Goal: Task Accomplishment & Management: Use online tool/utility

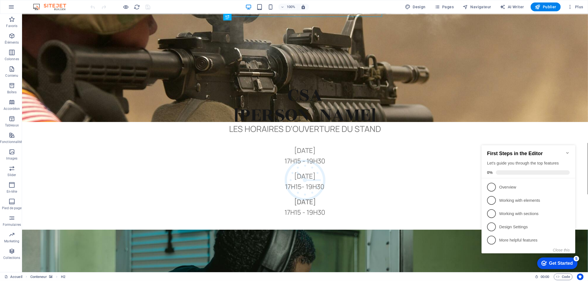
drag, startPoint x: 564, startPoint y: 148, endPoint x: 568, endPoint y: 151, distance: 4.7
click at [564, 150] on h2 "First Steps in the Editor" at bounding box center [528, 153] width 83 height 6
click at [568, 151] on icon "Minimize checklist" at bounding box center [567, 152] width 4 height 4
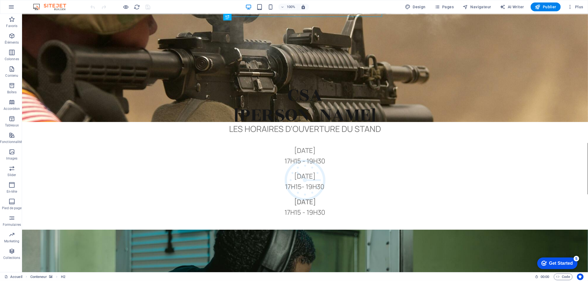
click at [553, 263] on div "Get Started" at bounding box center [561, 262] width 24 height 5
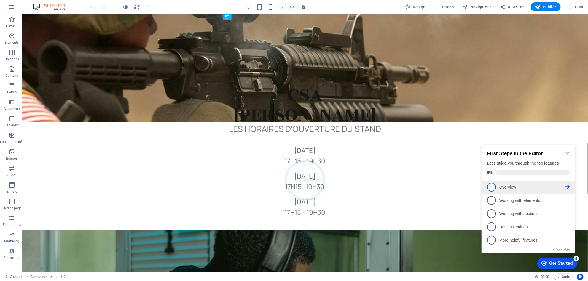
click at [493, 186] on span "1" at bounding box center [491, 186] width 9 height 9
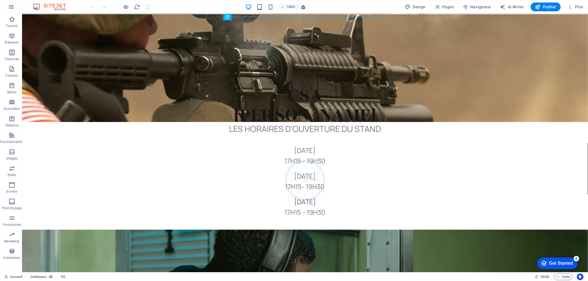
click at [556, 263] on div "Get Started" at bounding box center [561, 262] width 24 height 5
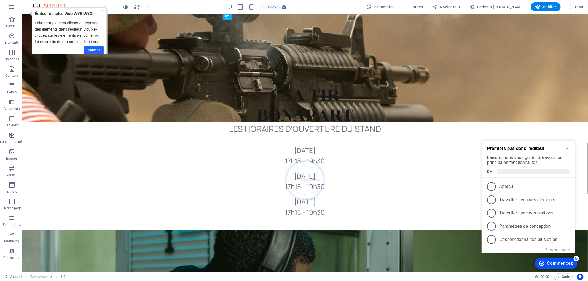
click at [95, 48] on font "Suivant" at bounding box center [94, 50] width 12 height 4
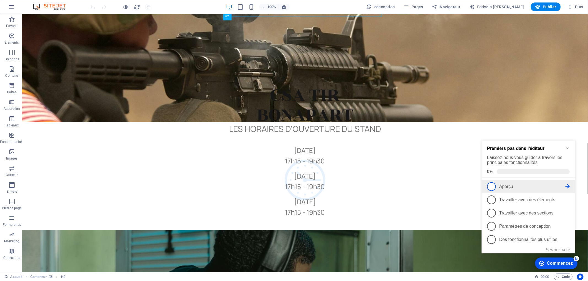
click at [504, 187] on font "Aperçu" at bounding box center [506, 186] width 14 height 5
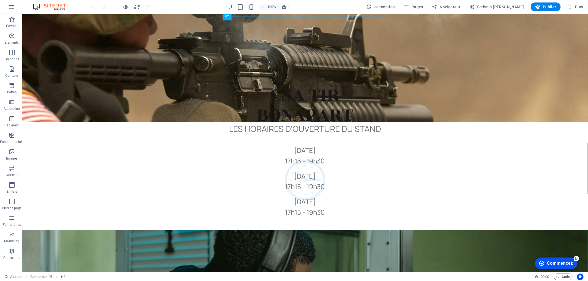
click at [553, 259] on div "checkmark Commencez 5" at bounding box center [556, 263] width 42 height 12
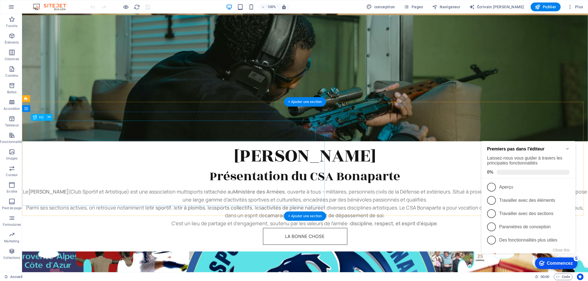
scroll to position [184, 0]
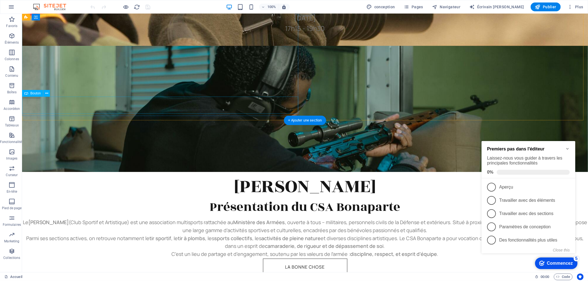
click at [179, 258] on div "La bonne chose" at bounding box center [305, 266] width 566 height 17
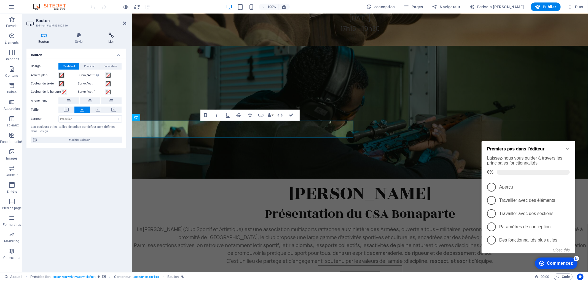
click at [105, 35] on icon at bounding box center [112, 36] width 30 height 6
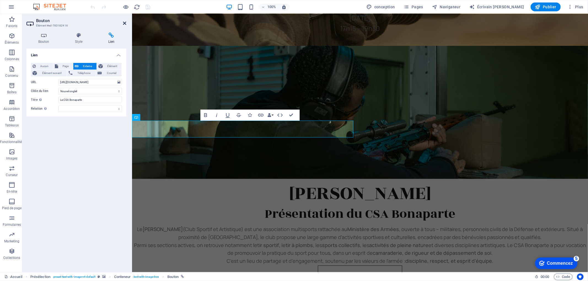
click at [125, 23] on icon at bounding box center [124, 23] width 3 height 4
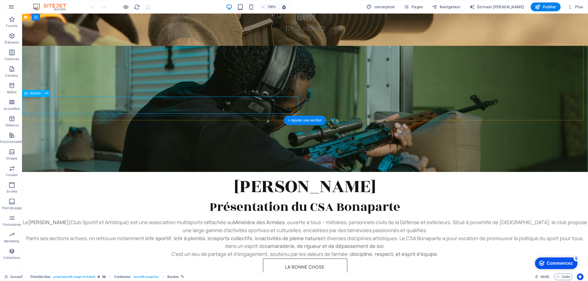
click at [146, 258] on div "La bonne chose" at bounding box center [305, 266] width 566 height 17
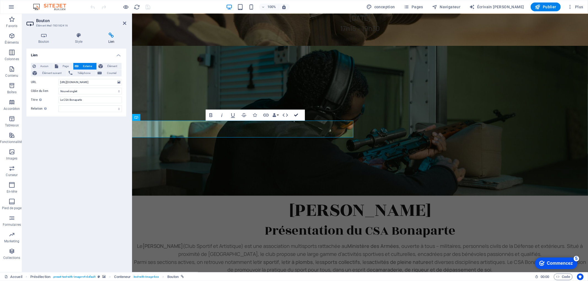
drag, startPoint x: 296, startPoint y: 113, endPoint x: 274, endPoint y: 100, distance: 25.9
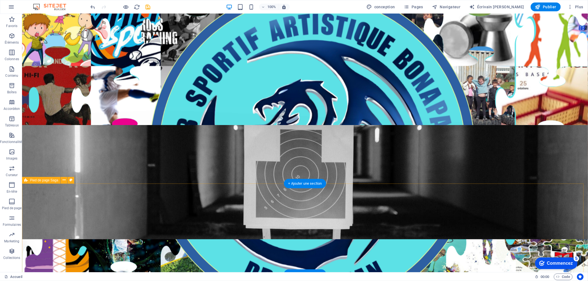
scroll to position [517, 0]
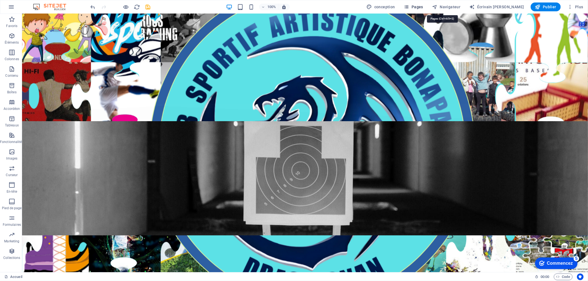
click at [410, 8] on icon "button" at bounding box center [407, 7] width 6 height 6
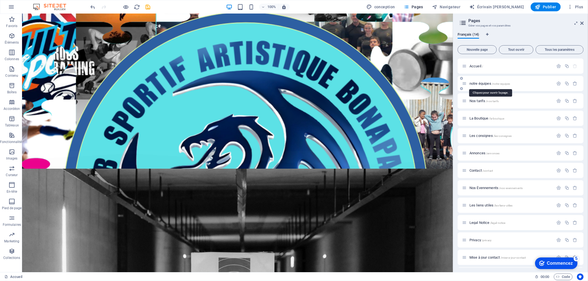
click at [470, 84] on span "notre équipes /notre-equipes" at bounding box center [490, 83] width 41 height 4
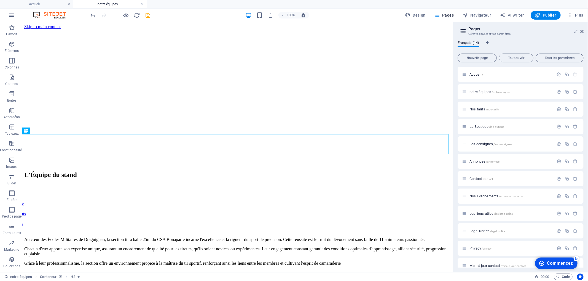
scroll to position [0, 0]
click at [479, 72] on font "Accueil" at bounding box center [476, 74] width 12 height 4
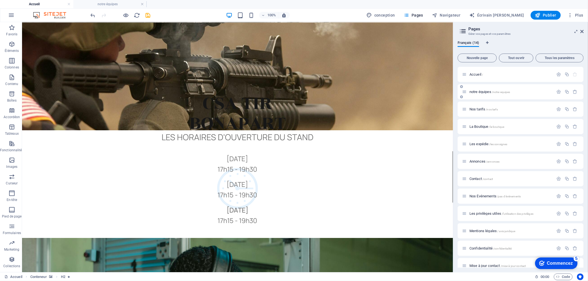
click at [476, 92] on font "notre équipes" at bounding box center [481, 92] width 22 height 4
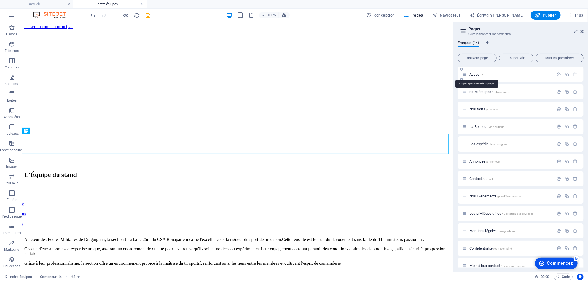
click at [478, 75] on font "Accueil" at bounding box center [476, 74] width 12 height 4
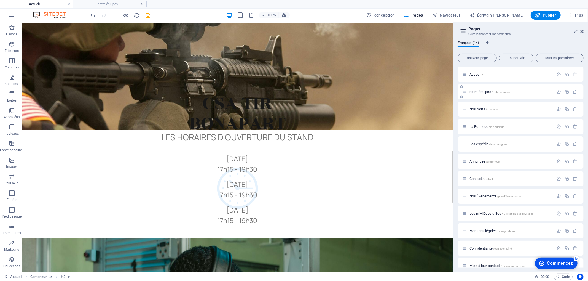
click at [477, 89] on div "notre équipes /notre-equipes" at bounding box center [508, 92] width 92 height 6
click at [476, 91] on font "notre équipes" at bounding box center [481, 92] width 22 height 4
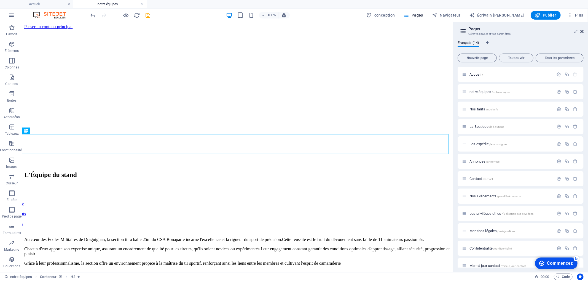
click at [582, 32] on icon at bounding box center [581, 31] width 3 height 4
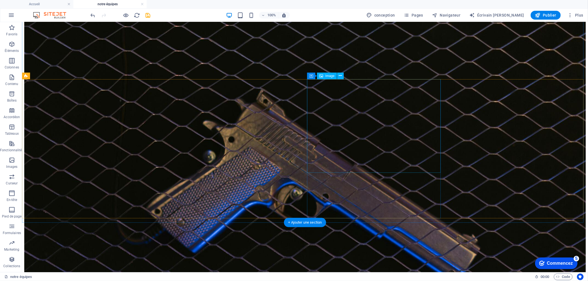
scroll to position [451, 0]
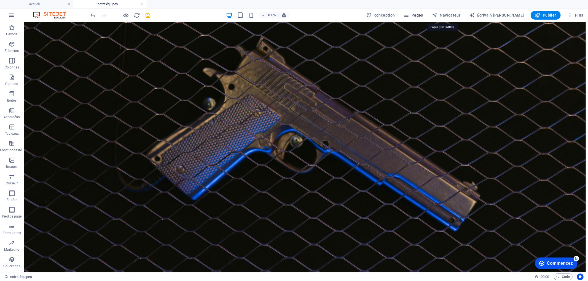
click at [423, 15] on font "Pages" at bounding box center [418, 15] width 12 height 4
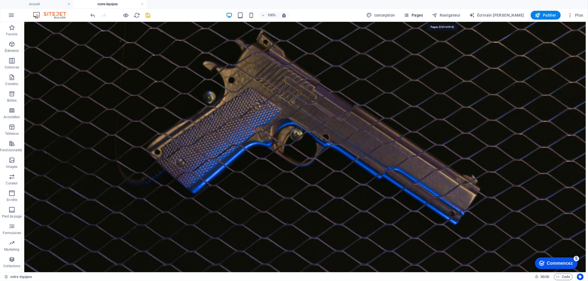
scroll to position [431, 0]
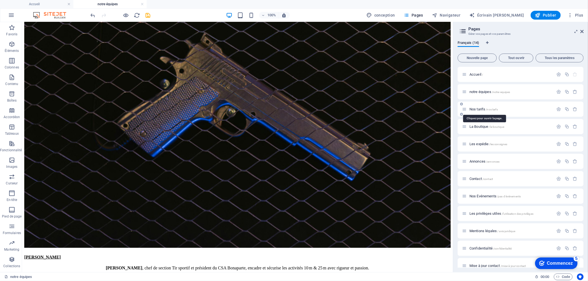
click at [476, 108] on font "Nos tarifs" at bounding box center [478, 109] width 16 height 4
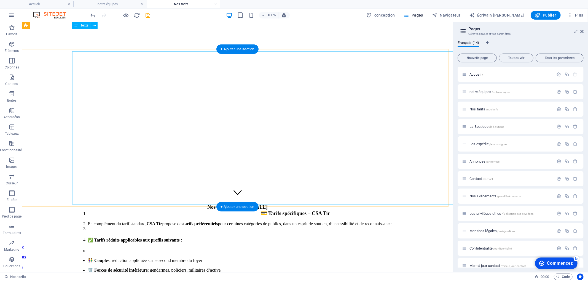
scroll to position [61, 0]
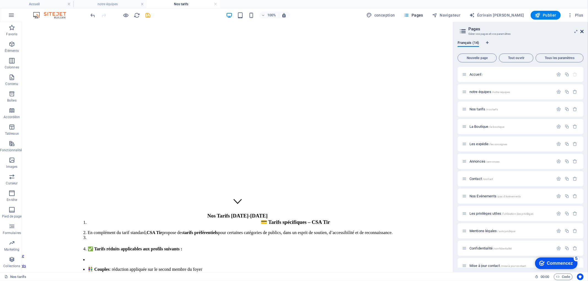
click at [581, 31] on icon at bounding box center [581, 31] width 3 height 4
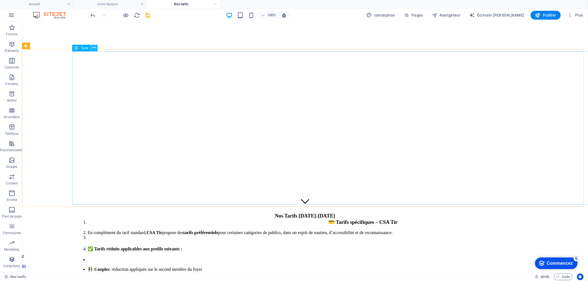
click at [93, 47] on icon at bounding box center [94, 48] width 3 height 6
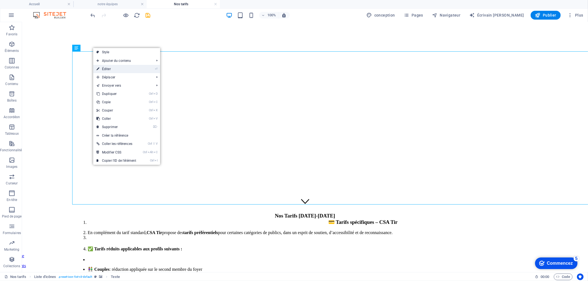
click at [108, 69] on link "⏎ Éditer" at bounding box center [116, 69] width 46 height 8
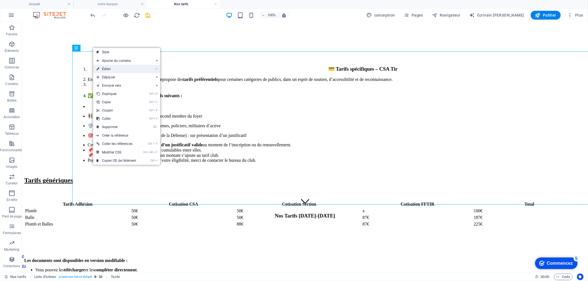
select select "px"
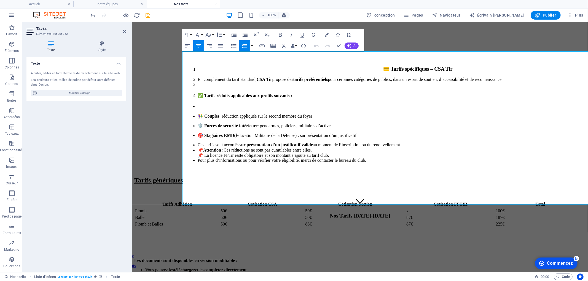
click at [103, 52] on div "Texte Style Texte Ajoutez, éditez et formatez le texte directement sur le site …" at bounding box center [76, 154] width 100 height 227
click at [101, 47] on h4 "Style" at bounding box center [102, 47] width 49 height 12
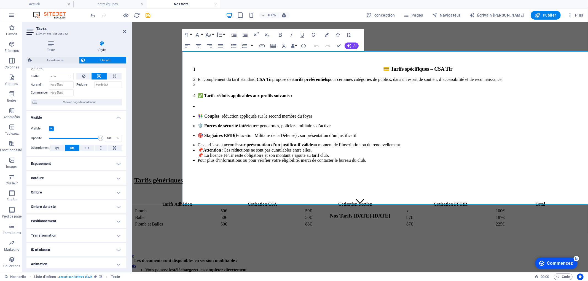
scroll to position [38, 0]
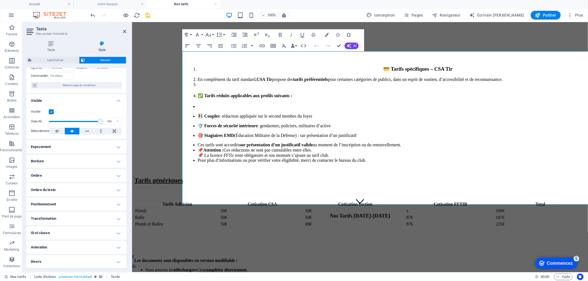
click at [62, 215] on h4 "Transformation" at bounding box center [76, 218] width 100 height 13
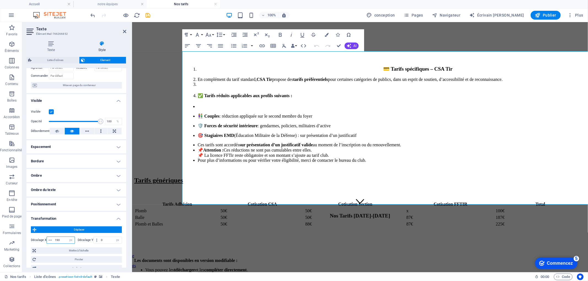
click at [56, 239] on input "190" at bounding box center [63, 240] width 21 height 7
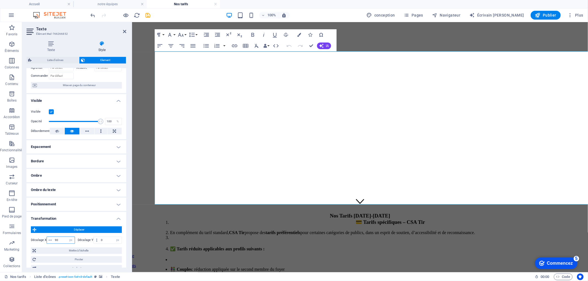
type input "0"
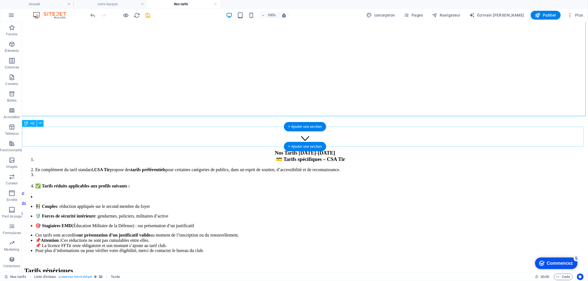
scroll to position [153, 0]
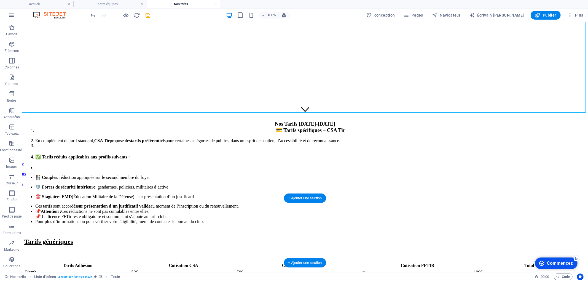
click at [73, 250] on figure at bounding box center [305, 250] width 562 height 0
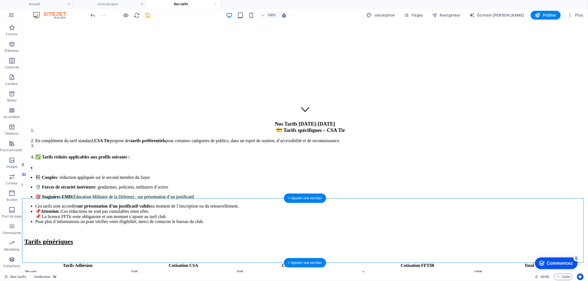
click at [73, 250] on figure at bounding box center [305, 250] width 562 height 0
select select "px"
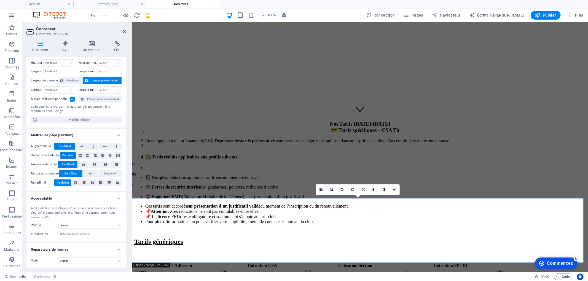
scroll to position [12, 0]
click at [62, 47] on h4 "Style" at bounding box center [66, 47] width 21 height 12
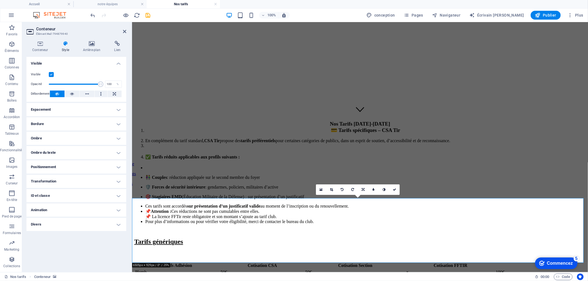
click at [76, 170] on h4 "Positionnement" at bounding box center [76, 166] width 100 height 13
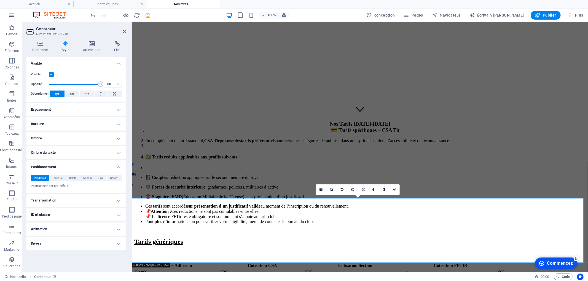
click at [62, 198] on h4 "Transformation" at bounding box center [76, 200] width 100 height 13
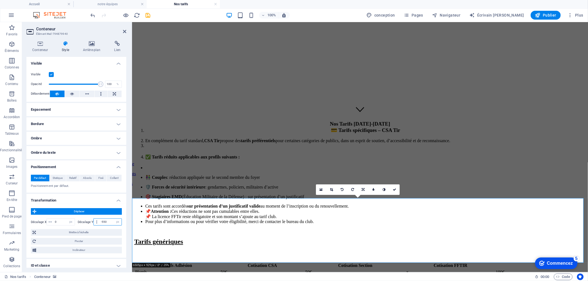
click at [102, 221] on input "-550" at bounding box center [111, 221] width 22 height 7
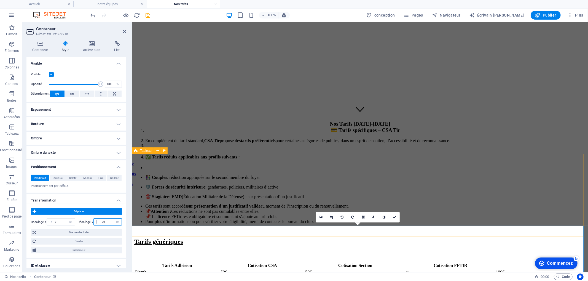
type input "-380"
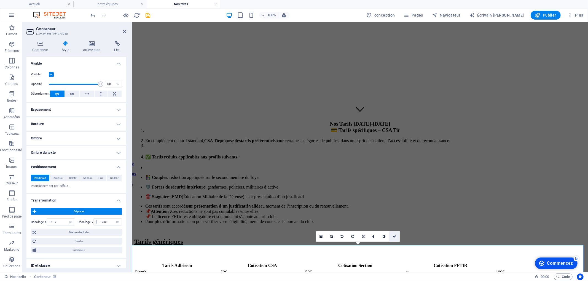
click at [395, 237] on icon at bounding box center [394, 236] width 3 height 3
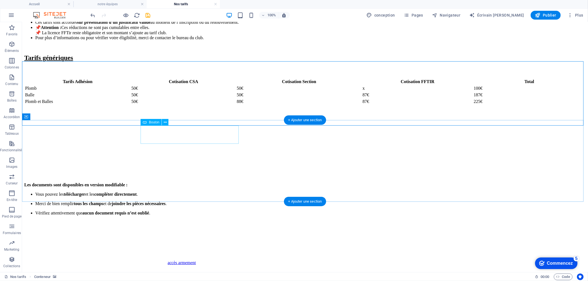
scroll to position [337, 0]
click at [15, 45] on span "Éléments" at bounding box center [12, 47] width 24 height 13
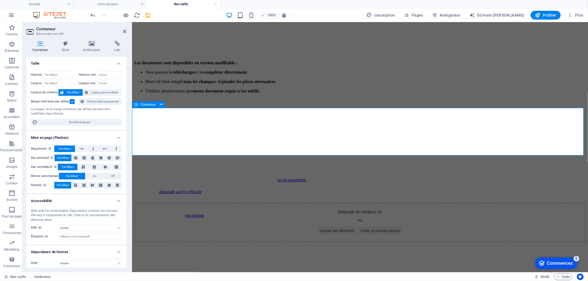
scroll to position [459, 0]
click at [168, 130] on figure at bounding box center [360, 130] width 452 height 0
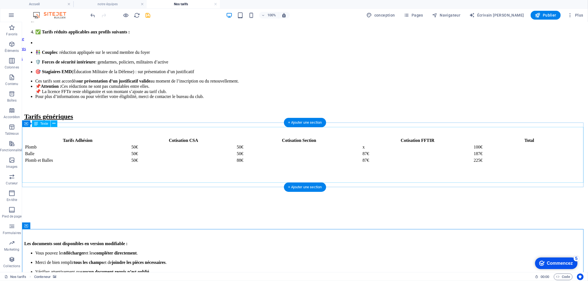
scroll to position [276, 0]
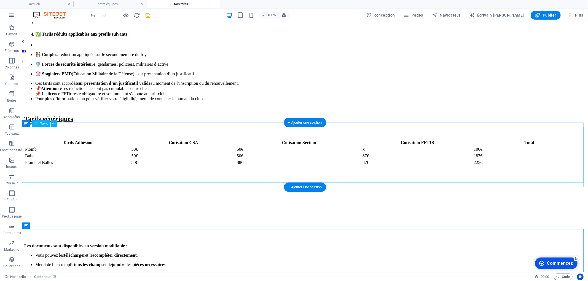
click at [272, 243] on div "Les documents sont disponibles en version modifiable : Vous pouvez les téléchar…" at bounding box center [305, 259] width 562 height 33
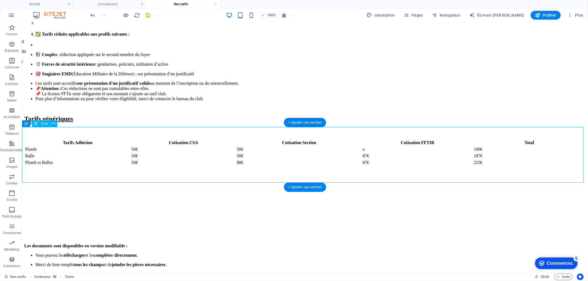
click at [272, 243] on div "Les documents sont disponibles en version modifiable : Vous pouvez les téléchar…" at bounding box center [305, 259] width 562 height 33
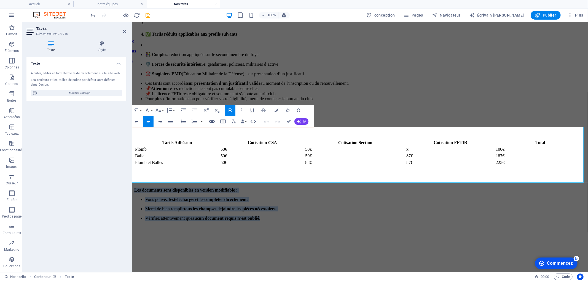
drag, startPoint x: 294, startPoint y: 129, endPoint x: 506, endPoint y: 228, distance: 234.1
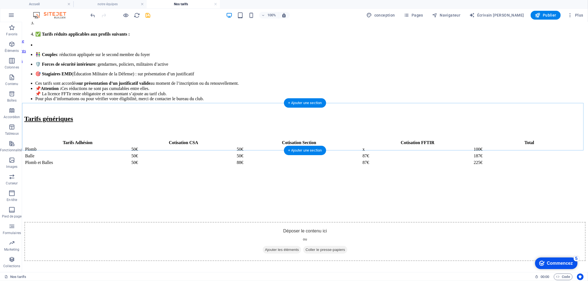
scroll to position [398, 0]
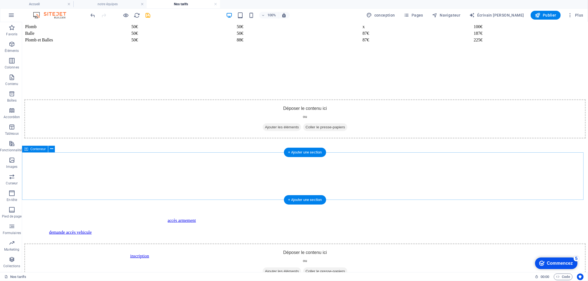
click at [275, 268] on font "Ajouter les éléments" at bounding box center [282, 271] width 34 height 6
click at [269, 268] on font "Ajouter les éléments" at bounding box center [282, 271] width 34 height 6
click at [275, 269] on font "Ajouter les éléments" at bounding box center [282, 271] width 34 height 4
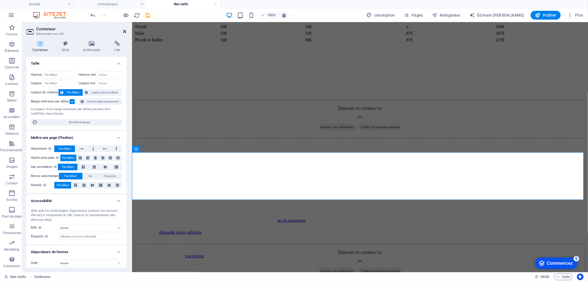
drag, startPoint x: 125, startPoint y: 30, endPoint x: 107, endPoint y: 17, distance: 22.2
click at [125, 30] on icon at bounding box center [124, 31] width 3 height 4
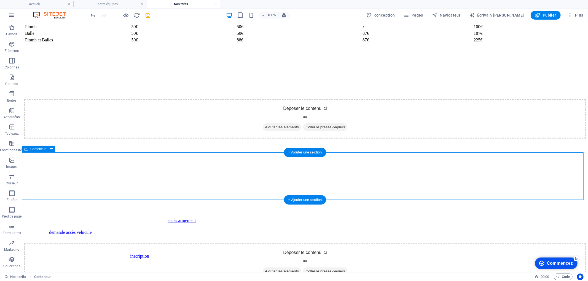
click at [280, 269] on font "Ajouter les éléments" at bounding box center [282, 271] width 34 height 4
click at [316, 269] on font "Coller le presse-papiers" at bounding box center [325, 271] width 40 height 4
click at [285, 267] on span "Ajouter les éléments" at bounding box center [282, 271] width 38 height 8
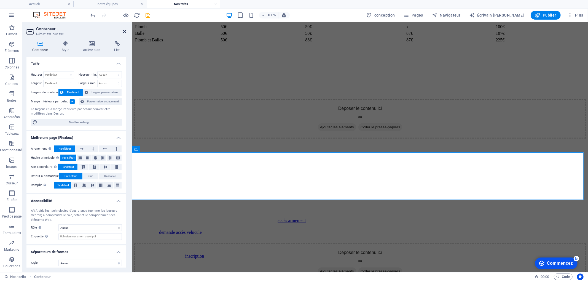
click at [123, 32] on icon at bounding box center [124, 31] width 3 height 4
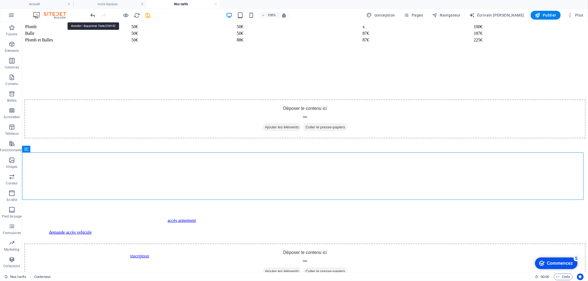
click at [92, 14] on icon "annuler" at bounding box center [93, 15] width 6 height 6
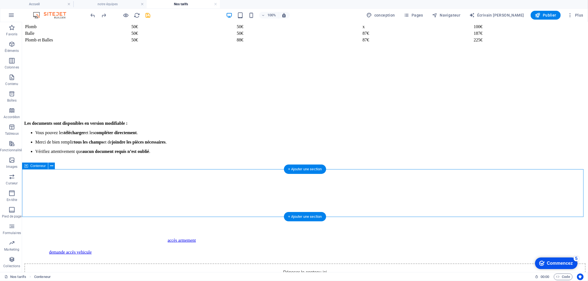
click at [32, 166] on font "Conteneur" at bounding box center [37, 166] width 15 height 4
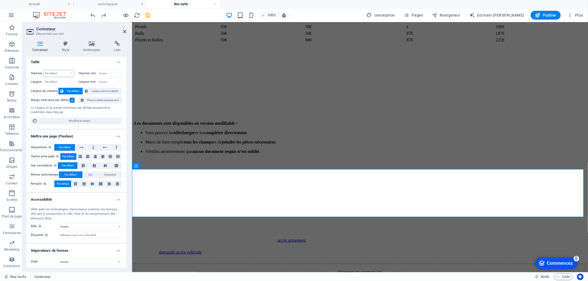
scroll to position [3, 0]
click at [64, 46] on icon at bounding box center [65, 44] width 19 height 6
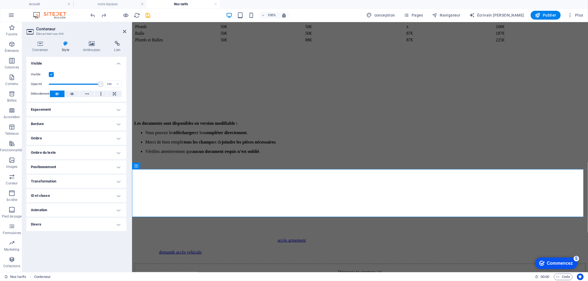
click at [79, 166] on h4 "Positionnement" at bounding box center [76, 166] width 100 height 13
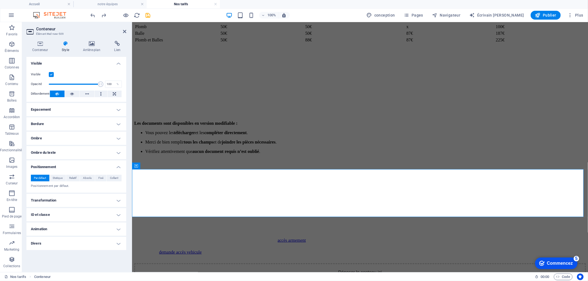
click at [69, 202] on h4 "Transformation" at bounding box center [76, 200] width 100 height 13
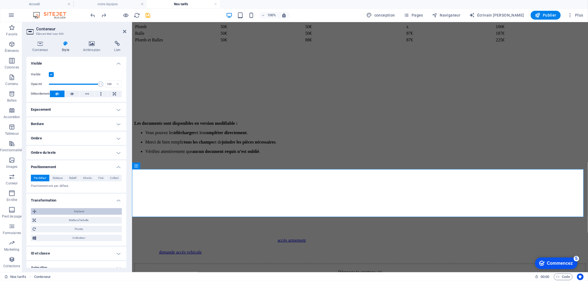
click at [87, 213] on span "Déplacer" at bounding box center [79, 211] width 82 height 7
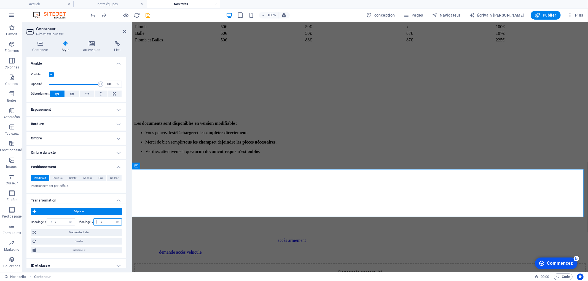
drag, startPoint x: 101, startPoint y: 222, endPoint x: 107, endPoint y: 221, distance: 6.6
click at [101, 222] on input "0" at bounding box center [111, 221] width 22 height 7
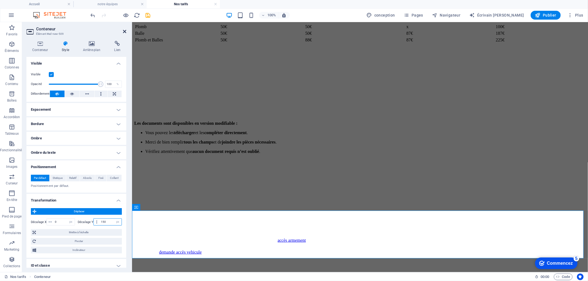
type input "150"
click at [124, 32] on icon at bounding box center [124, 31] width 3 height 4
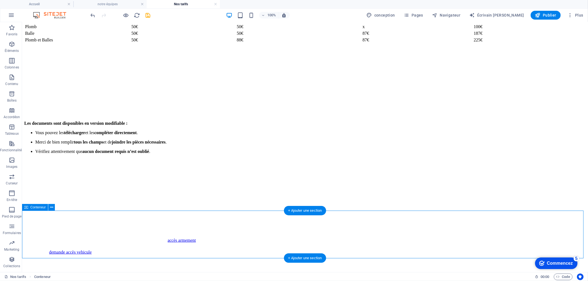
select select "px"
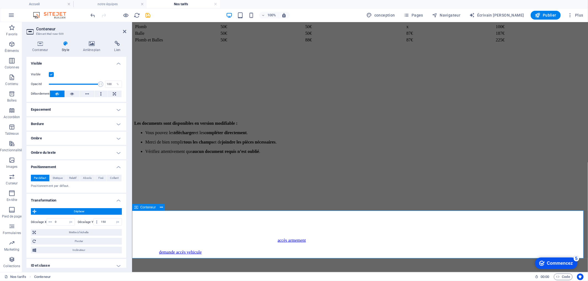
click at [7, 44] on span "Éléments" at bounding box center [12, 47] width 24 height 13
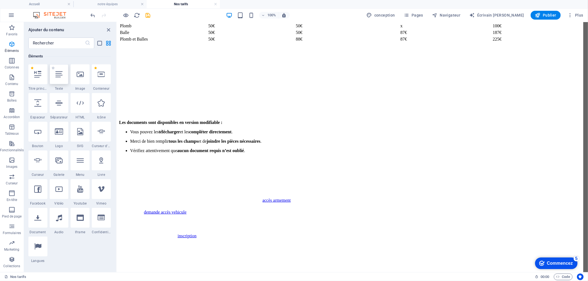
scroll to position [400, 0]
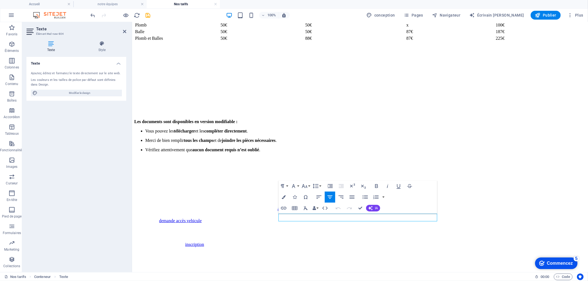
drag, startPoint x: 393, startPoint y: 214, endPoint x: 290, endPoint y: 206, distance: 103.8
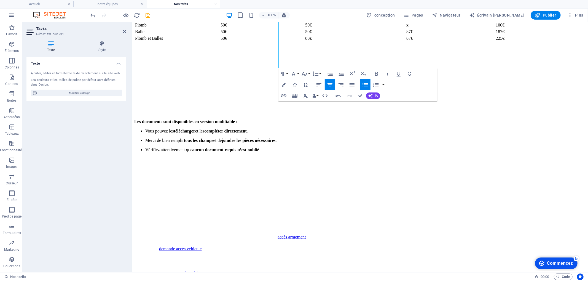
scroll to position [608, 0]
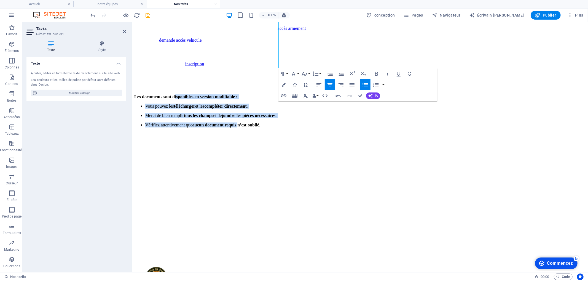
drag, startPoint x: 345, startPoint y: 214, endPoint x: 408, endPoint y: 295, distance: 102.3
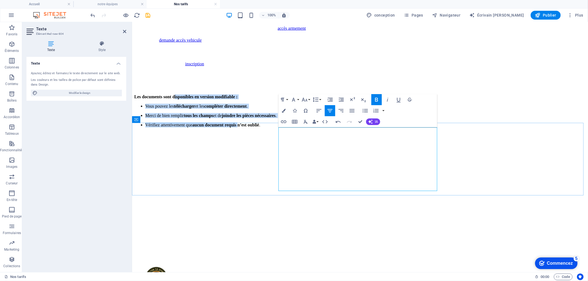
scroll to position [486, 0]
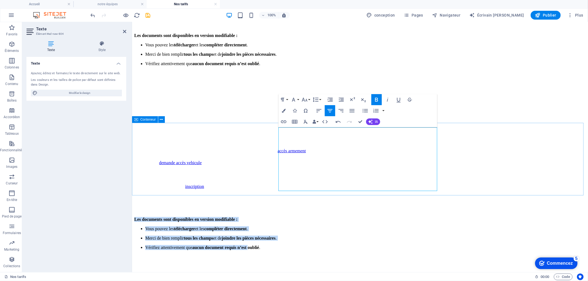
drag, startPoint x: 420, startPoint y: 184, endPoint x: 263, endPoint y: 126, distance: 167.8
click at [263, 216] on div "Les documents sont disponibles en version modifiable : Vous pouvez les téléchar…" at bounding box center [360, 232] width 452 height 33
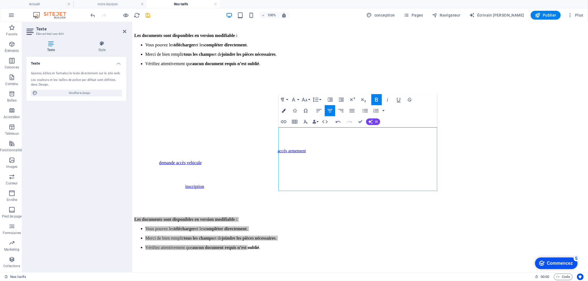
click at [283, 110] on icon "button" at bounding box center [284, 111] width 4 height 4
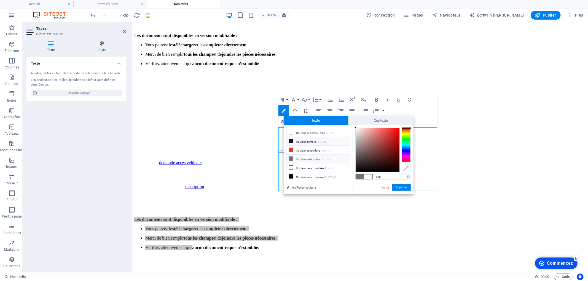
click at [304, 141] on font "Couleur primaire" at bounding box center [306, 141] width 20 height 3
type input "#161616"
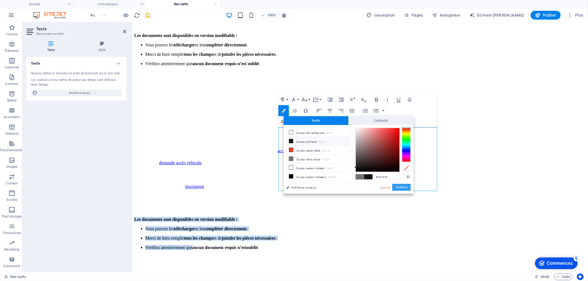
click at [399, 189] on font "Appliquer" at bounding box center [402, 187] width 12 height 3
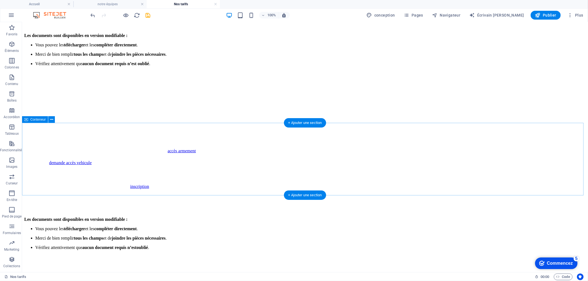
click at [463, 216] on div "Les documents sont disponibles en version modifiable : Vous pouvez les téléchar…" at bounding box center [305, 232] width 562 height 33
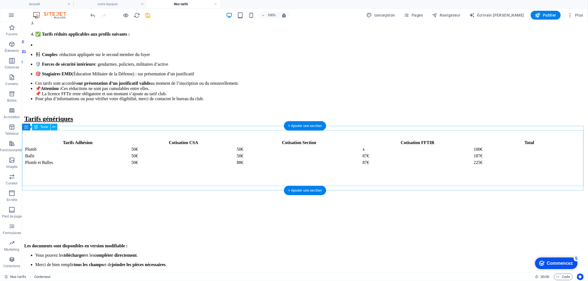
scroll to position [271, 0]
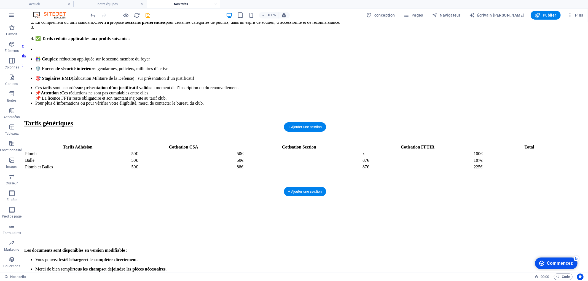
click at [28, 178] on figure at bounding box center [305, 178] width 562 height 0
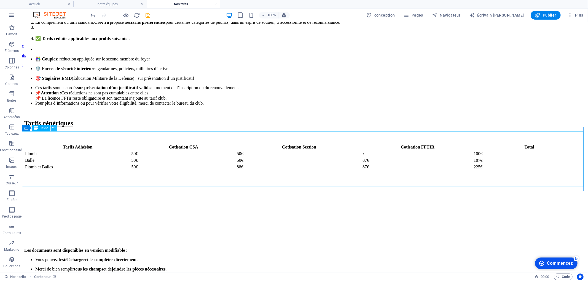
click at [54, 127] on icon at bounding box center [53, 128] width 3 height 6
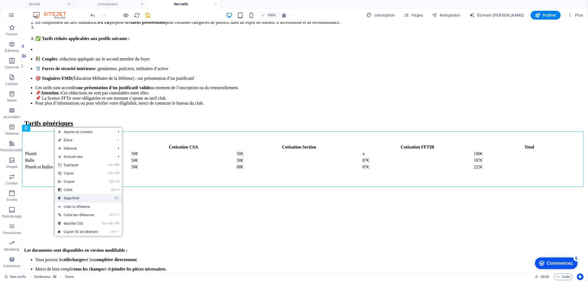
click at [81, 196] on link "⌦ Supprimer" at bounding box center [78, 198] width 46 height 8
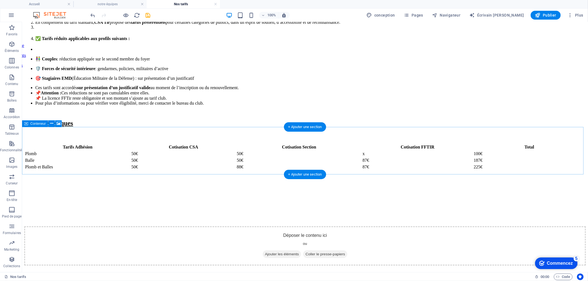
click at [42, 226] on div "Déposer le contenu ici ou Ajouter les éléments Coller le presse-papiers" at bounding box center [305, 245] width 562 height 39
click at [51, 124] on icon at bounding box center [51, 124] width 3 height 6
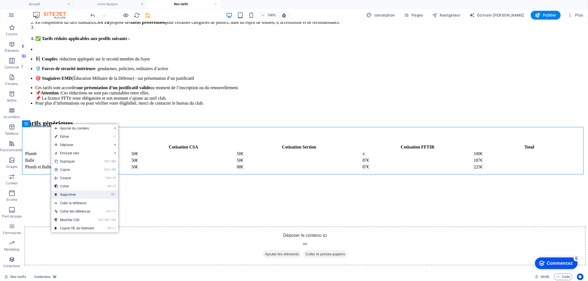
click at [74, 194] on font "Supprimer" at bounding box center [68, 194] width 16 height 4
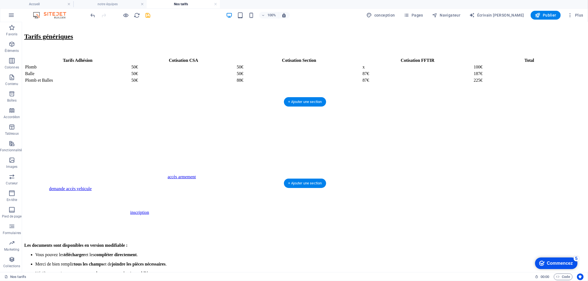
scroll to position [363, 0]
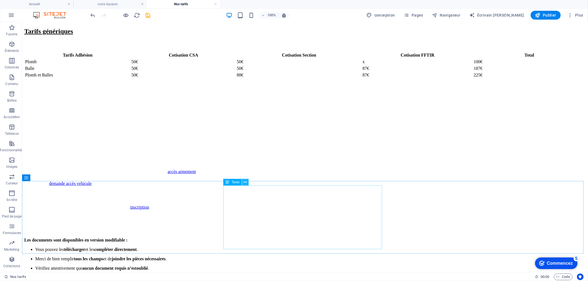
click at [246, 181] on icon at bounding box center [245, 182] width 3 height 6
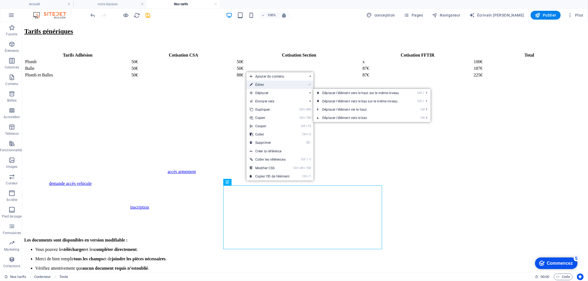
click at [274, 86] on link "⏎ Éditer" at bounding box center [270, 85] width 46 height 8
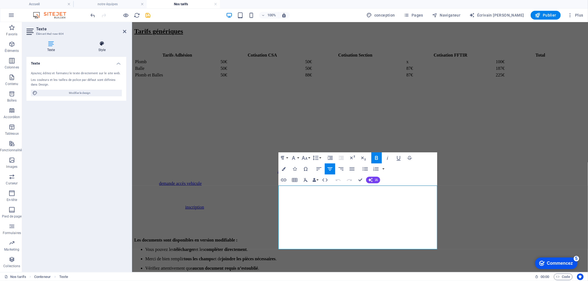
click at [102, 42] on icon at bounding box center [102, 44] width 49 height 6
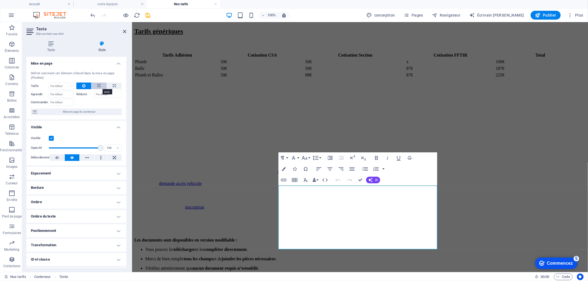
click at [97, 86] on icon at bounding box center [99, 85] width 4 height 7
click at [113, 85] on icon at bounding box center [114, 85] width 3 height 7
type input "100"
select select "%"
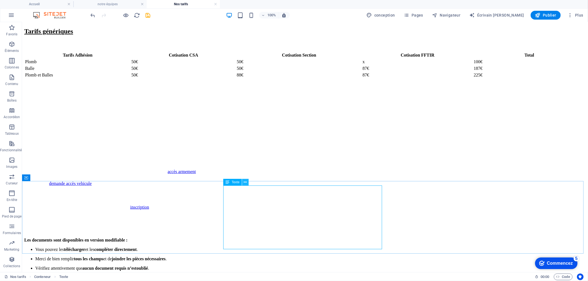
click at [244, 183] on icon at bounding box center [245, 182] width 3 height 6
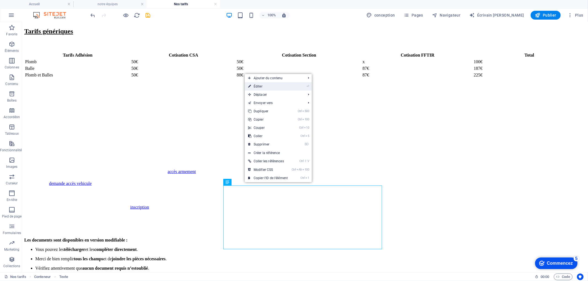
click at [266, 89] on link "⏎ Éditer" at bounding box center [268, 86] width 46 height 8
select select "%"
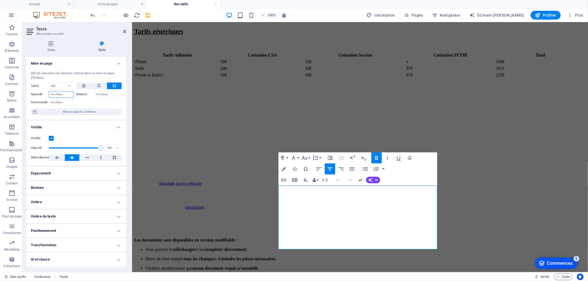
click at [66, 94] on input "Agrandir" at bounding box center [61, 94] width 25 height 7
type input "500"
click at [94, 86] on button at bounding box center [99, 85] width 15 height 7
select select "DISABLED_OPTION_VALUE"
click at [84, 86] on icon at bounding box center [83, 85] width 3 height 7
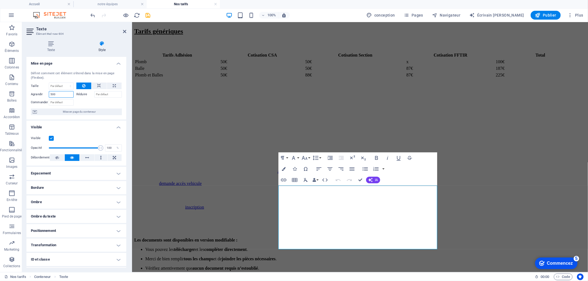
click at [68, 94] on input "500" at bounding box center [61, 94] width 25 height 7
click at [66, 104] on input "Commander" at bounding box center [61, 102] width 25 height 7
click at [73, 114] on span "Mise en page du conteneur" at bounding box center [80, 111] width 82 height 7
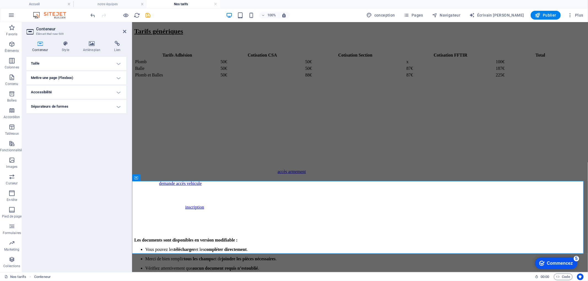
click at [79, 61] on h4 "Taille" at bounding box center [76, 63] width 100 height 13
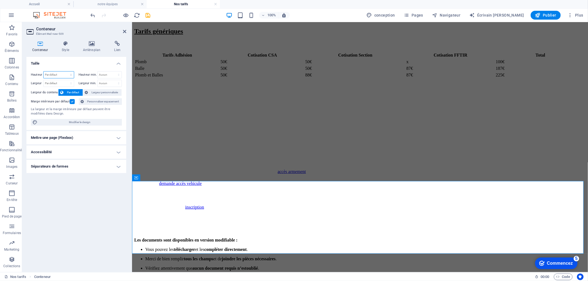
click at [61, 76] on select "Par défaut px la chose % vh vw" at bounding box center [59, 74] width 30 height 7
select select "px"
click at [66, 71] on select "Par défaut px la chose % vh vw" at bounding box center [59, 74] width 30 height 7
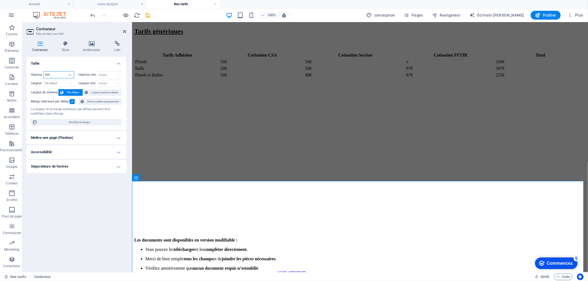
type input "500"
drag, startPoint x: 109, startPoint y: 202, endPoint x: 113, endPoint y: 197, distance: 6.3
click at [109, 203] on div "Taille Hauteur 500 Par défaut px la chose % vh vw Hauteur min. Aucun px la chos…" at bounding box center [76, 162] width 100 height 211
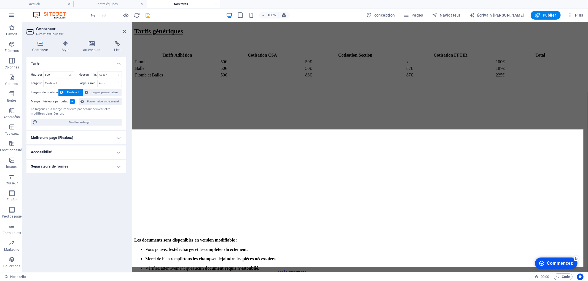
scroll to position [455, 0]
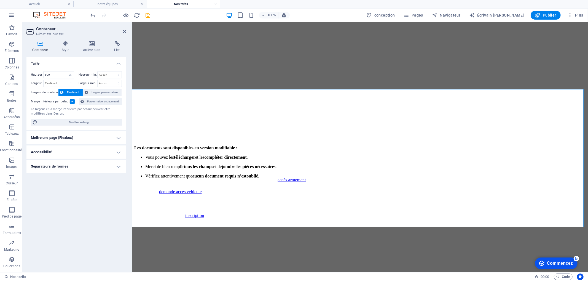
click at [127, 31] on aside "Conteneur Élément #ed-new-509 Conteneur Style Arrière-plan Lien Taille Hauteur …" at bounding box center [77, 147] width 110 height 250
click at [122, 31] on header "Conteneur Élément #ed-new-509" at bounding box center [76, 29] width 100 height 14
click at [125, 30] on icon at bounding box center [124, 31] width 3 height 4
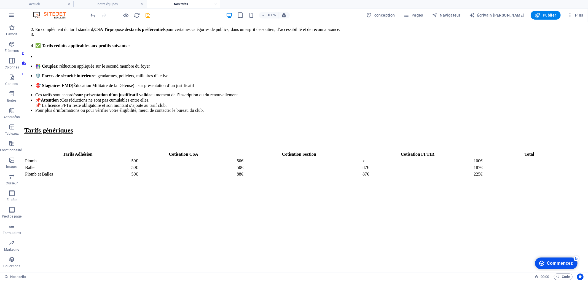
scroll to position [180, 0]
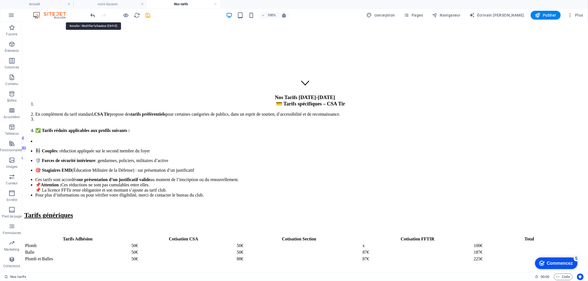
click at [93, 15] on icon "annuler" at bounding box center [93, 15] width 6 height 6
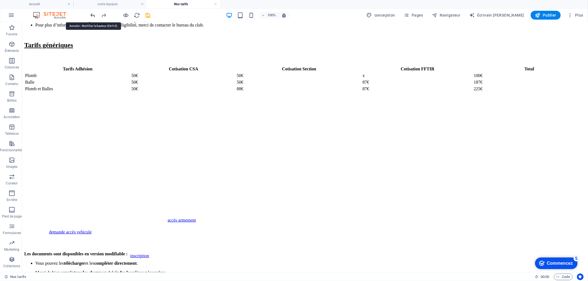
scroll to position [436, 0]
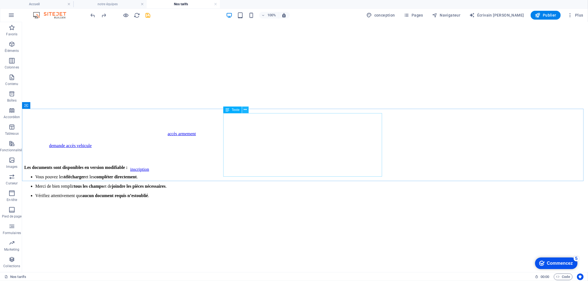
click at [244, 110] on icon at bounding box center [245, 110] width 3 height 6
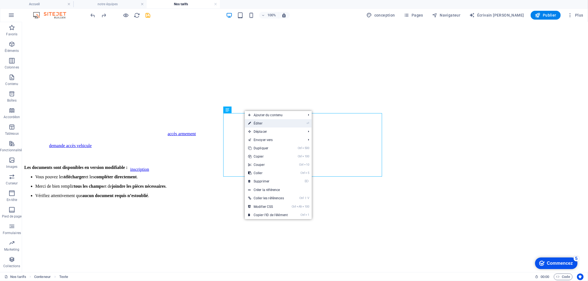
click at [258, 124] on font "Éditer" at bounding box center [258, 123] width 9 height 4
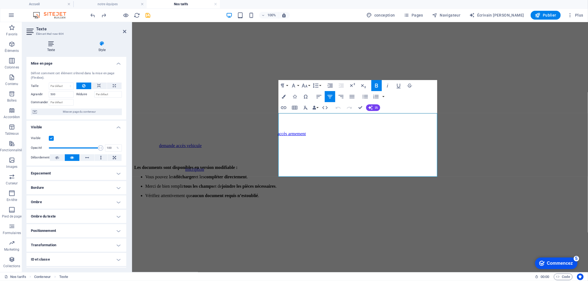
click at [53, 51] on font "Texte" at bounding box center [51, 50] width 8 height 4
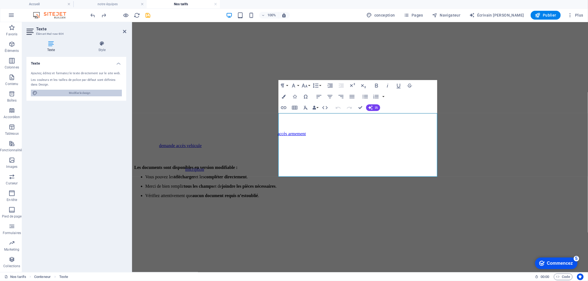
click at [77, 95] on span "Modifier le design" at bounding box center [79, 93] width 81 height 7
click at [103, 42] on icon at bounding box center [102, 44] width 49 height 6
select select "ease-in-out"
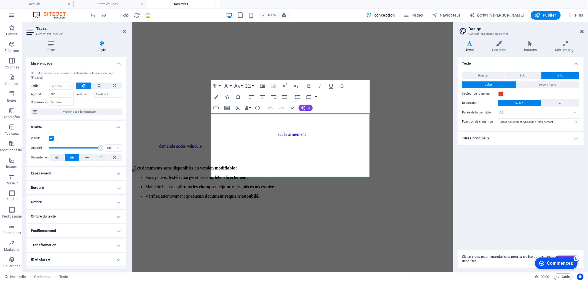
click at [582, 31] on icon at bounding box center [581, 31] width 3 height 4
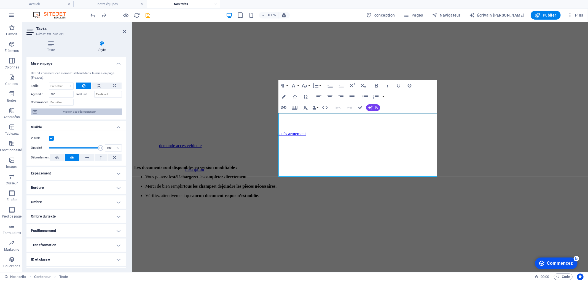
click at [94, 112] on font "Mise en page du conteneur" at bounding box center [79, 111] width 33 height 3
select select "px"
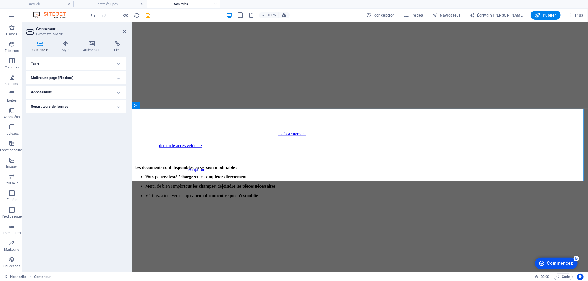
click at [76, 76] on h4 "Mettre une page (Flexbox)" at bounding box center [76, 77] width 100 height 13
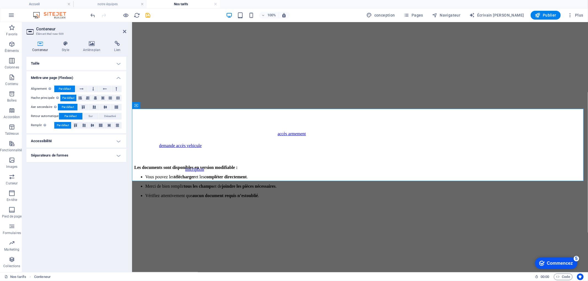
click at [79, 62] on h4 "Taille" at bounding box center [76, 63] width 100 height 13
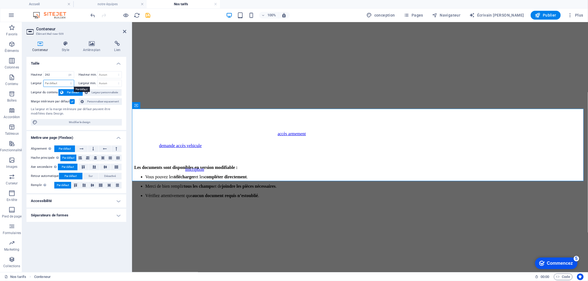
click at [55, 82] on select "Par défaut px la chose % en vh vw" at bounding box center [59, 83] width 30 height 7
select select "px"
click at [66, 80] on select "Par défaut px la chose % en vh vw" at bounding box center [59, 83] width 30 height 7
type input "1638"
click at [124, 30] on icon at bounding box center [124, 31] width 3 height 4
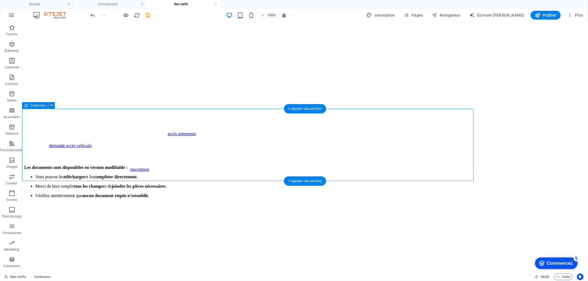
click at [472, 165] on div "Les documents sont disponibles en version modifiable : Vous pouvez les téléchar…" at bounding box center [250, 201] width 452 height 72
select select "px"
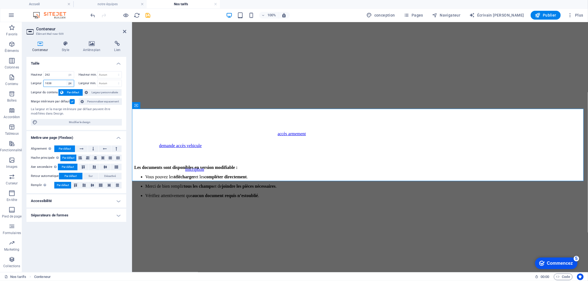
click at [71, 84] on select "Par défaut px la chose % en vh vw" at bounding box center [70, 83] width 8 height 7
select select "rem"
click at [66, 80] on select "Par défaut px la chose % en vh vw" at bounding box center [70, 83] width 8 height 7
type input "102.375"
click at [124, 32] on icon at bounding box center [124, 31] width 3 height 4
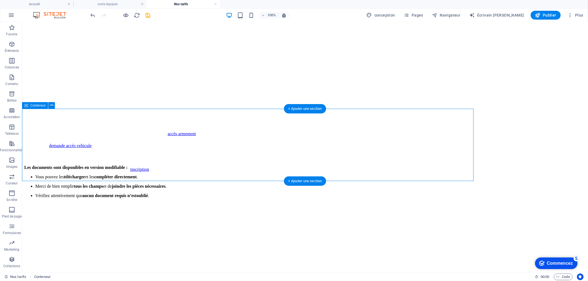
click at [86, 165] on div "Les documents sont disponibles en version modifiable : Vous pouvez les téléchar…" at bounding box center [250, 201] width 452 height 72
select select "px"
select select "rem"
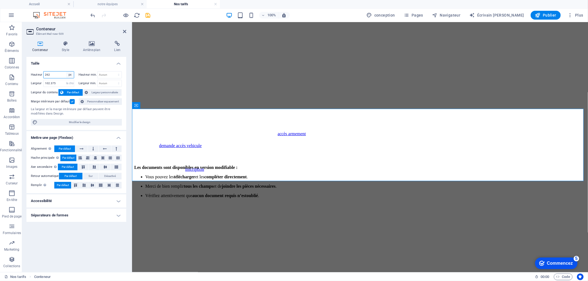
click at [69, 74] on select "Par défaut px la chose % vh vw" at bounding box center [70, 74] width 8 height 7
select select "rem"
click at [66, 71] on select "Par défaut px la chose % vh vw" at bounding box center [70, 74] width 8 height 7
type input "16.375"
click at [124, 28] on h2 "Conteneur" at bounding box center [81, 28] width 90 height 5
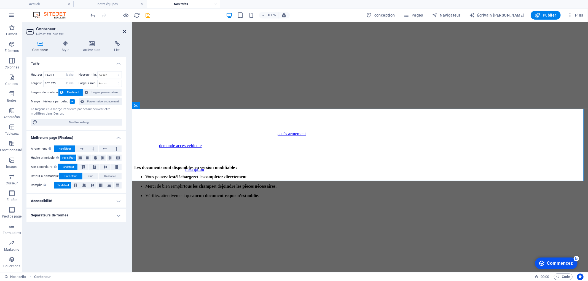
click at [124, 29] on icon at bounding box center [124, 31] width 3 height 4
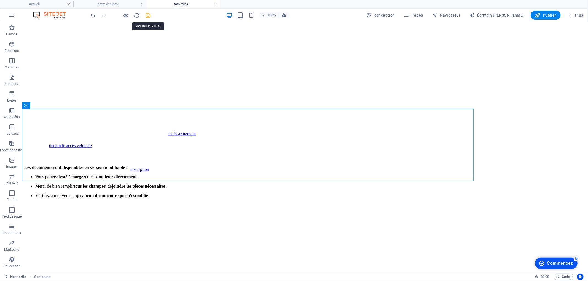
click at [149, 13] on icon "sauvegarder" at bounding box center [148, 15] width 6 height 6
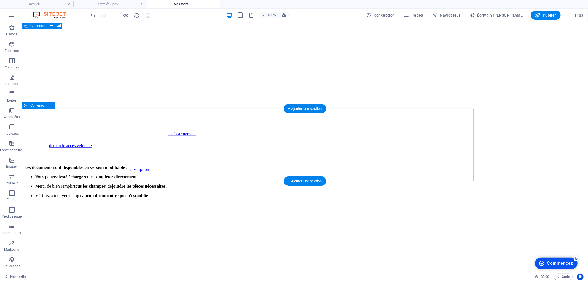
click at [31, 165] on div "Les documents sont disponibles en version modifiable : Vous pouvez les téléchar…" at bounding box center [250, 201] width 452 height 72
click at [50, 105] on icon at bounding box center [51, 105] width 3 height 6
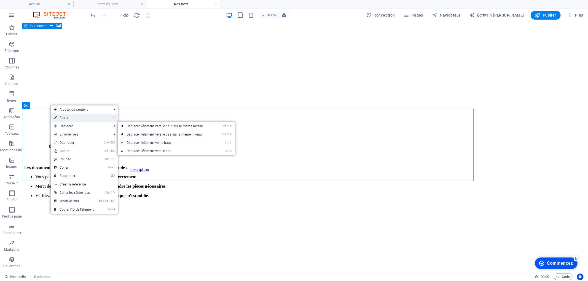
click at [76, 117] on link "⏎ Éditer" at bounding box center [74, 118] width 46 height 8
select select "rem"
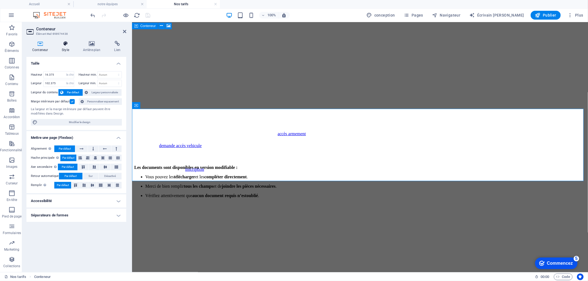
click at [65, 45] on icon at bounding box center [65, 44] width 19 height 6
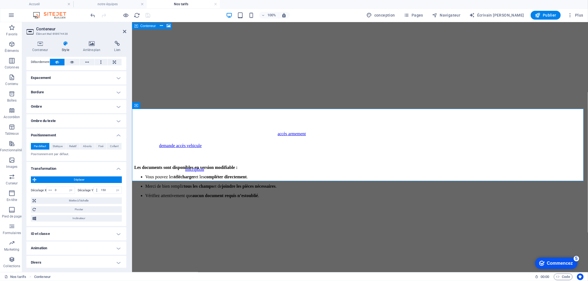
scroll to position [33, 0]
click at [101, 188] on input "150" at bounding box center [111, 189] width 22 height 7
type input "50"
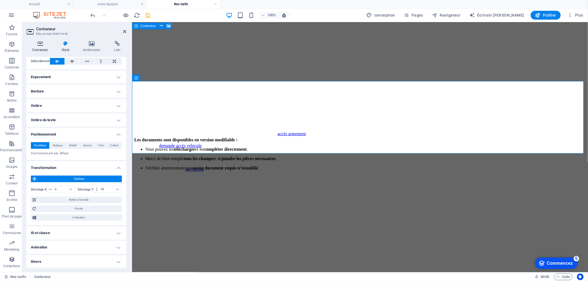
click at [44, 49] on font "Conteneur" at bounding box center [40, 50] width 16 height 4
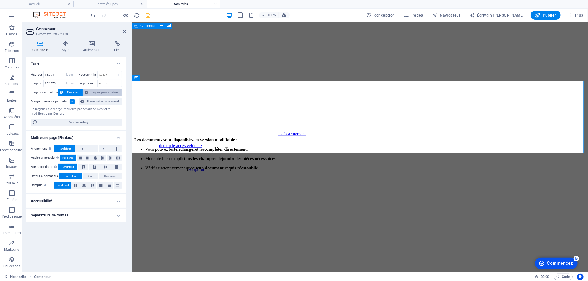
click at [100, 91] on font "Largeur personnalisée" at bounding box center [105, 92] width 26 height 3
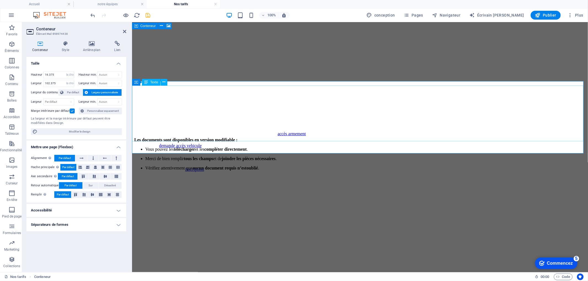
click at [357, 137] on div "Les documents sont disponibles en version modifiable : Vous pouvez les téléchar…" at bounding box center [360, 153] width 452 height 33
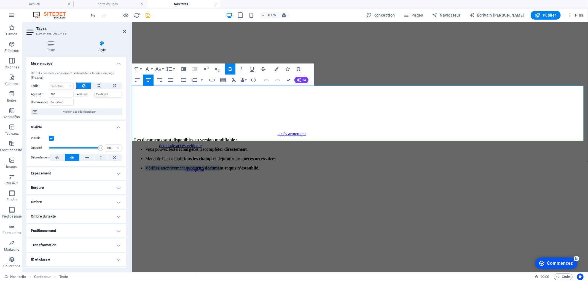
drag, startPoint x: 383, startPoint y: 133, endPoint x: 216, endPoint y: 108, distance: 169.2
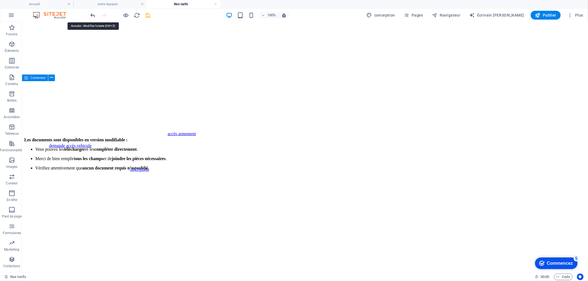
click at [91, 16] on icon "annuler" at bounding box center [93, 15] width 6 height 6
click at [92, 16] on icon "annuler" at bounding box center [93, 15] width 6 height 6
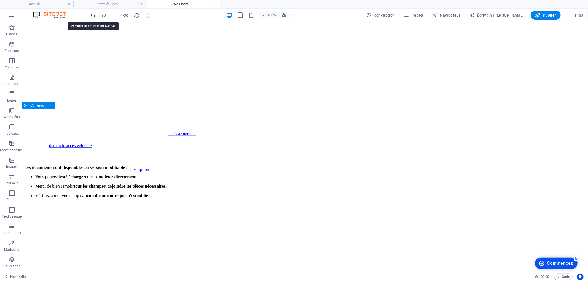
click at [92, 16] on icon "annuler" at bounding box center [93, 15] width 6 height 6
click at [92, 17] on icon "annuler" at bounding box center [93, 15] width 6 height 6
click at [232, 108] on font "Texte" at bounding box center [236, 110] width 8 height 4
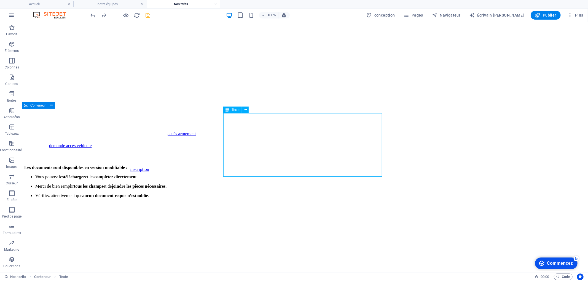
click at [232, 109] on font "Texte" at bounding box center [236, 110] width 8 height 4
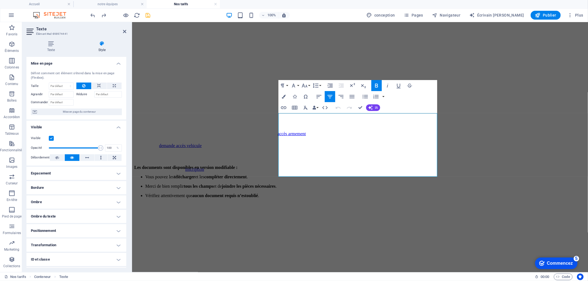
click at [99, 89] on div at bounding box center [99, 85] width 46 height 7
click at [111, 85] on button at bounding box center [114, 85] width 15 height 7
type input "100"
select select "%"
click at [124, 31] on icon at bounding box center [124, 31] width 3 height 4
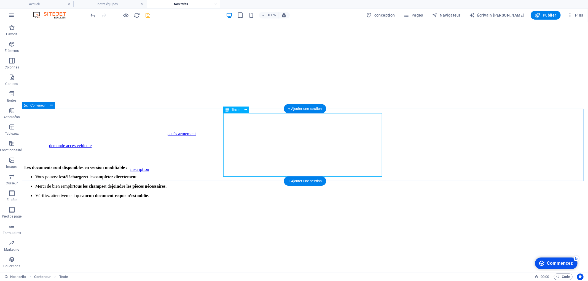
click at [236, 165] on div "Les documents sont disponibles en version modifiable : Vous pouvez les téléchar…" at bounding box center [305, 181] width 562 height 33
select select "%"
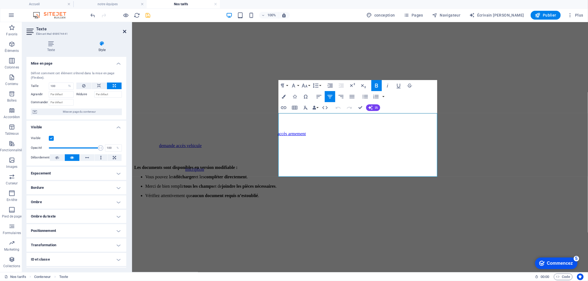
click at [124, 32] on icon at bounding box center [124, 31] width 3 height 4
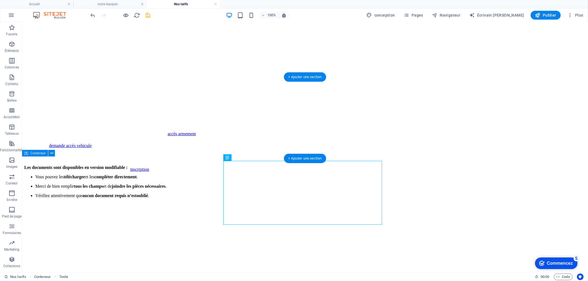
scroll to position [313, 0]
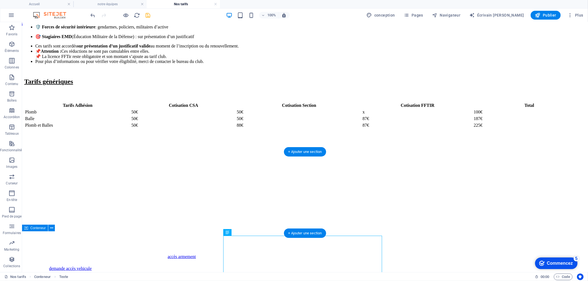
click at [32, 208] on figure at bounding box center [305, 208] width 562 height 0
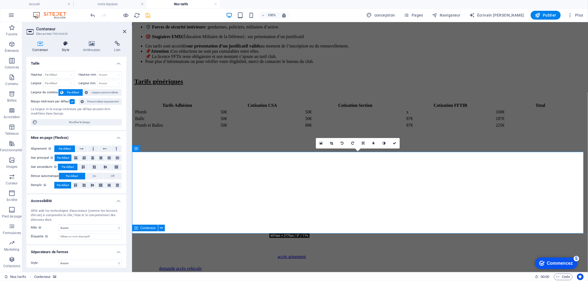
click at [68, 42] on icon at bounding box center [65, 44] width 19 height 6
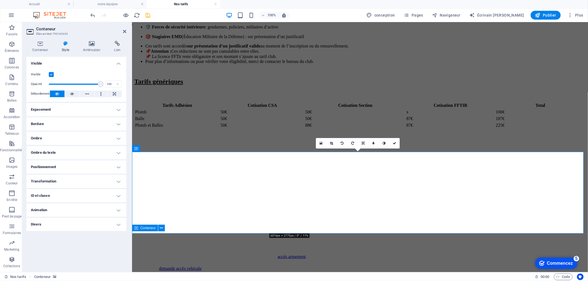
click at [76, 181] on h4 "Transformation" at bounding box center [76, 181] width 100 height 13
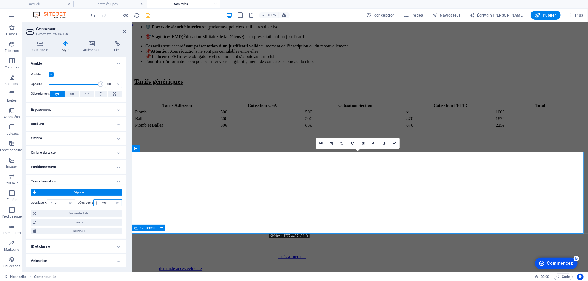
click at [102, 202] on input "-400" at bounding box center [111, 202] width 22 height 7
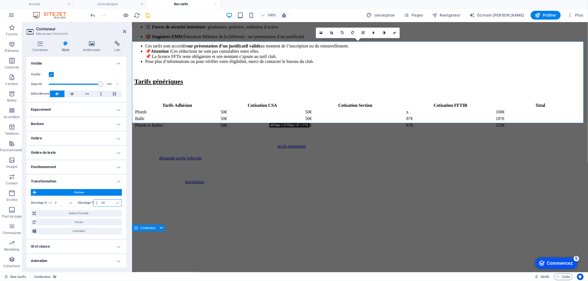
type input "-600"
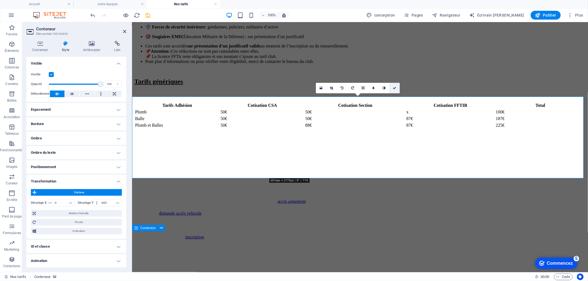
click at [393, 87] on icon at bounding box center [394, 87] width 3 height 3
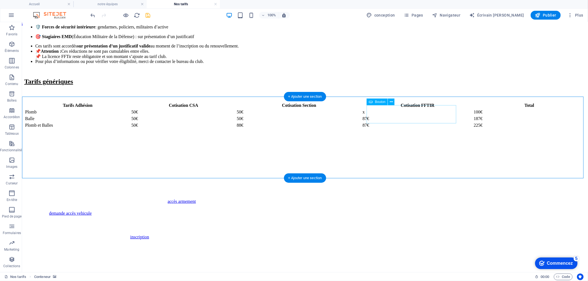
click at [416, 199] on div "accès armement" at bounding box center [448, 201] width 562 height 5
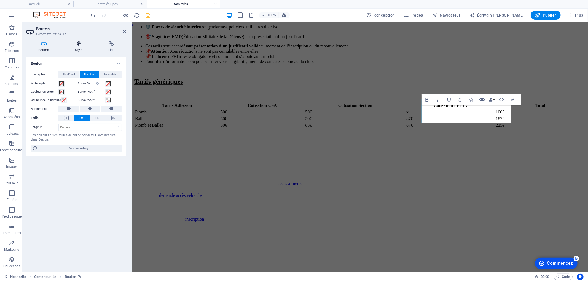
click at [79, 51] on font "Style" at bounding box center [78, 50] width 7 height 4
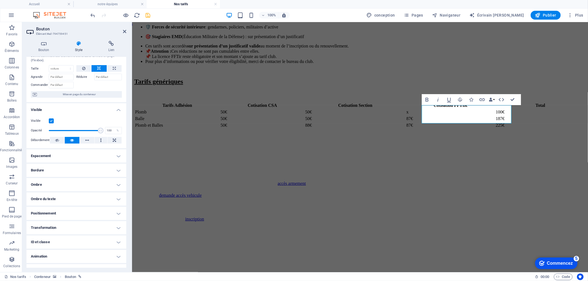
scroll to position [26, 0]
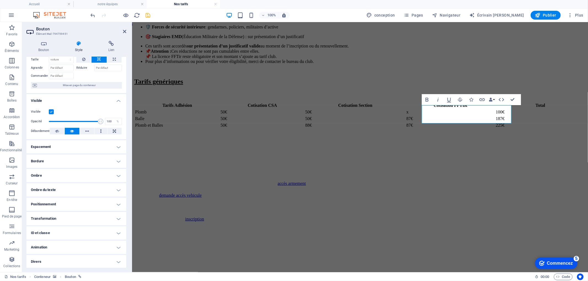
click at [80, 214] on h4 "Transformation" at bounding box center [76, 218] width 100 height 13
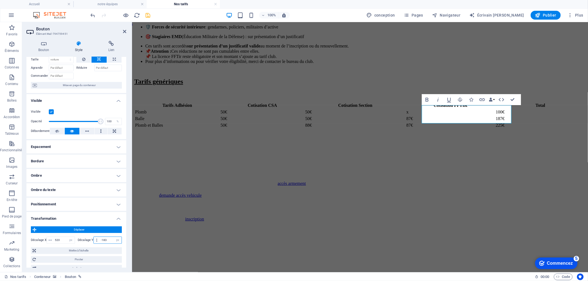
click at [105, 239] on input "-183" at bounding box center [111, 240] width 22 height 7
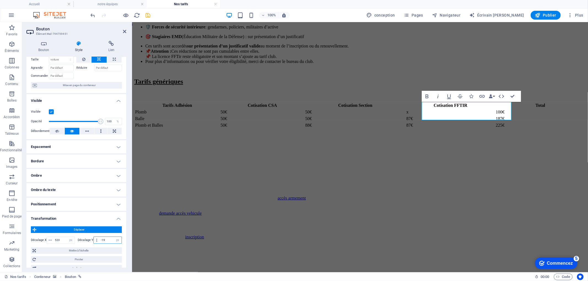
type input "-190"
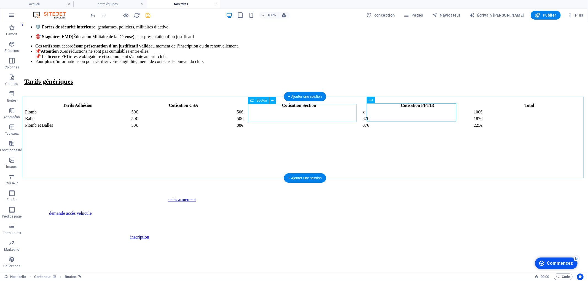
click at [342, 210] on div "demande accès vehicule" at bounding box center [330, 212] width 562 height 5
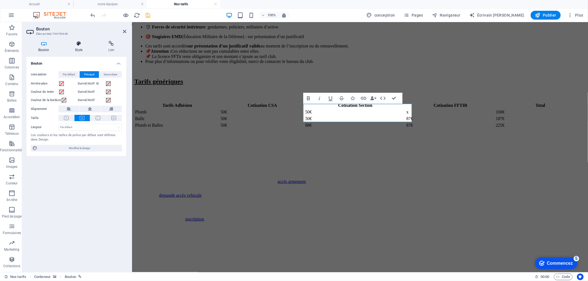
click at [78, 41] on icon at bounding box center [78, 44] width 31 height 6
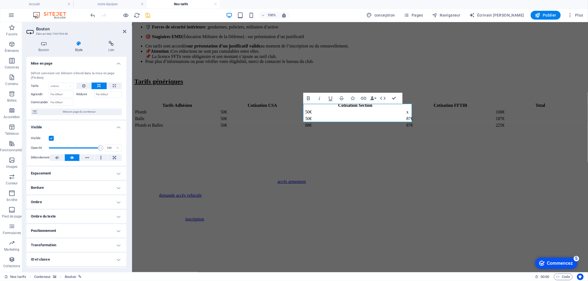
click at [68, 228] on h4 "Positionnement" at bounding box center [76, 230] width 100 height 13
click at [77, 231] on h4 "Positionnement" at bounding box center [76, 229] width 100 height 10
click at [74, 241] on h4 "Transformation" at bounding box center [76, 244] width 100 height 13
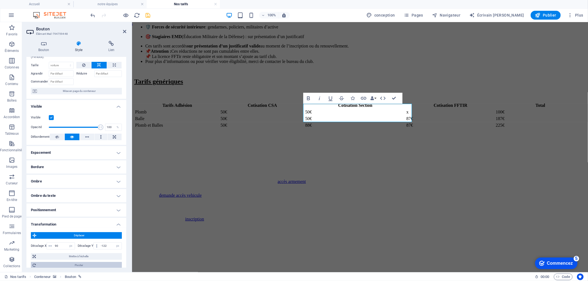
scroll to position [31, 0]
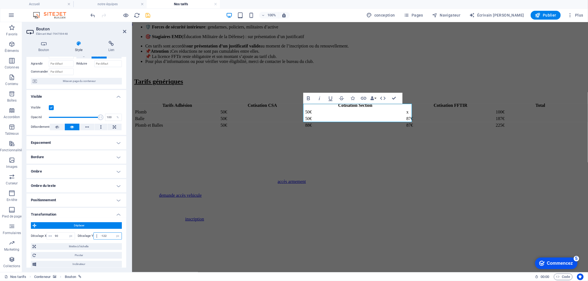
click at [104, 234] on input "-122" at bounding box center [111, 235] width 22 height 7
type input "-130"
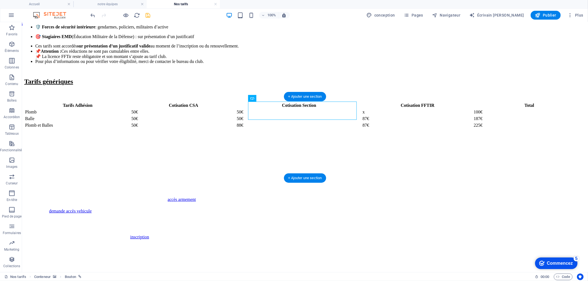
click at [337, 153] on figure at bounding box center [305, 153] width 562 height 0
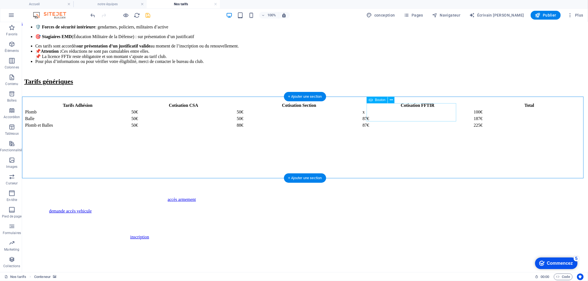
click at [381, 197] on div "accès armement" at bounding box center [448, 199] width 562 height 5
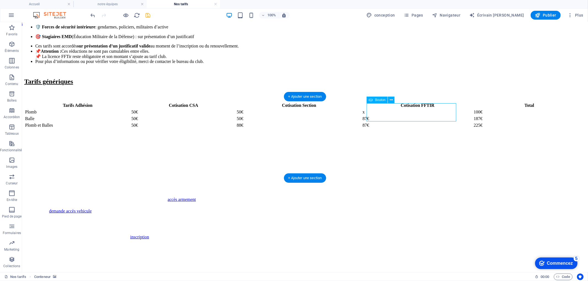
click at [381, 197] on div "accès armement" at bounding box center [448, 199] width 562 height 5
select select "px"
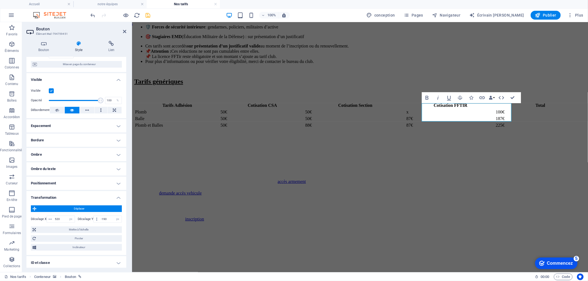
scroll to position [46, 0]
click at [104, 218] on input "-190" at bounding box center [111, 220] width 22 height 7
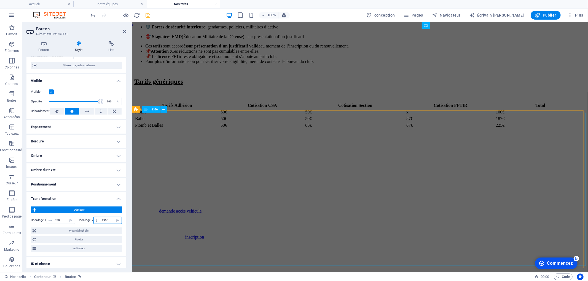
type input "-195"
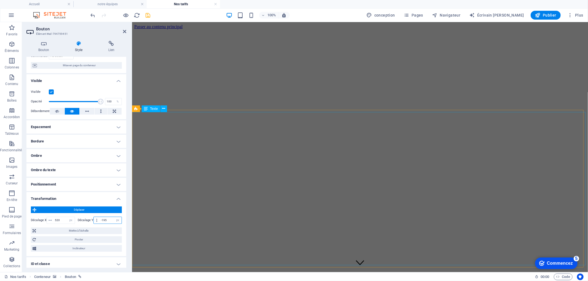
scroll to position [279, 0]
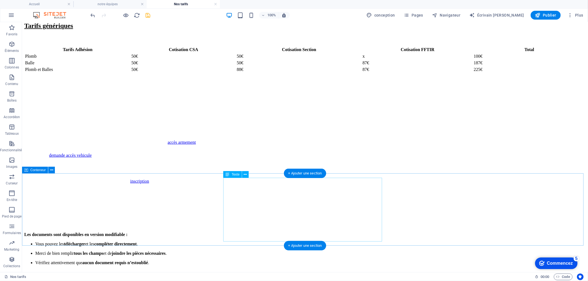
scroll to position [371, 0]
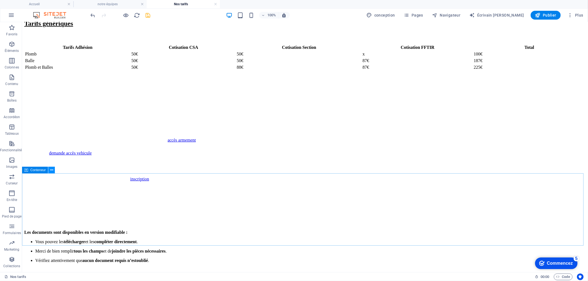
click at [52, 169] on icon at bounding box center [51, 170] width 3 height 6
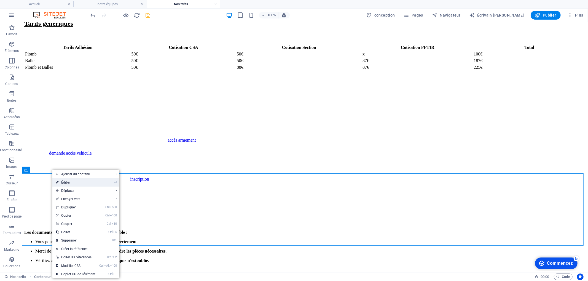
click at [65, 182] on font "Éditer" at bounding box center [65, 182] width 9 height 4
select select "px"
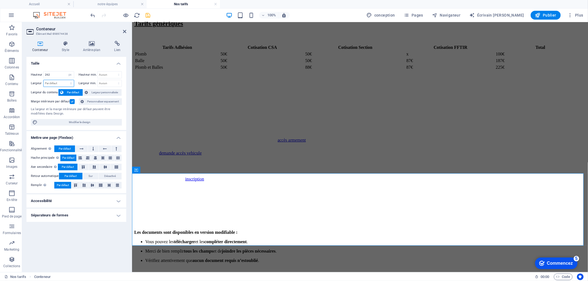
click at [58, 82] on select "Par défaut px la chose % en vh vw" at bounding box center [59, 83] width 30 height 7
click at [44, 80] on select "Par défaut px la chose % en vh vw" at bounding box center [59, 83] width 30 height 7
select select "DISABLED_OPTION_VALUE"
click at [67, 75] on select "Par défaut px la chose % vh vw" at bounding box center [70, 74] width 8 height 7
select select "default"
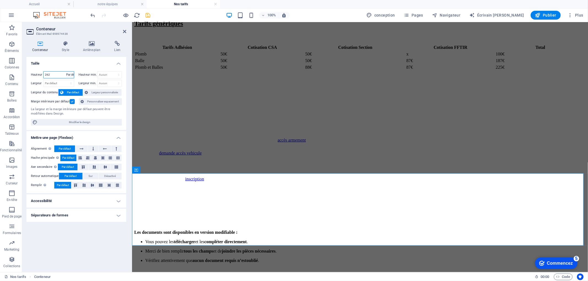
click at [66, 71] on select "Par défaut px la chose % vh vw" at bounding box center [70, 74] width 8 height 7
select select "DISABLED_OPTION_VALUE"
click at [125, 31] on icon at bounding box center [124, 31] width 3 height 4
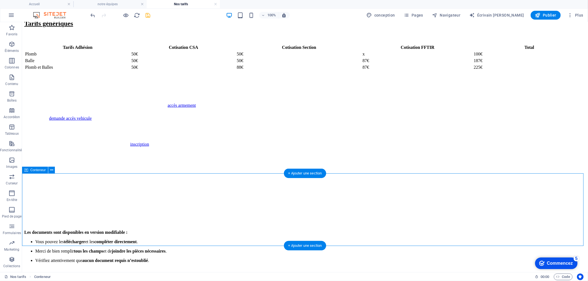
click at [189, 229] on div "Les documents sont disponibles en version modifiable : Vous pouvez les téléchar…" at bounding box center [305, 245] width 562 height 33
select select "px"
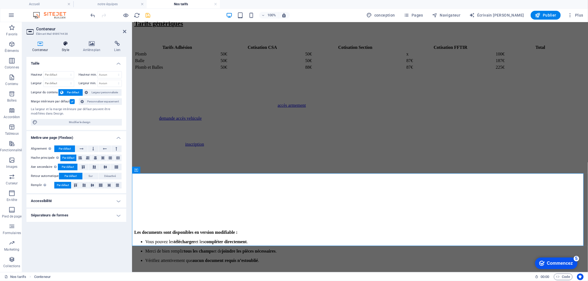
click at [69, 47] on h4 "Style" at bounding box center [66, 47] width 21 height 12
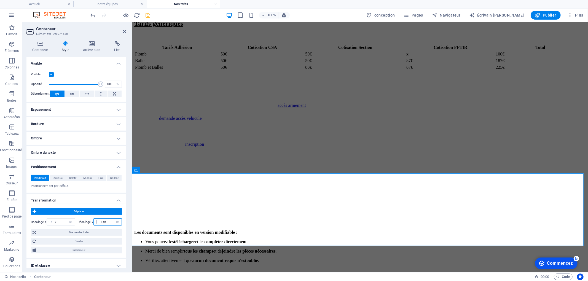
click at [103, 221] on input "150" at bounding box center [111, 221] width 22 height 7
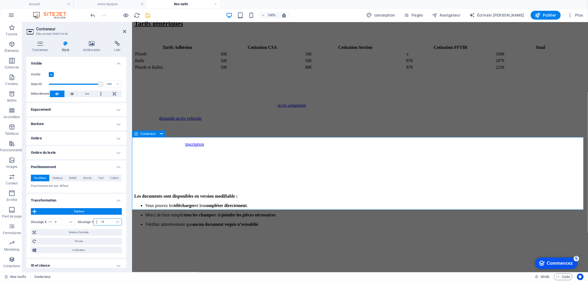
type input "1"
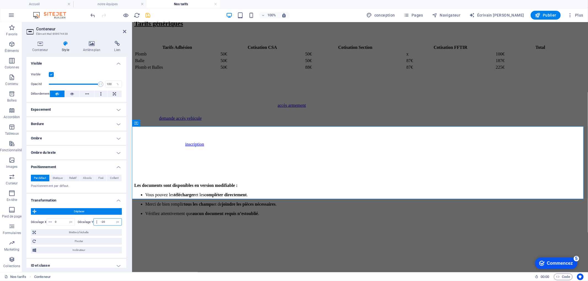
type input "-2"
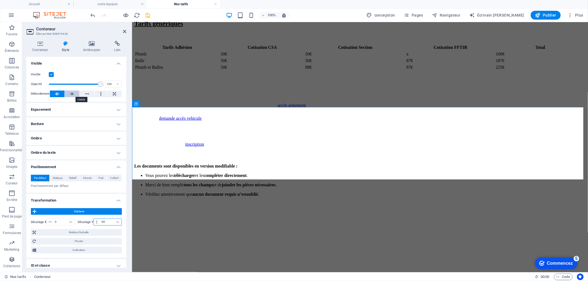
type input "-90"
click at [74, 93] on button at bounding box center [72, 93] width 15 height 7
click at [56, 94] on icon at bounding box center [57, 93] width 4 height 7
click at [51, 75] on label at bounding box center [51, 74] width 5 height 5
click at [0, 0] on input "Visible" at bounding box center [0, 0] width 0 height 0
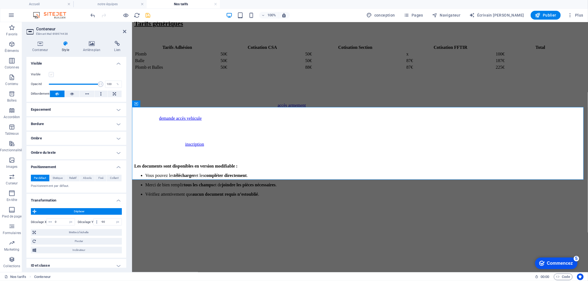
click at [51, 75] on label at bounding box center [51, 74] width 5 height 5
click at [0, 0] on input "Visible" at bounding box center [0, 0] width 0 height 0
type input "100"
drag, startPoint x: 100, startPoint y: 83, endPoint x: 106, endPoint y: 82, distance: 6.8
click at [106, 82] on div "Opacité 100 %" at bounding box center [76, 84] width 91 height 8
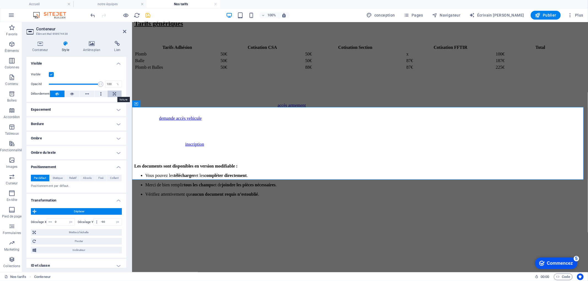
click at [113, 94] on icon at bounding box center [114, 93] width 3 height 7
click at [56, 94] on icon at bounding box center [57, 93] width 4 height 7
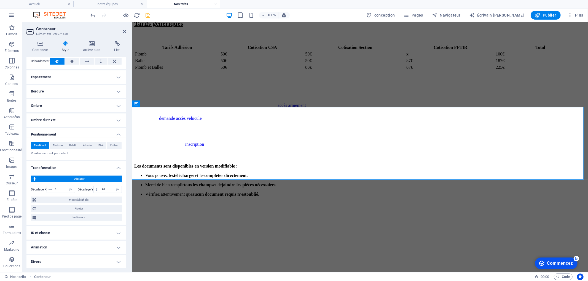
click at [61, 231] on h4 "ID et classe" at bounding box center [76, 232] width 100 height 13
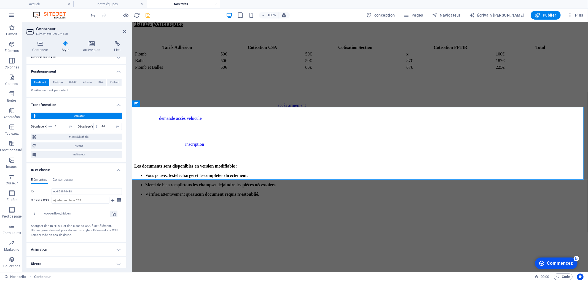
scroll to position [98, 0]
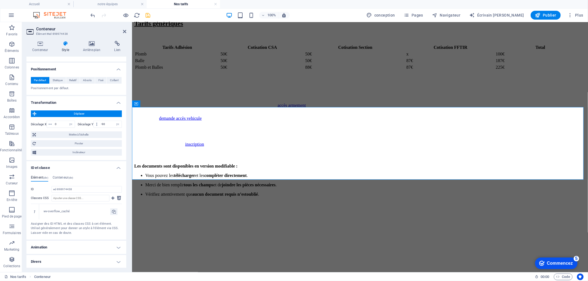
click at [55, 261] on h4 "Divers" at bounding box center [76, 261] width 100 height 13
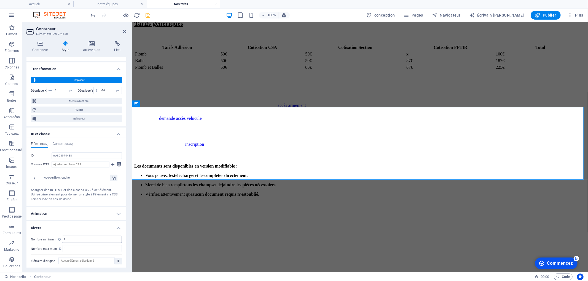
scroll to position [132, 0]
drag, startPoint x: 125, startPoint y: 31, endPoint x: 103, endPoint y: 10, distance: 30.1
click at [125, 31] on icon at bounding box center [124, 31] width 3 height 4
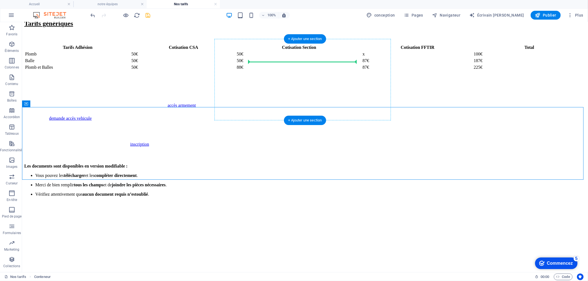
drag, startPoint x: 47, startPoint y: 125, endPoint x: 293, endPoint y: 59, distance: 254.3
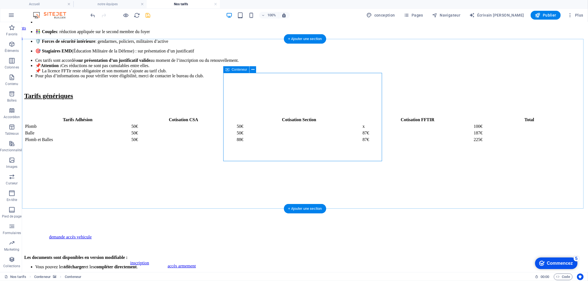
click at [225, 255] on div "Les documents sont disponibles en version modifiable : Vous pouvez les téléchar…" at bounding box center [305, 271] width 562 height 33
select select "px"
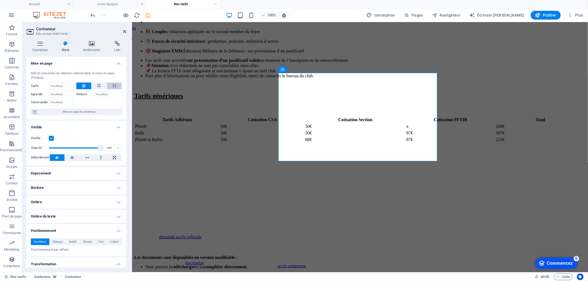
click at [113, 83] on icon at bounding box center [114, 85] width 3 height 7
type input "100"
select select "%"
click at [125, 31] on icon at bounding box center [124, 31] width 3 height 4
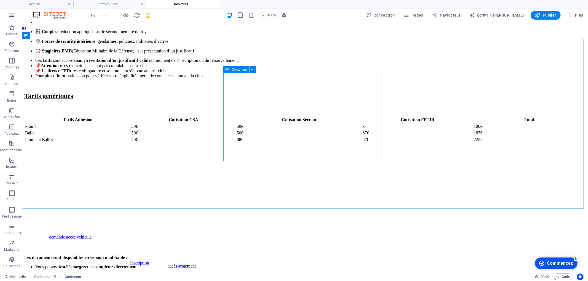
click at [227, 68] on icon at bounding box center [228, 69] width 4 height 7
select select "%"
select select "px"
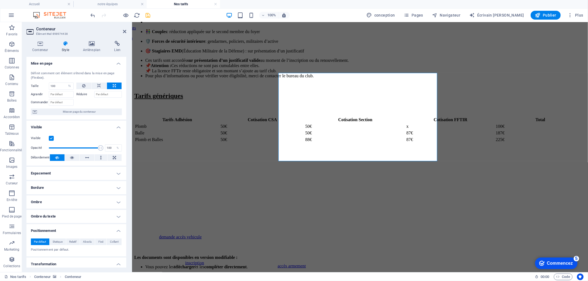
click at [53, 139] on label at bounding box center [51, 138] width 5 height 5
click at [0, 0] on input "Visible" at bounding box center [0, 0] width 0 height 0
click at [52, 138] on label at bounding box center [51, 138] width 5 height 5
click at [0, 0] on input "Visible" at bounding box center [0, 0] width 0 height 0
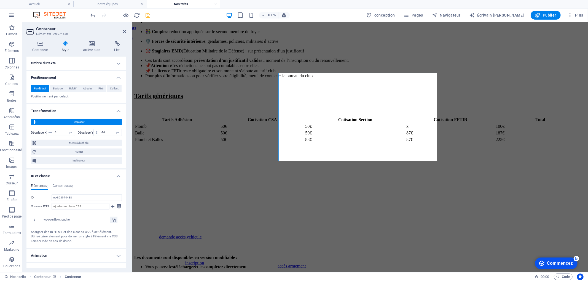
click at [47, 175] on font "ID et classe" at bounding box center [40, 176] width 19 height 4
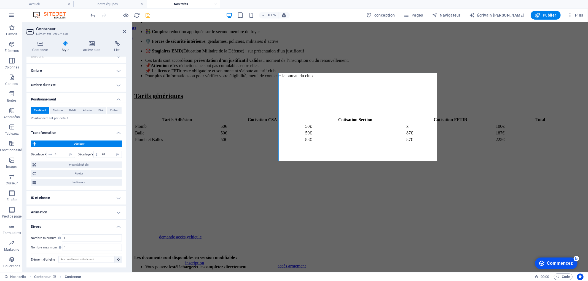
scroll to position [131, 0]
click at [43, 227] on h4 "Divers" at bounding box center [76, 225] width 100 height 10
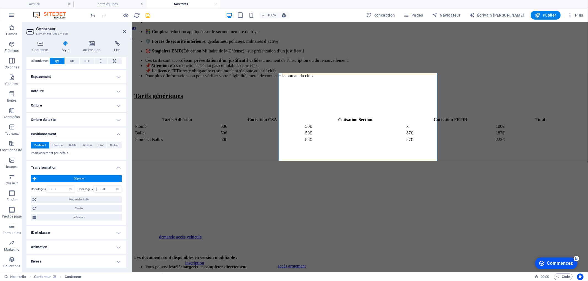
scroll to position [4, 0]
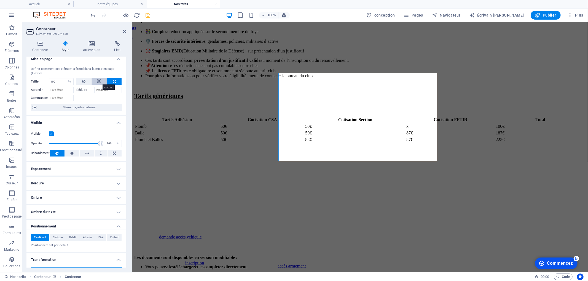
click at [96, 81] on button at bounding box center [99, 81] width 15 height 7
click at [65, 82] on select "Par défaut voiture px % 1/1 1/2 1/3 1/4 1/5 1/6 1/7 1/8 1/9 1/10" at bounding box center [61, 81] width 24 height 7
click at [49, 78] on select "Par défaut voiture px % 1/1 1/2 1/3 1/4 1/5 1/6 1/7 1/8 1/9 1/10" at bounding box center [61, 81] width 24 height 7
click at [66, 81] on select "Par défaut voiture px % 1/1 1/2 1/3 1/4 1/5 1/6 1/7 1/8 1/9 1/10" at bounding box center [61, 81] width 24 height 7
select select "px"
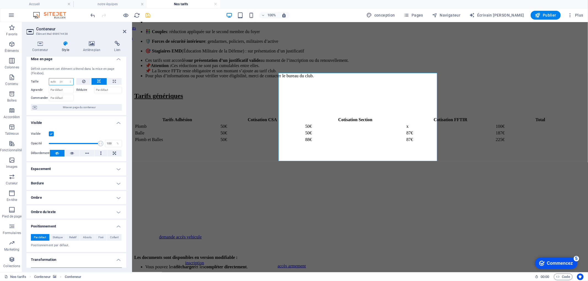
click at [65, 78] on select "Par défaut voiture px % 1/1 1/2 1/3 1/4 1/5 1/6 1/7 1/8 1/9 1/10" at bounding box center [61, 81] width 24 height 7
type input "1"
type input "2000"
click at [96, 77] on div "Définit comment cet élément s'étend dans la mise en page (Flexbox). Taille 2000…" at bounding box center [76, 88] width 100 height 53
click at [97, 80] on icon at bounding box center [99, 81] width 4 height 7
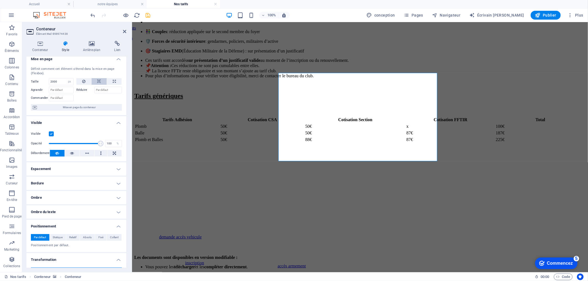
select select "DISABLED_OPTION_VALUE"
click at [113, 79] on icon at bounding box center [114, 81] width 3 height 7
type input "100"
select select "%"
click at [62, 104] on span "Mise en page du conteneur" at bounding box center [80, 107] width 82 height 7
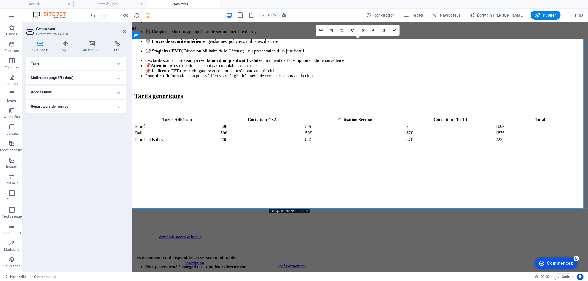
click at [58, 77] on font "Mettre une page (Flexbox)" at bounding box center [52, 78] width 42 height 4
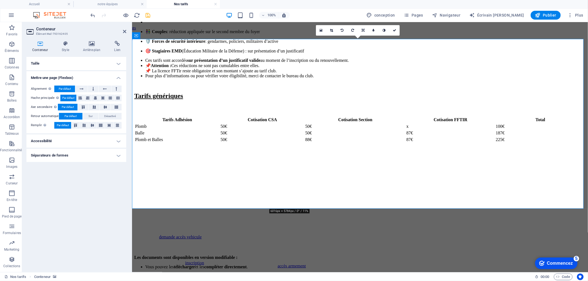
click at [62, 61] on h4 "Taille" at bounding box center [76, 63] width 100 height 13
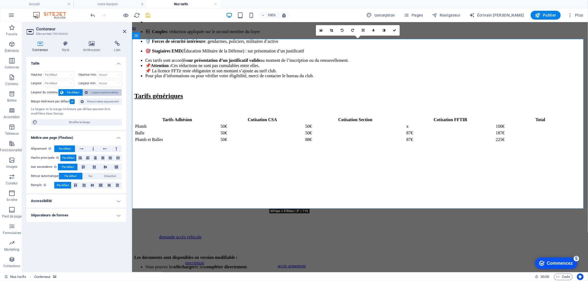
click at [96, 92] on font "Largeur personnalisée" at bounding box center [105, 92] width 26 height 3
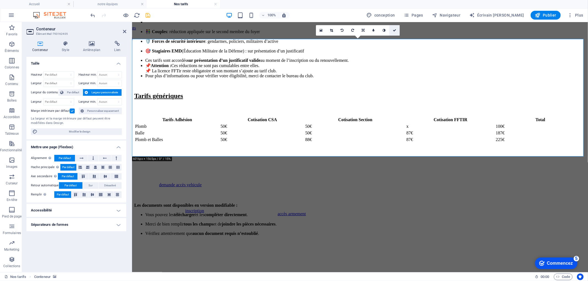
drag, startPoint x: 393, startPoint y: 30, endPoint x: 369, endPoint y: 17, distance: 27.0
click at [393, 30] on icon at bounding box center [394, 30] width 3 height 3
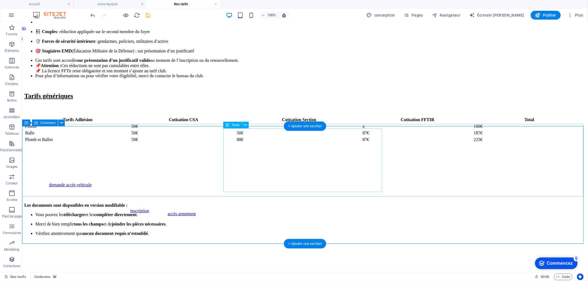
scroll to position [207, 0]
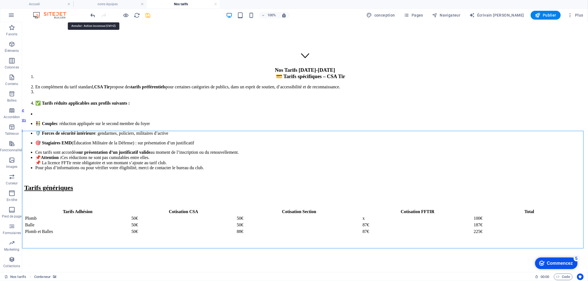
click at [94, 17] on icon "annuler" at bounding box center [93, 15] width 6 height 6
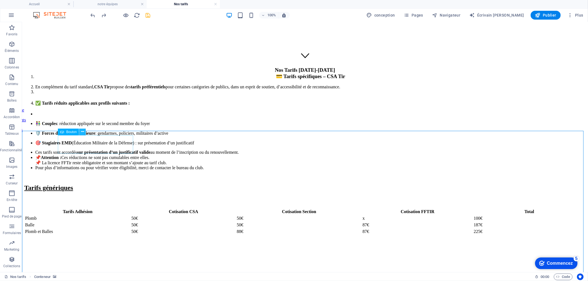
click at [83, 134] on icon at bounding box center [82, 132] width 3 height 6
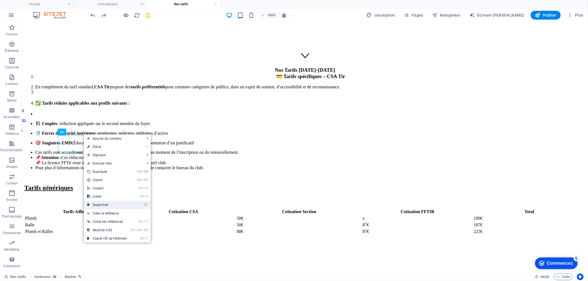
click at [108, 205] on font "Supprimer" at bounding box center [101, 205] width 16 height 4
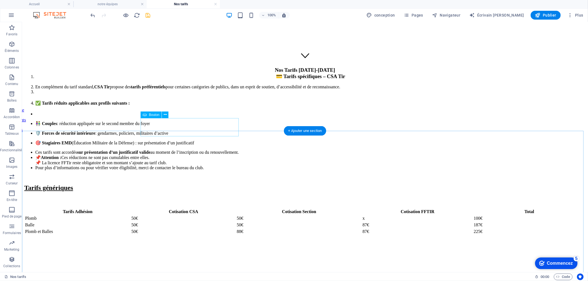
click at [166, 114] on icon at bounding box center [165, 115] width 3 height 6
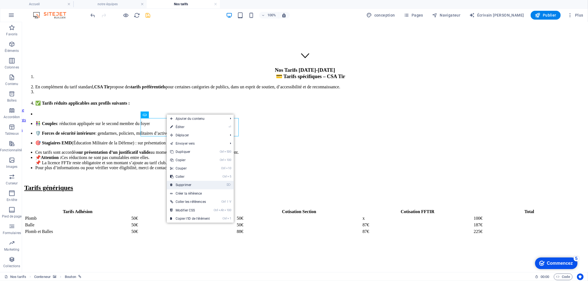
click at [192, 182] on link "⌦ Supprimer" at bounding box center [190, 185] width 46 height 8
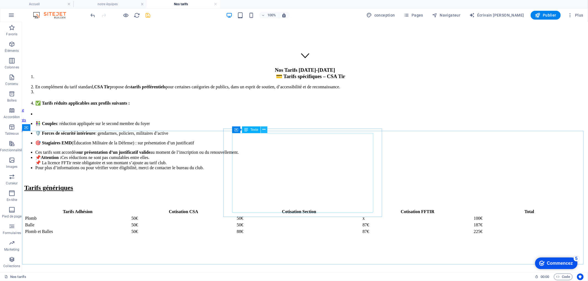
click at [264, 129] on icon at bounding box center [264, 130] width 3 height 6
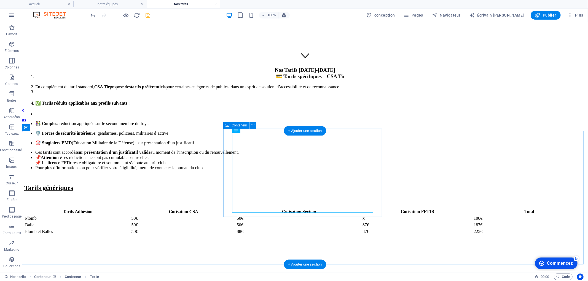
select select "%"
select select "px"
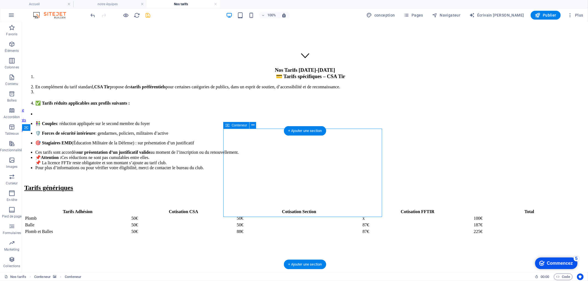
select select "px"
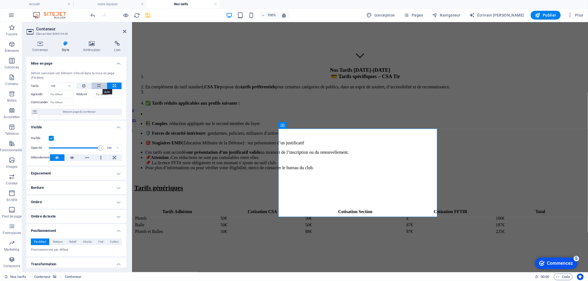
click at [101, 87] on button at bounding box center [99, 85] width 15 height 7
select select "DISABLED_OPTION_VALUE"
click at [86, 87] on button at bounding box center [83, 85] width 15 height 7
click at [111, 86] on button at bounding box center [114, 85] width 15 height 7
type input "100"
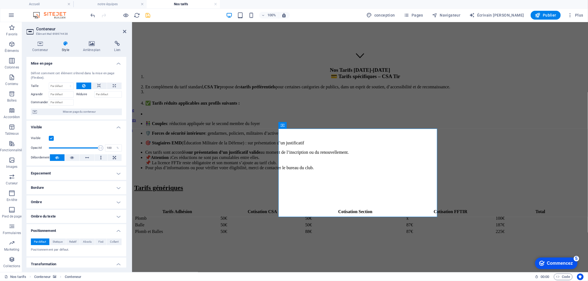
select select "%"
click at [67, 95] on input "Agrandir" at bounding box center [61, 94] width 25 height 7
click at [125, 31] on icon at bounding box center [124, 31] width 3 height 4
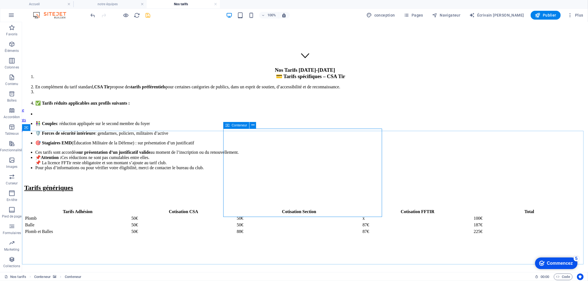
click at [226, 125] on icon at bounding box center [228, 125] width 4 height 7
select select "%"
select select "px"
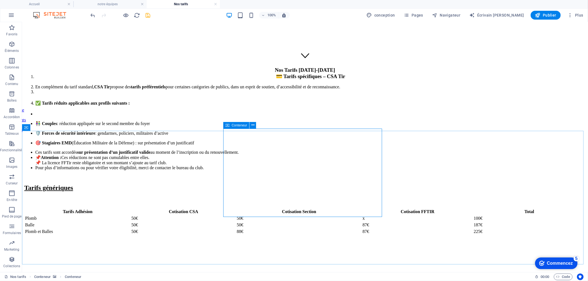
select select "px"
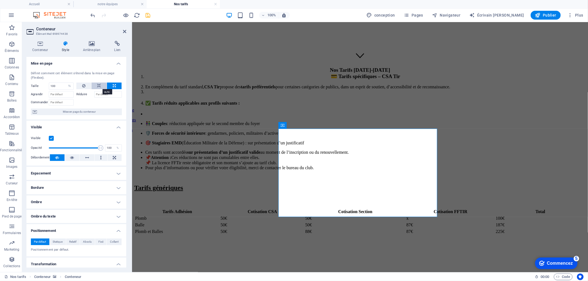
click at [99, 86] on icon at bounding box center [99, 85] width 4 height 7
select select "DISABLED_OPTION_VALUE"
click at [81, 110] on font "Mise en page du conteneur" at bounding box center [79, 111] width 33 height 3
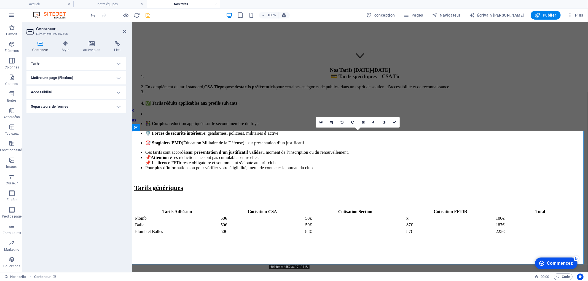
click at [79, 77] on h4 "Mettre une page (Flexbox)" at bounding box center [76, 77] width 100 height 13
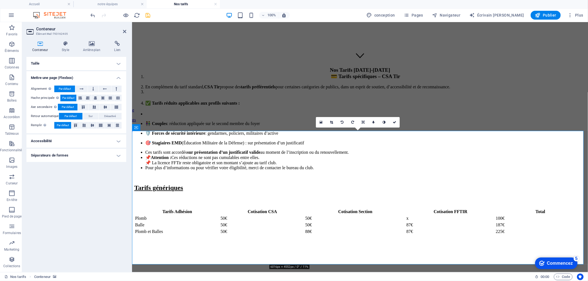
click at [77, 64] on h4 "Taille" at bounding box center [76, 63] width 100 height 13
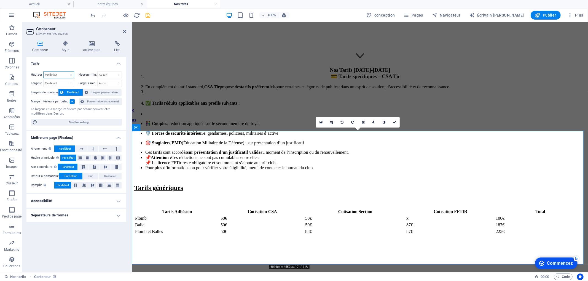
click at [65, 75] on select "Par défaut px la chose % vh vw" at bounding box center [59, 74] width 30 height 7
select select "px"
click at [66, 71] on select "Par défaut px la chose % vh vw" at bounding box center [59, 74] width 30 height 7
type input "484"
click at [63, 83] on select "Par défaut px la chose % en vh vw" at bounding box center [59, 83] width 30 height 7
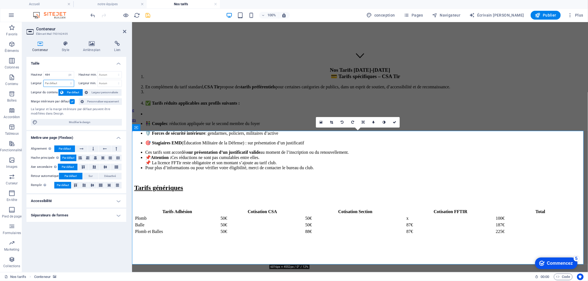
select select "px"
click at [66, 80] on select "Par défaut px la chose % en vh vw" at bounding box center [59, 83] width 30 height 7
type input "1638"
click at [97, 91] on font "Largeur personnalisée" at bounding box center [105, 92] width 26 height 3
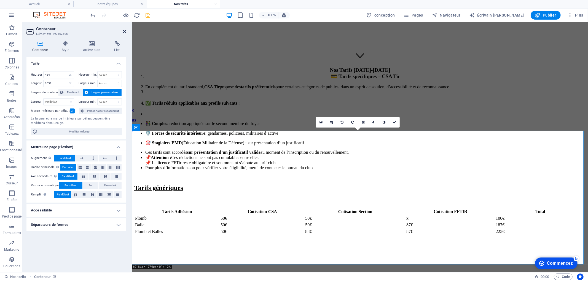
click at [124, 29] on icon at bounding box center [124, 31] width 3 height 4
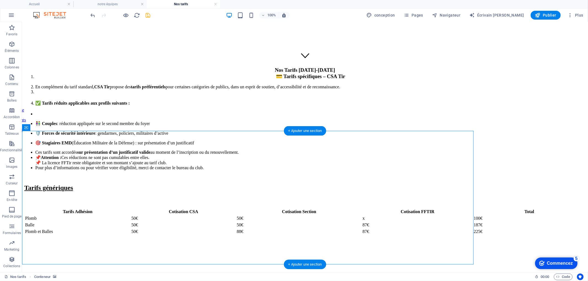
click at [463, 182] on figure at bounding box center [250, 182] width 452 height 0
select select "px"
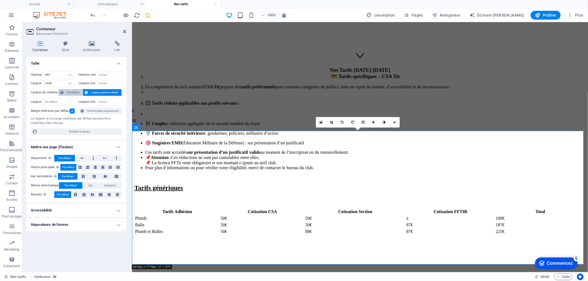
click at [73, 91] on font "Par défaut" at bounding box center [73, 92] width 12 height 3
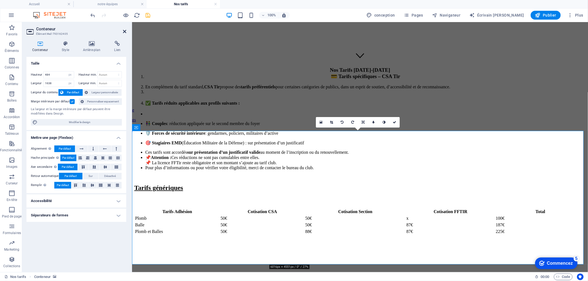
click at [125, 31] on icon at bounding box center [124, 31] width 3 height 4
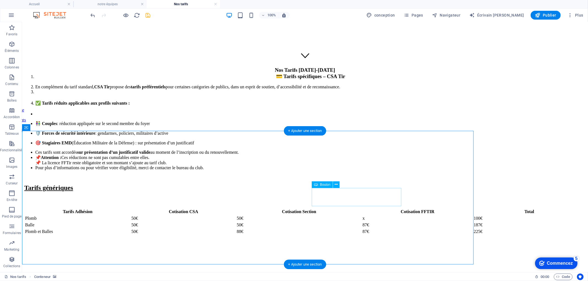
click at [334, 184] on button at bounding box center [336, 184] width 7 height 7
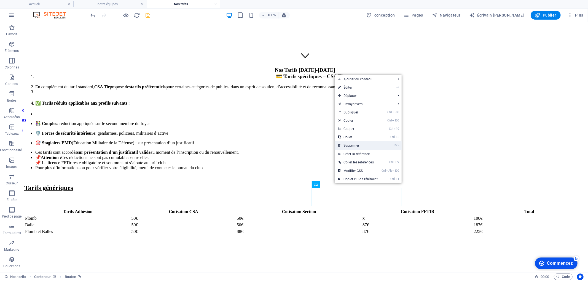
click at [351, 145] on font "Supprimer" at bounding box center [352, 145] width 16 height 4
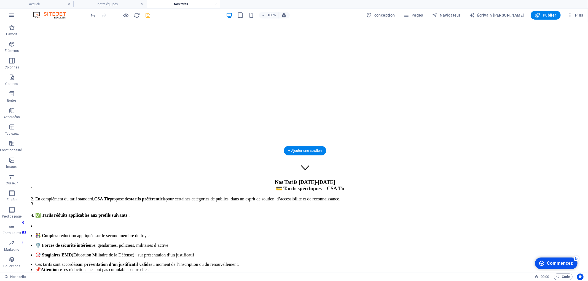
scroll to position [187, 0]
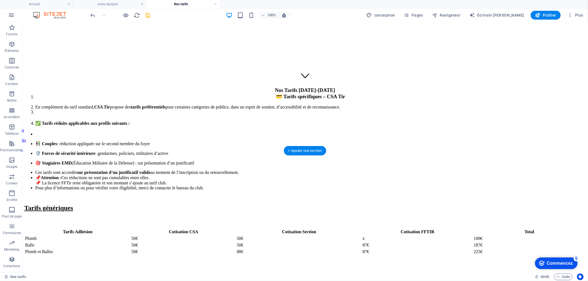
click at [460, 202] on figure at bounding box center [250, 202] width 452 height 0
select select "px"
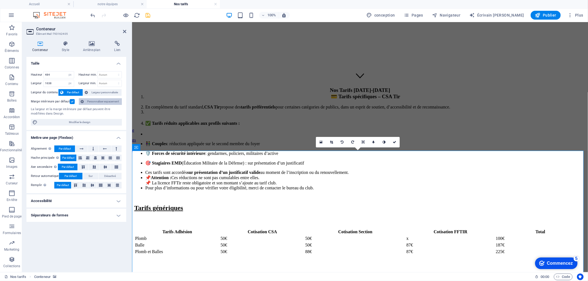
click at [97, 101] on font "Personnaliser espacement" at bounding box center [103, 101] width 32 height 3
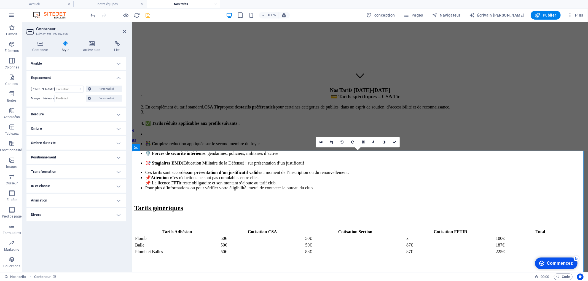
click at [92, 63] on h4 "Visible" at bounding box center [76, 63] width 100 height 13
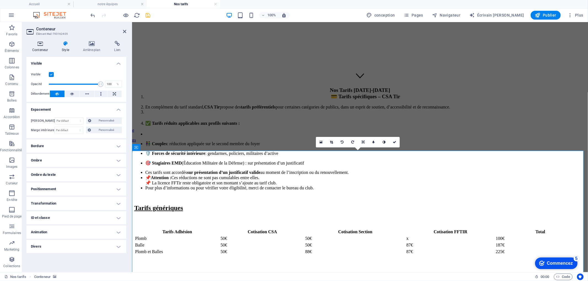
click at [34, 46] on icon at bounding box center [39, 44] width 27 height 6
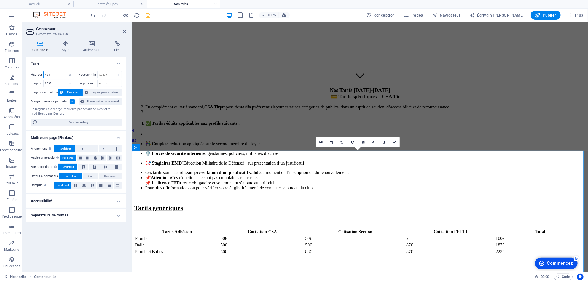
click at [59, 75] on input "484" at bounding box center [59, 74] width 30 height 7
drag, startPoint x: 58, startPoint y: 83, endPoint x: 30, endPoint y: 82, distance: 28.1
click at [30, 82] on div "Hauteur 484 Par défaut px la chose % vh vw Hauteur min. Aucun px la chose % vh …" at bounding box center [76, 98] width 100 height 63
type input "2000"
click at [122, 31] on h2 "Conteneur" at bounding box center [81, 28] width 90 height 5
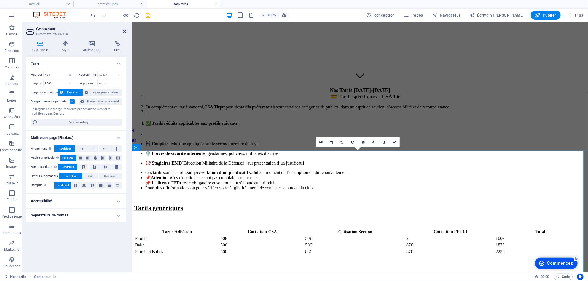
click at [126, 31] on icon at bounding box center [124, 31] width 3 height 4
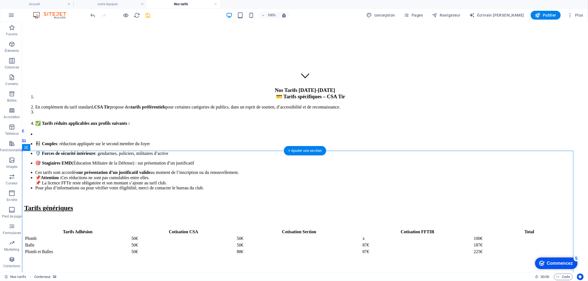
click at [451, 202] on figure at bounding box center [300, 202] width 552 height 0
select select "px"
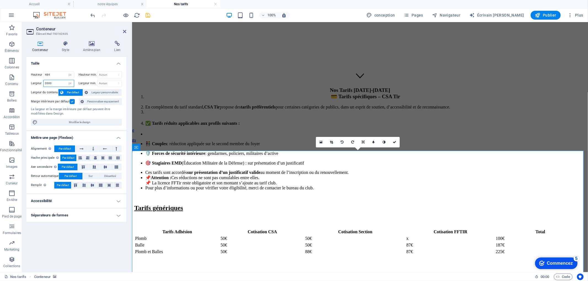
click at [56, 82] on input "2000" at bounding box center [59, 83] width 30 height 7
click at [48, 83] on input "2000" at bounding box center [59, 83] width 30 height 7
type input "2500"
click at [396, 143] on icon at bounding box center [394, 141] width 3 height 3
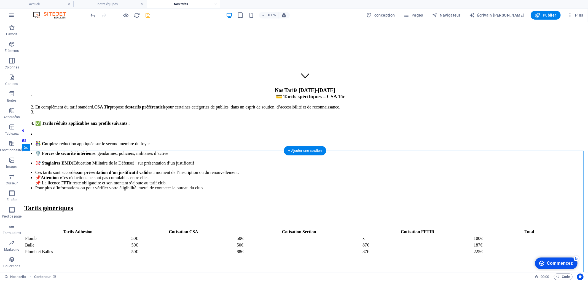
click at [94, 202] on figure at bounding box center [305, 202] width 562 height 0
select select "px"
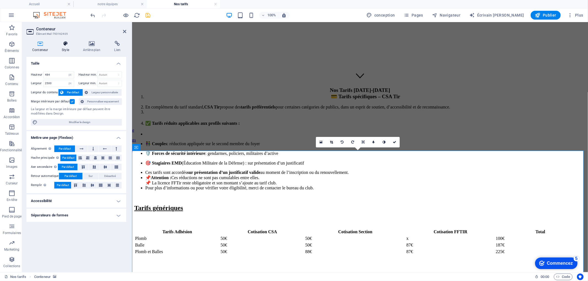
click at [69, 47] on h4 "Style" at bounding box center [66, 47] width 21 height 12
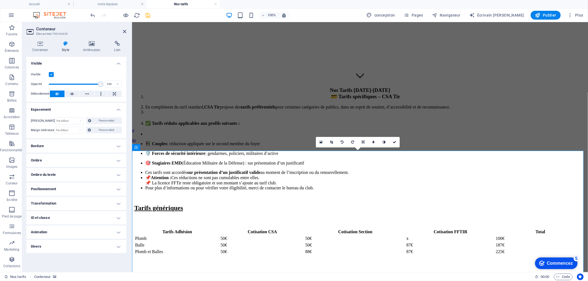
click at [95, 200] on h4 "Transformation" at bounding box center [76, 203] width 100 height 13
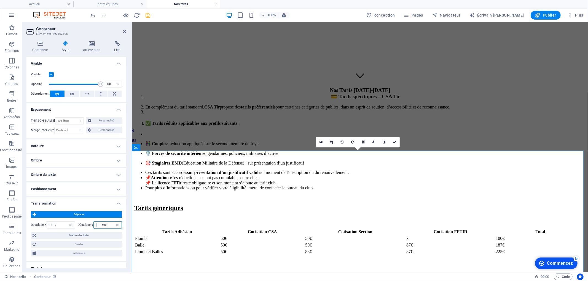
click at [102, 224] on input "-600" at bounding box center [111, 224] width 22 height 7
type input "-400"
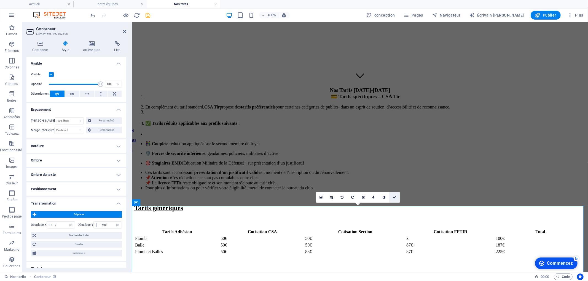
click at [395, 197] on icon at bounding box center [394, 197] width 3 height 3
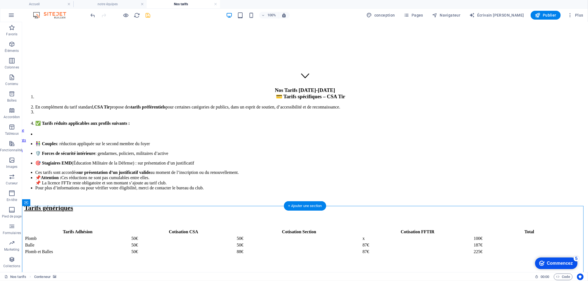
click at [36, 258] on figure at bounding box center [305, 258] width 562 height 0
select select "px"
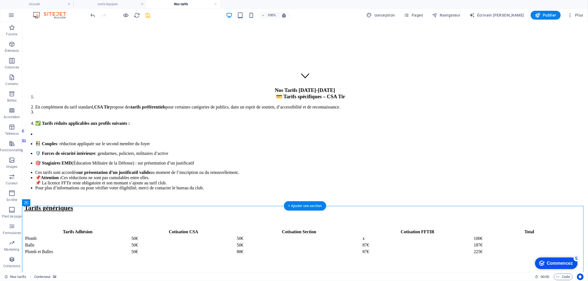
select select "px"
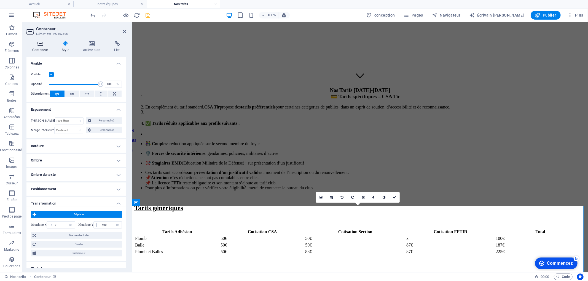
click at [44, 48] on font "Conteneur" at bounding box center [40, 50] width 16 height 4
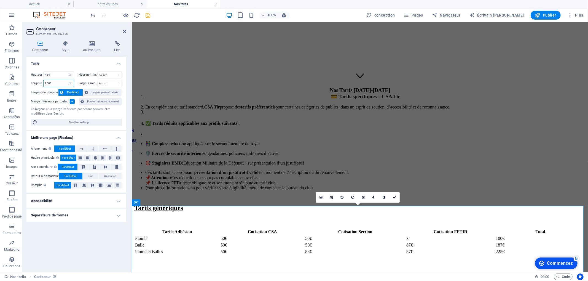
click at [48, 83] on input "2500" at bounding box center [59, 83] width 30 height 7
type input "2000"
click at [125, 32] on icon at bounding box center [124, 31] width 3 height 4
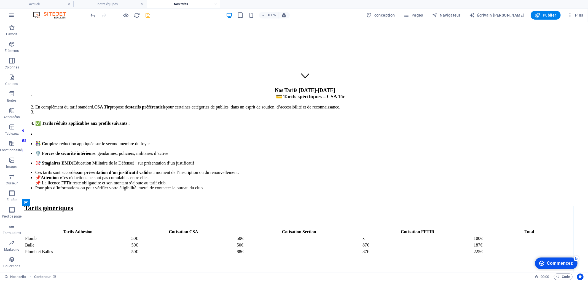
scroll to position [187, 2]
click at [512, 258] on figure at bounding box center [298, 258] width 552 height 0
select select "px"
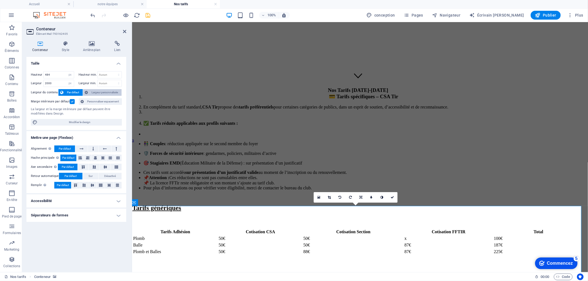
click at [117, 93] on font "Largeur personnalisée" at bounding box center [105, 92] width 26 height 3
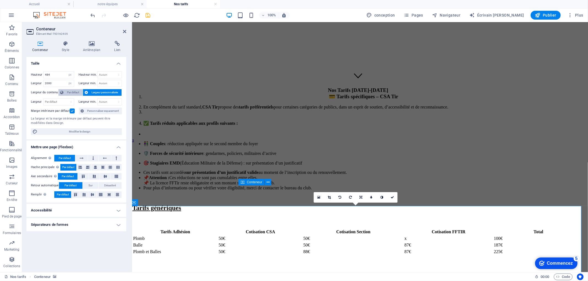
click at [71, 91] on font "Par défaut" at bounding box center [73, 92] width 12 height 3
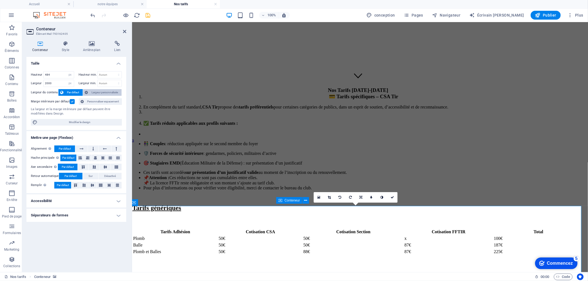
click at [92, 93] on font "Largeur personnalisée" at bounding box center [105, 92] width 26 height 3
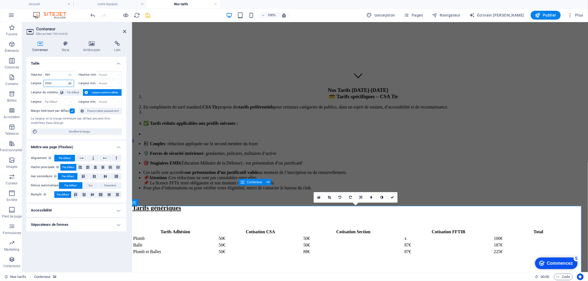
click at [67, 83] on select "Par défaut px la chose % en vh vw" at bounding box center [70, 83] width 8 height 7
select select "default"
click at [66, 80] on select "Par défaut px la chose % en vh vw" at bounding box center [70, 83] width 8 height 7
select select "DISABLED_OPTION_VALUE"
click at [393, 199] on icon at bounding box center [392, 197] width 3 height 3
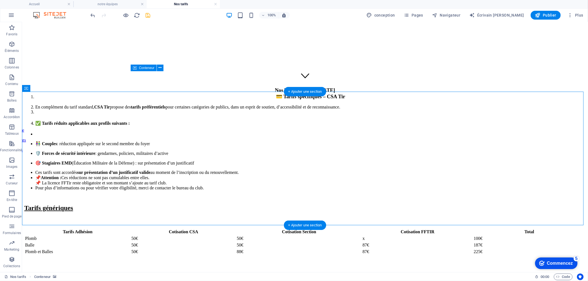
scroll to position [309, 0]
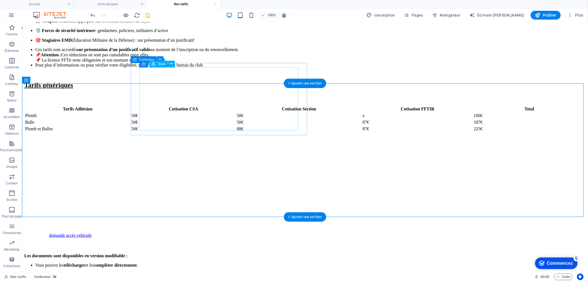
click at [210, 253] on div "Les documents sont disponibles en version modifiable : Vous pouvez les téléchar…" at bounding box center [305, 269] width 562 height 33
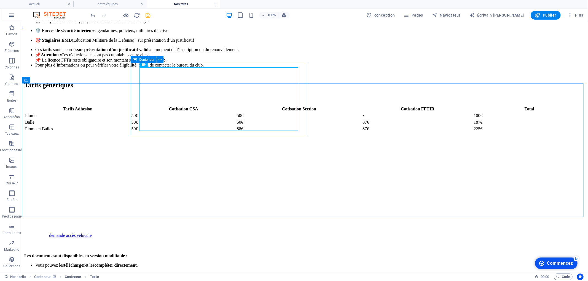
click at [148, 60] on font "Conteneur" at bounding box center [146, 60] width 15 height 4
select select "px"
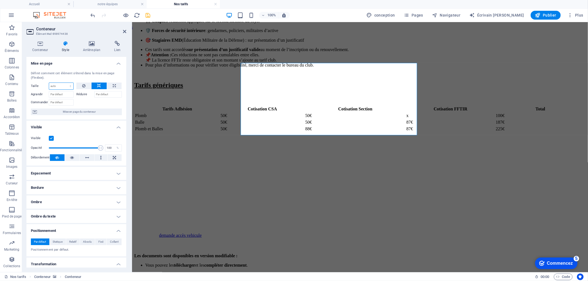
click at [67, 86] on select "Par défaut voiture px % 1/1 1/2 1/3 1/4 1/5 1/6 1/7 1/8 1/9 1/10" at bounding box center [61, 86] width 24 height 7
click at [49, 83] on select "Par défaut voiture px % 1/1 1/2 1/3 1/4 1/5 1/6 1/7 1/8 1/9 1/10" at bounding box center [61, 86] width 24 height 7
select select "DISABLED_OPTION_VALUE"
click at [113, 87] on icon at bounding box center [114, 85] width 3 height 7
type input "100"
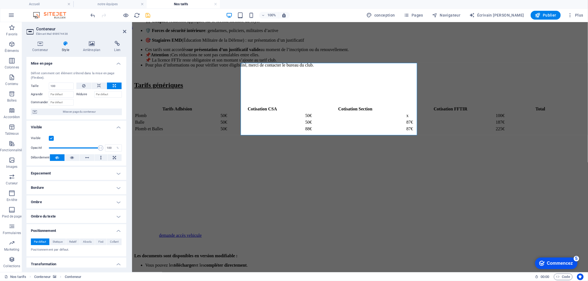
select select "%"
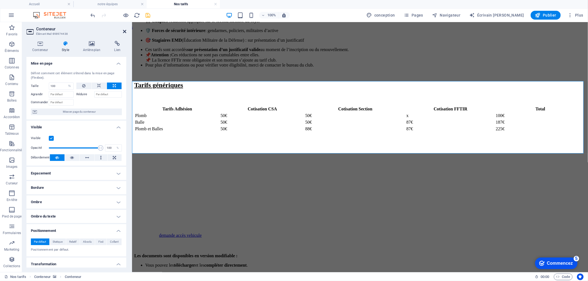
drag, startPoint x: 124, startPoint y: 30, endPoint x: 104, endPoint y: 14, distance: 26.1
click at [124, 30] on icon at bounding box center [124, 31] width 3 height 4
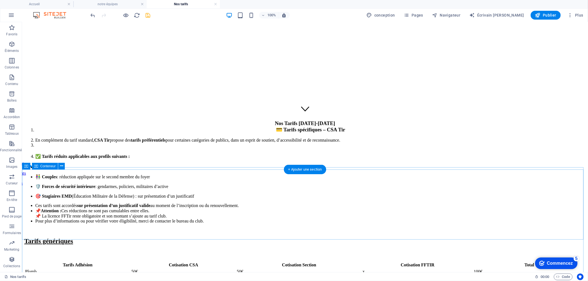
scroll to position [276, 0]
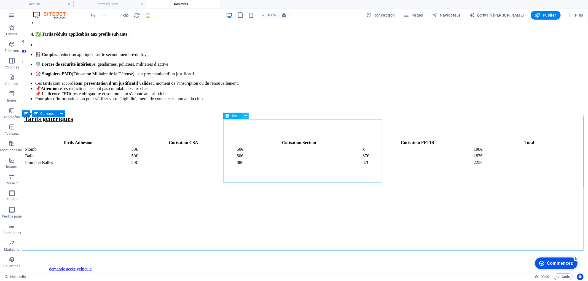
click at [245, 115] on icon at bounding box center [245, 116] width 3 height 6
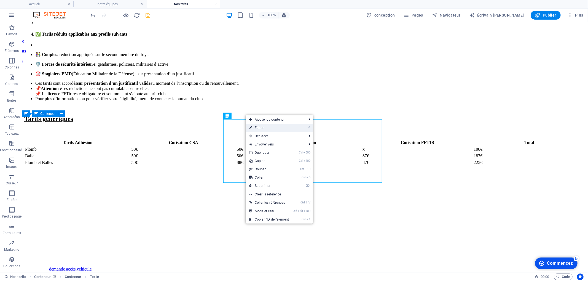
click at [255, 126] on font "Éditer" at bounding box center [259, 128] width 9 height 4
select select "%"
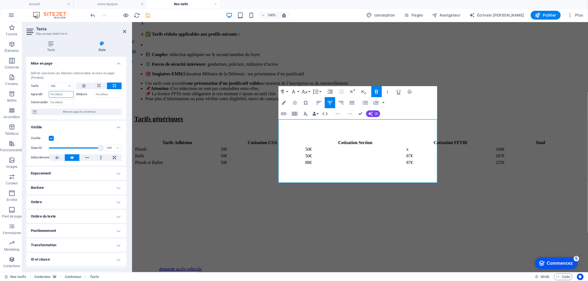
click at [59, 95] on input "Agrandir" at bounding box center [61, 94] width 25 height 7
click at [95, 86] on button at bounding box center [99, 85] width 15 height 7
select select "DISABLED_OPTION_VALUE"
click at [78, 86] on button at bounding box center [83, 85] width 15 height 7
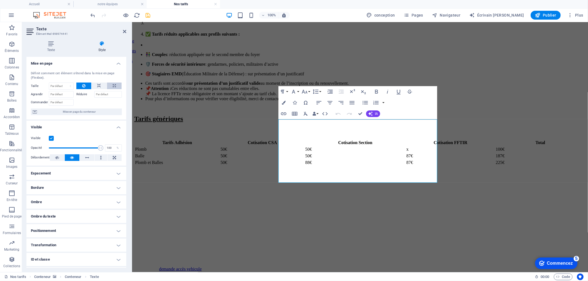
click at [114, 86] on icon at bounding box center [114, 85] width 3 height 7
type input "100"
select select "%"
click at [88, 111] on font "Mise en page du conteneur" at bounding box center [79, 111] width 33 height 3
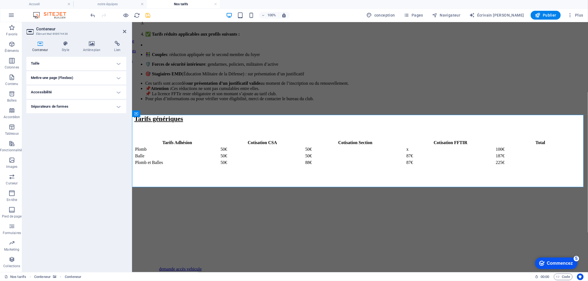
click at [76, 61] on h4 "Taille" at bounding box center [76, 63] width 100 height 13
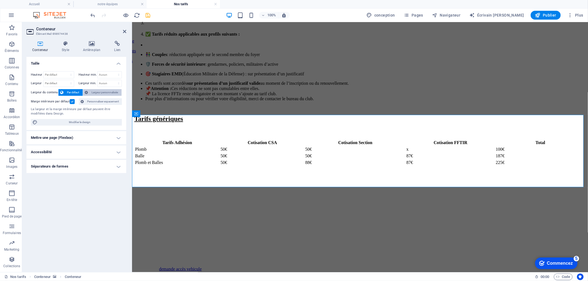
click at [92, 92] on font "Largeur personnalisée" at bounding box center [105, 92] width 26 height 3
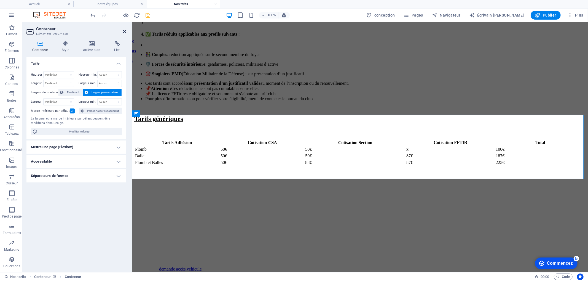
click at [124, 29] on icon at bounding box center [124, 31] width 3 height 4
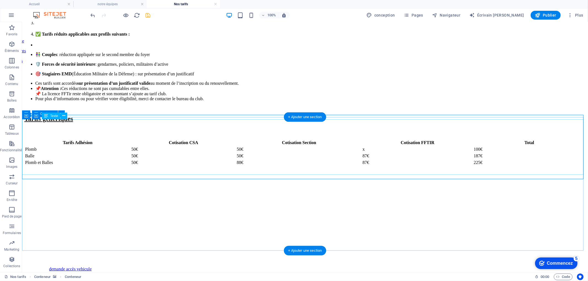
select select "%"
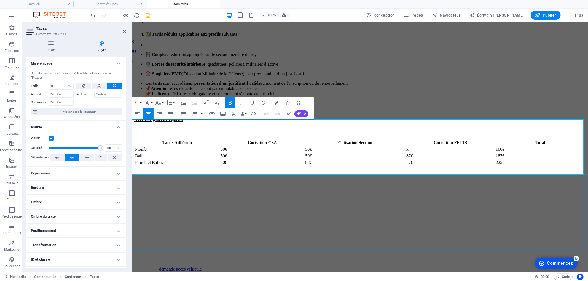
drag, startPoint x: 292, startPoint y: 121, endPoint x: 526, endPoint y: 182, distance: 241.5
click at [526, 183] on div "demande accès vehicule Les documents sont disponibles en version modifiable : V…" at bounding box center [360, 234] width 452 height 133
drag, startPoint x: 289, startPoint y: 122, endPoint x: 442, endPoint y: 166, distance: 158.9
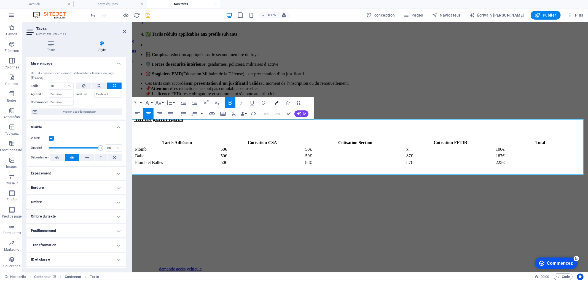
click at [275, 103] on icon "button" at bounding box center [277, 103] width 4 height 4
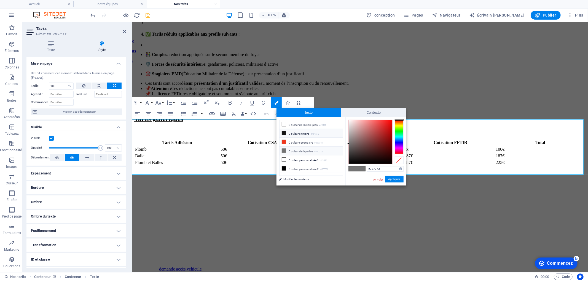
click at [291, 135] on li "Couleur primaire #161616" at bounding box center [311, 133] width 63 height 9
click at [292, 134] on font "Couleur primaire" at bounding box center [299, 133] width 20 height 3
click at [401, 177] on button "Appliquer" at bounding box center [394, 179] width 18 height 7
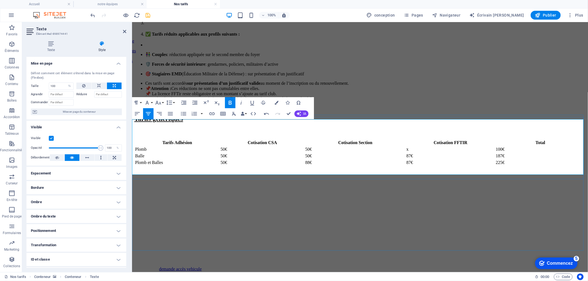
drag, startPoint x: 291, startPoint y: 121, endPoint x: 507, endPoint y: 192, distance: 227.7
click at [507, 192] on div "demande accès vehicule Les documents sont disponibles en version modifiable : V…" at bounding box center [360, 234] width 452 height 133
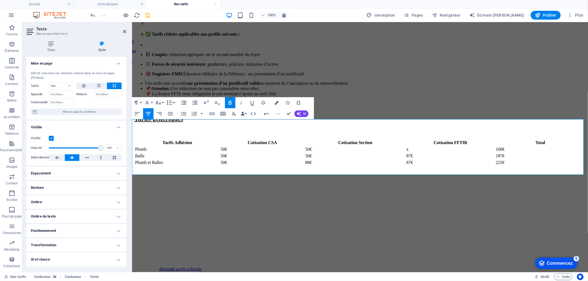
click at [279, 101] on icon "button" at bounding box center [277, 103] width 4 height 4
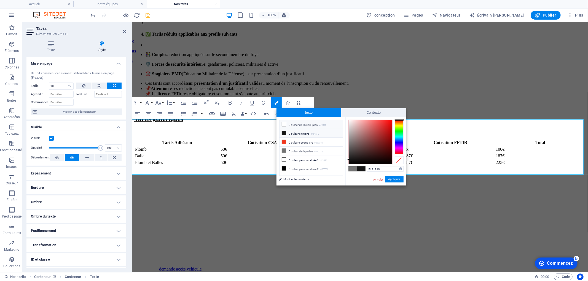
click at [293, 124] on font "Couleur de l'arrière-plan" at bounding box center [303, 124] width 29 height 3
type input "#ffffff"
click at [293, 124] on font "Couleur de l'arrière-plan" at bounding box center [303, 124] width 29 height 3
click at [400, 179] on button "Appliquer" at bounding box center [394, 179] width 18 height 7
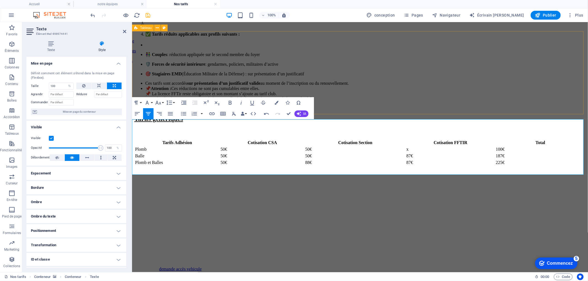
click at [480, 139] on div "Tarifs Adhésion Cotisation CSA Cotisation Section Cotisation FFTIR Total Plomb …" at bounding box center [360, 152] width 452 height 27
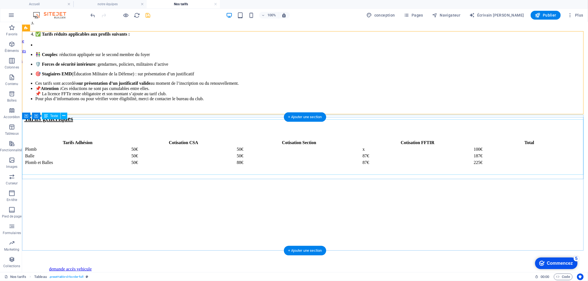
select select "%"
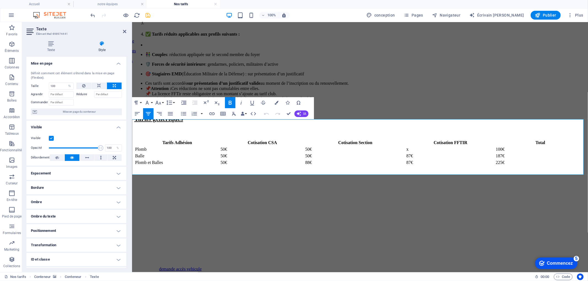
drag, startPoint x: 293, startPoint y: 121, endPoint x: 469, endPoint y: 182, distance: 185.6
click at [469, 182] on div "demande accès vehicule Les documents sont disponibles en version modifiable : V…" at bounding box center [360, 234] width 452 height 133
drag, startPoint x: 441, startPoint y: 169, endPoint x: 277, endPoint y: 118, distance: 171.6
click at [277, 102] on icon "button" at bounding box center [277, 103] width 4 height 4
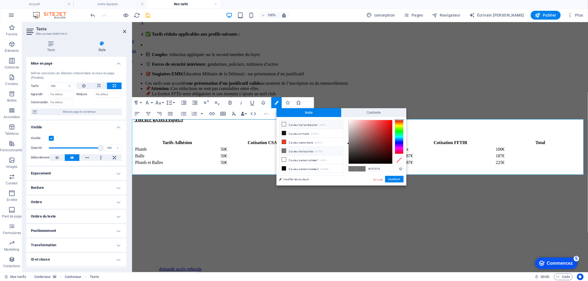
click at [289, 124] on font "Couleur de l'arrière-plan" at bounding box center [303, 124] width 29 height 3
type input "#ffffff"
click at [394, 180] on font "Appliquer" at bounding box center [395, 178] width 12 height 3
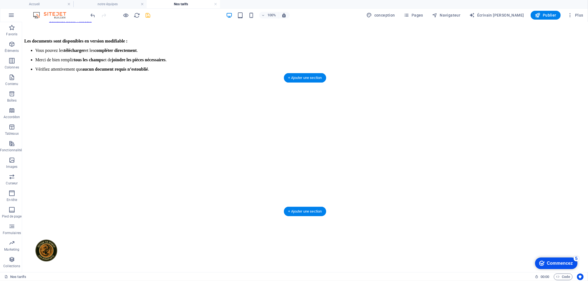
scroll to position [309, 0]
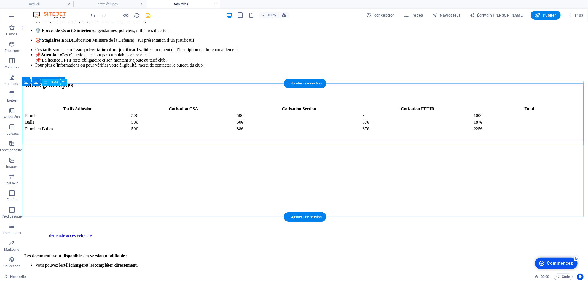
click at [281, 253] on div "Les documents sont disponibles en version modifiable : Vous pouvez les téléchar…" at bounding box center [305, 269] width 562 height 33
select select "%"
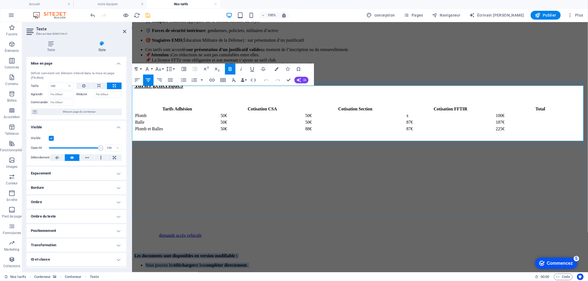
drag, startPoint x: 290, startPoint y: 88, endPoint x: 422, endPoint y: 125, distance: 136.4
click at [466, 253] on div "Les documents sont disponibles en version modifiable : Vous pouvez les téléchar…" at bounding box center [360, 269] width 452 height 33
click at [302, 79] on button "IA" at bounding box center [302, 80] width 14 height 7
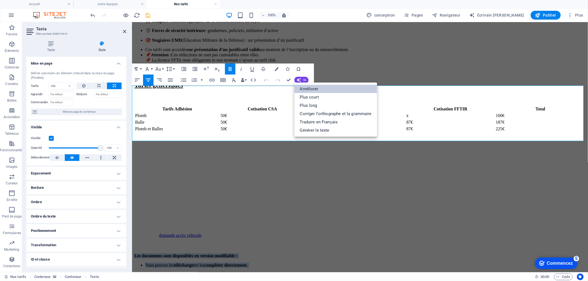
click at [309, 88] on font "Améliorer" at bounding box center [309, 88] width 18 height 5
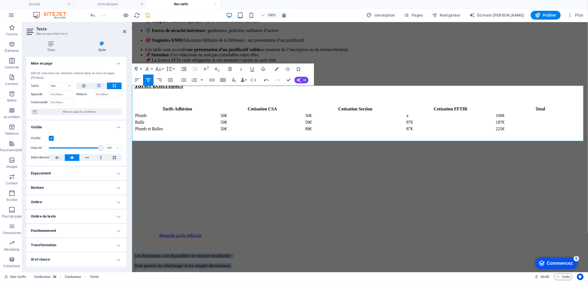
drag, startPoint x: 289, startPoint y: 89, endPoint x: 444, endPoint y: 144, distance: 164.3
click at [444, 253] on div "Les documents sont disponibles en version modifiable : Vous pouvez les téléchar…" at bounding box center [360, 270] width 452 height 35
click at [304, 79] on font "IA" at bounding box center [304, 80] width 3 height 4
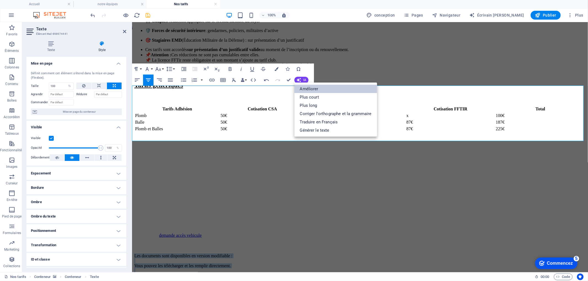
click at [306, 86] on font "Améliorer" at bounding box center [309, 88] width 18 height 5
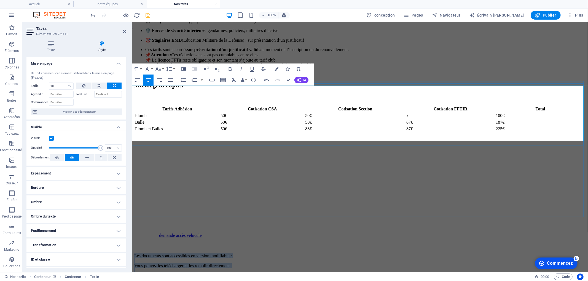
drag, startPoint x: 294, startPoint y: 89, endPoint x: 497, endPoint y: 145, distance: 210.5
click at [497, 253] on div "Les documents sont accessibles en version modifiable : Vous pouvez les téléchar…" at bounding box center [360, 270] width 452 height 35
click at [276, 66] on button "Couleurs" at bounding box center [276, 68] width 10 height 11
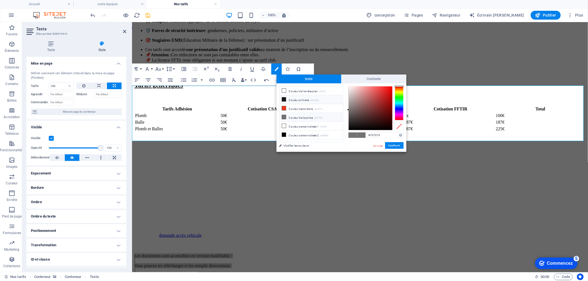
click at [293, 98] on font "Couleur primaire" at bounding box center [299, 99] width 20 height 3
type input "#161616"
click at [293, 98] on font "Couleur primaire" at bounding box center [299, 99] width 20 height 3
click at [392, 146] on font "Appliquer" at bounding box center [395, 145] width 12 height 3
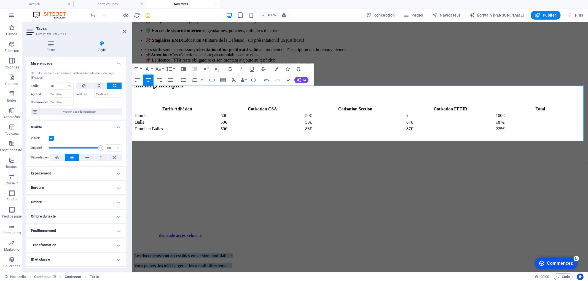
click at [408, 135] on figure at bounding box center [360, 135] width 452 height 0
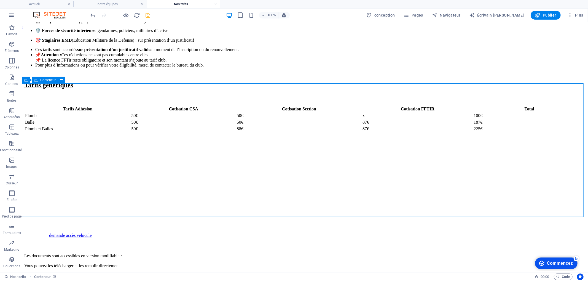
click at [408, 135] on figure at bounding box center [305, 135] width 562 height 0
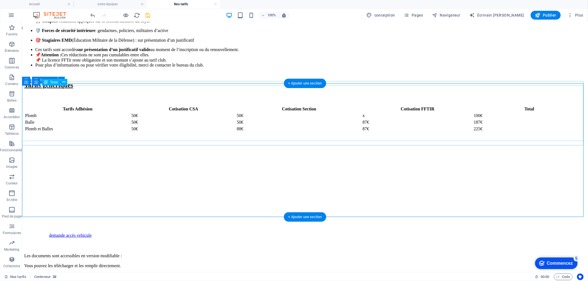
click at [283, 253] on div "Les documents sont accessibles en version modifiable : Vous pouvez les téléchar…" at bounding box center [305, 270] width 562 height 35
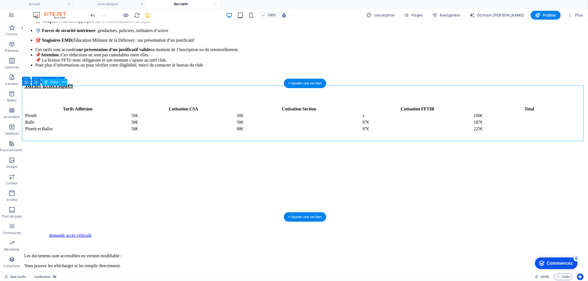
click at [283, 253] on div "Les documents sont accessibles en version modifiable : Vous pouvez les téléchar…" at bounding box center [305, 270] width 562 height 35
select select "%"
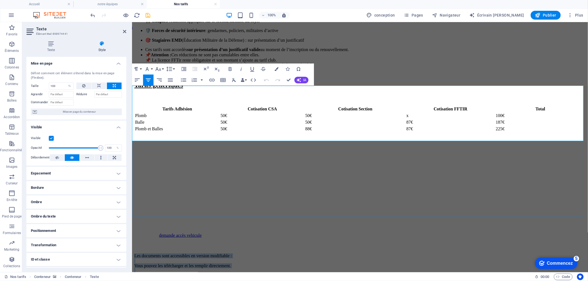
drag, startPoint x: 293, startPoint y: 89, endPoint x: 481, endPoint y: 139, distance: 193.7
click at [481, 253] on p "Les documents sont accessibles en version modifiable : Vous pouvez les téléchar…" at bounding box center [360, 270] width 452 height 35
click at [159, 68] on icon "button" at bounding box center [158, 69] width 7 height 7
click at [167, 92] on link "24" at bounding box center [164, 93] width 20 height 8
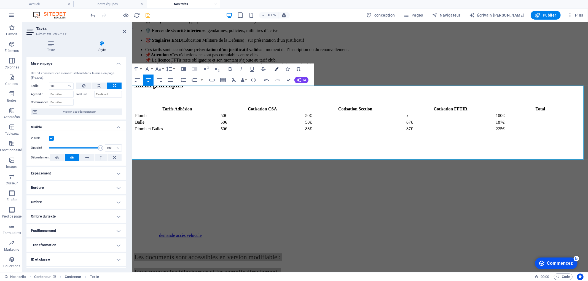
click at [276, 68] on icon "button" at bounding box center [277, 69] width 4 height 4
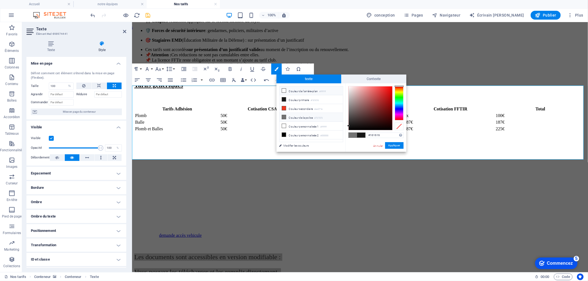
click at [295, 92] on font "Couleur de l'arrière-plan" at bounding box center [303, 91] width 29 height 3
type input "#ffffff"
click at [389, 145] on font "Appliquer" at bounding box center [395, 145] width 12 height 3
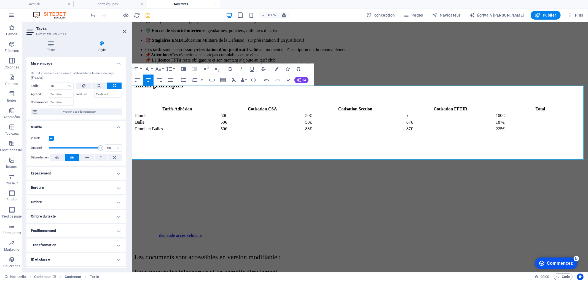
click at [392, 135] on figure at bounding box center [360, 135] width 452 height 0
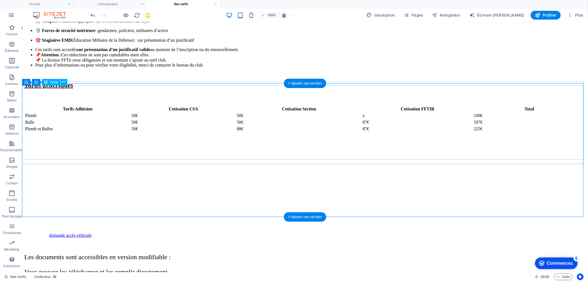
click at [220, 253] on div "Les documents sont accessibles en version modifiable : Vous pouvez les téléchar…" at bounding box center [305, 279] width 562 height 52
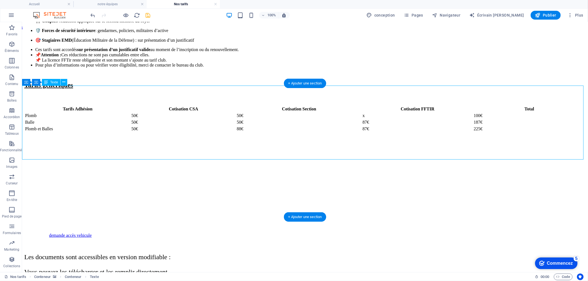
click at [220, 253] on div "Les documents sont accessibles en version modifiable : Vous pouvez les téléchar…" at bounding box center [305, 279] width 562 height 52
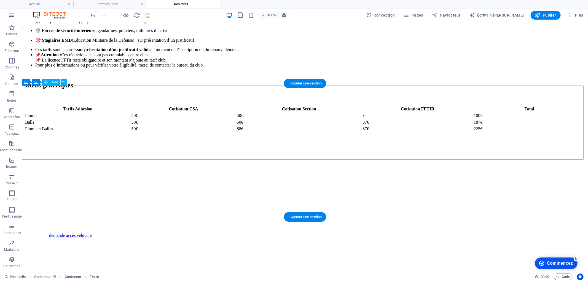
select select "%"
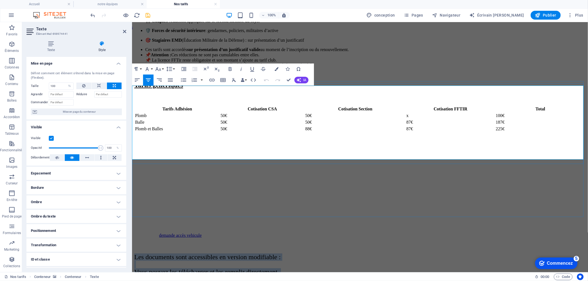
drag, startPoint x: 284, startPoint y: 92, endPoint x: 491, endPoint y: 156, distance: 216.0
click at [491, 253] on p "Les documents sont accessibles en version modifiable : Vous pouvez les téléchar…" at bounding box center [360, 279] width 452 height 52
click at [277, 67] on icon "button" at bounding box center [277, 69] width 4 height 4
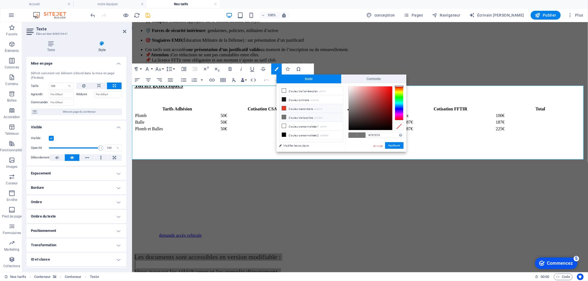
click at [297, 108] on font "Couleur secondaire" at bounding box center [301, 108] width 24 height 3
type input "#ee371e"
click at [388, 143] on button "Appliquer" at bounding box center [394, 145] width 18 height 7
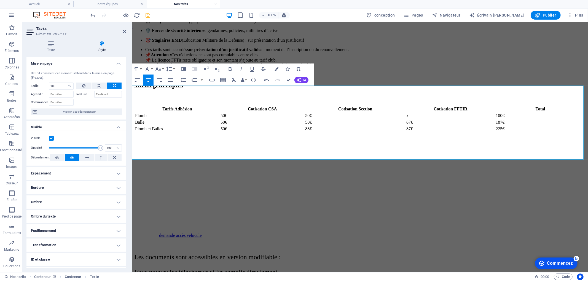
click at [384, 135] on figure at bounding box center [360, 135] width 452 height 0
click at [490, 135] on figure at bounding box center [360, 135] width 452 height 0
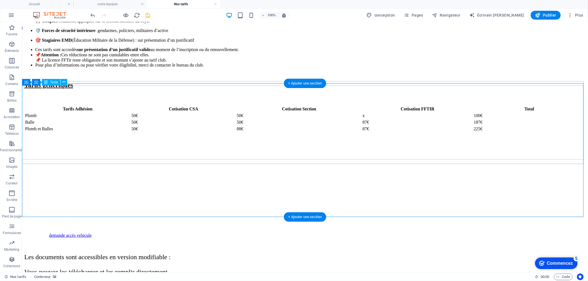
click at [244, 253] on div "Les documents sont accessibles en version modifiable : Vous pouvez les téléchar…" at bounding box center [305, 279] width 562 height 52
select select "%"
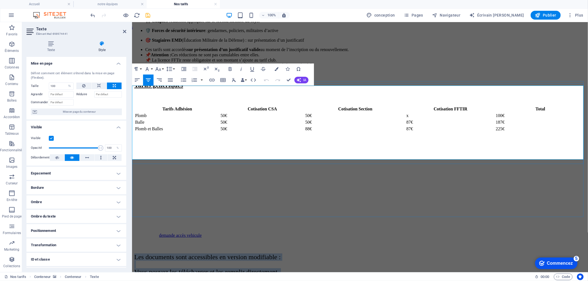
drag, startPoint x: 370, startPoint y: 122, endPoint x: 504, endPoint y: 156, distance: 138.4
click at [504, 253] on p "Les documents sont accessibles en version modifiable : Vous pouvez les téléchar…" at bounding box center [360, 279] width 452 height 52
drag, startPoint x: 274, startPoint y: 90, endPoint x: 442, endPoint y: 136, distance: 174.6
click at [487, 253] on p "Les documents sont accessibles en version modifiable : Vous pouvez les téléchar…" at bounding box center [360, 279] width 452 height 52
click at [231, 68] on icon "button" at bounding box center [230, 69] width 3 height 4
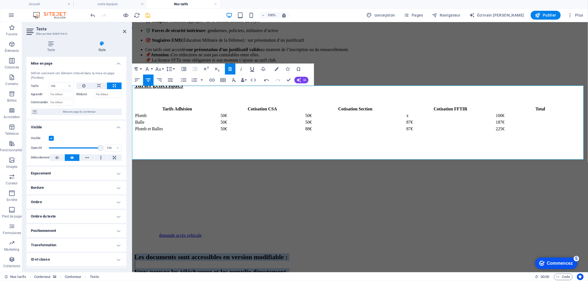
click at [250, 69] on icon "button" at bounding box center [252, 69] width 7 height 7
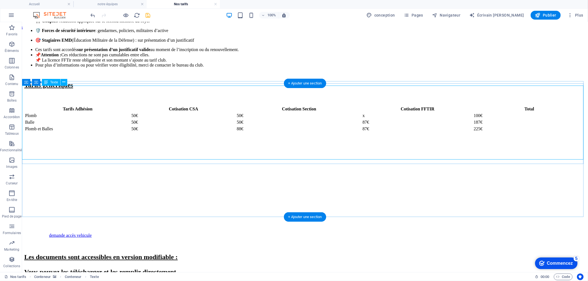
click at [217, 253] on div "Les documents sont accessibles en version modifiable : Vous pouvez les téléchar…" at bounding box center [305, 279] width 562 height 52
drag, startPoint x: 217, startPoint y: 91, endPoint x: 107, endPoint y: 92, distance: 110.0
click at [217, 253] on div "Les documents sont accessibles en version modifiable : Vous pouvez les téléchar…" at bounding box center [305, 279] width 562 height 52
select select "%"
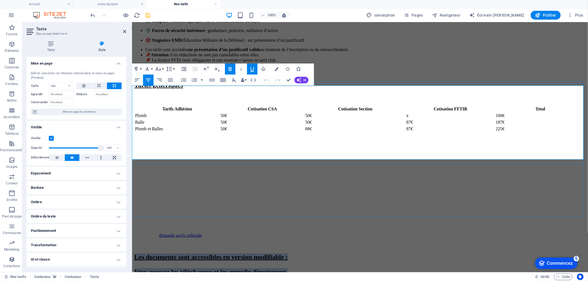
drag, startPoint x: 350, startPoint y: 114, endPoint x: 513, endPoint y: 156, distance: 168.1
click at [513, 253] on p "Les documents sont accessibles en version modifiable : Vous pouvez les téléchar…" at bounding box center [360, 279] width 452 height 52
click at [276, 69] on icon "button" at bounding box center [277, 69] width 4 height 4
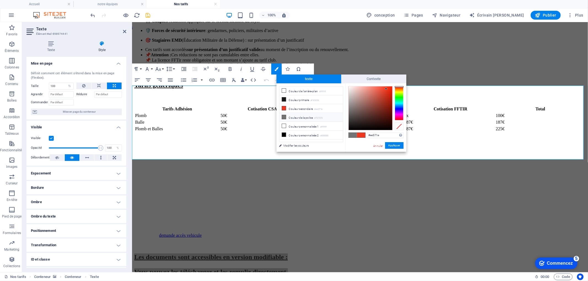
click at [296, 117] on font "Couleur de la police" at bounding box center [301, 117] width 24 height 3
type input "#737373"
click at [392, 146] on font "Appliquer" at bounding box center [395, 145] width 12 height 3
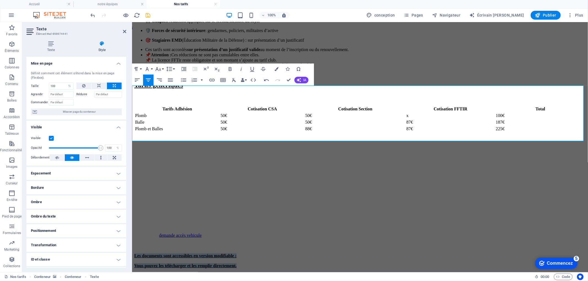
drag, startPoint x: 292, startPoint y: 90, endPoint x: 488, endPoint y: 142, distance: 202.3
click at [492, 146] on div "demande accès vehicule ​ ​ Les documents sont accessibles en version modifiable…" at bounding box center [360, 201] width 452 height 133
click at [331, 273] on font "Merci de vous assurer que tous les champs sont complétés et d'inclure les pièce…" at bounding box center [232, 275] width 197 height 5
drag, startPoint x: 294, startPoint y: 90, endPoint x: 461, endPoint y: 139, distance: 173.8
click at [461, 253] on p "​ Les documents sont accessibles en version modifiable : Vous pouvez les téléch…" at bounding box center [360, 270] width 452 height 35
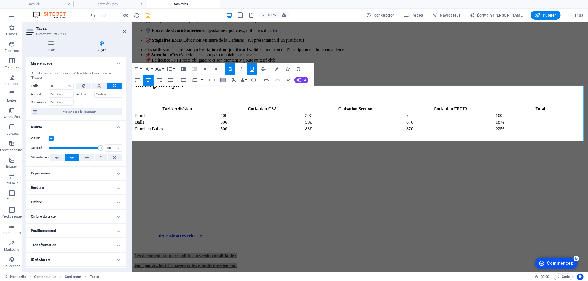
click at [161, 69] on icon "button" at bounding box center [158, 69] width 7 height 7
click at [167, 100] on link "30" at bounding box center [164, 102] width 20 height 8
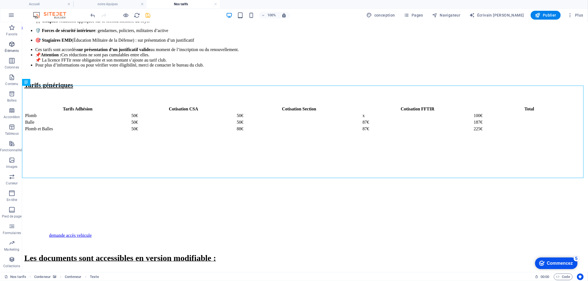
click at [13, 45] on icon "button" at bounding box center [12, 44] width 7 height 7
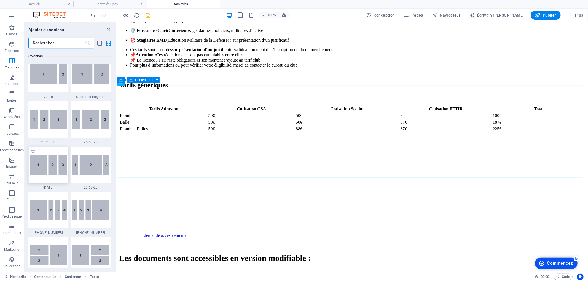
scroll to position [518, 0]
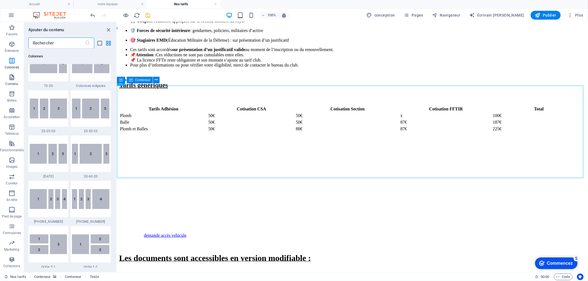
click at [10, 75] on icon "button" at bounding box center [12, 77] width 7 height 7
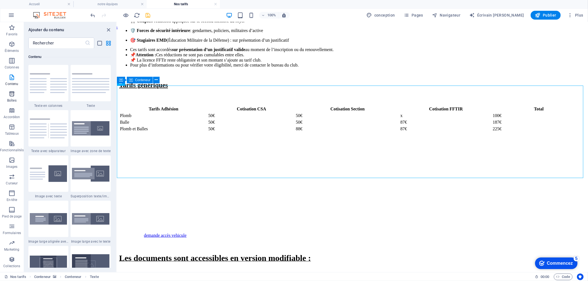
scroll to position [964, 0]
click at [13, 45] on icon "button" at bounding box center [12, 44] width 7 height 7
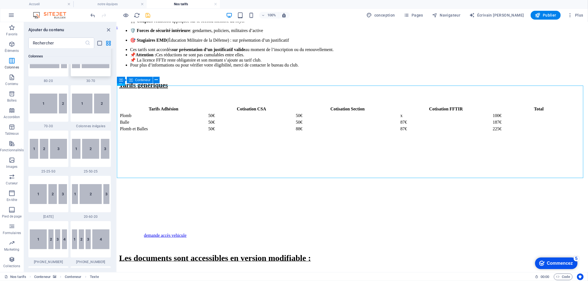
scroll to position [549, 0]
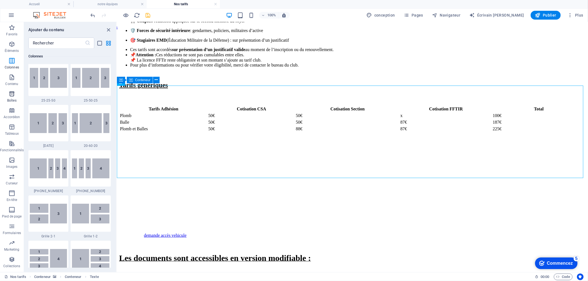
click at [9, 93] on icon "button" at bounding box center [12, 93] width 7 height 7
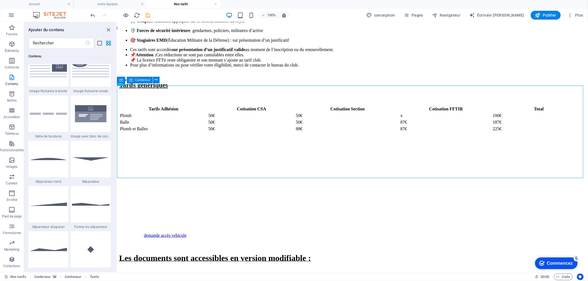
scroll to position [1153, 0]
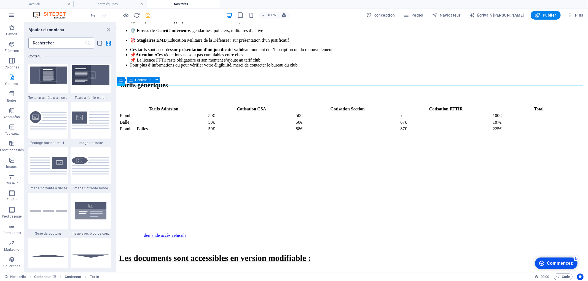
click at [62, 42] on input "text" at bounding box center [56, 43] width 57 height 11
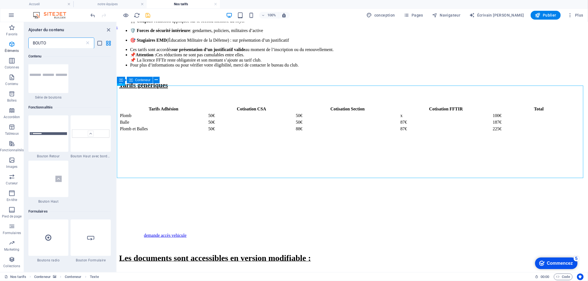
scroll to position [0, 0]
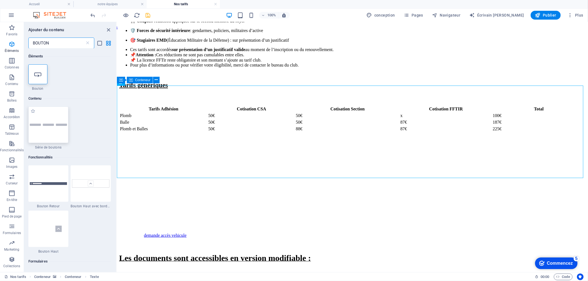
type input "BOUTON"
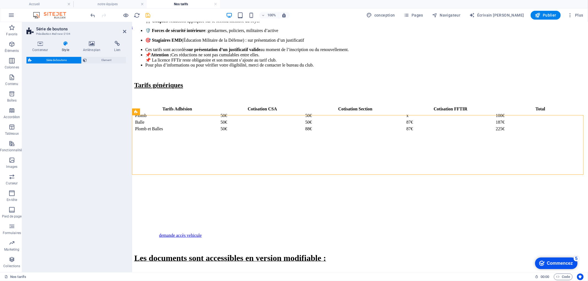
select select "rem"
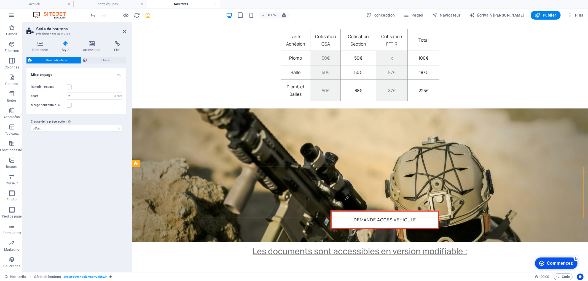
scroll to position [491, 0]
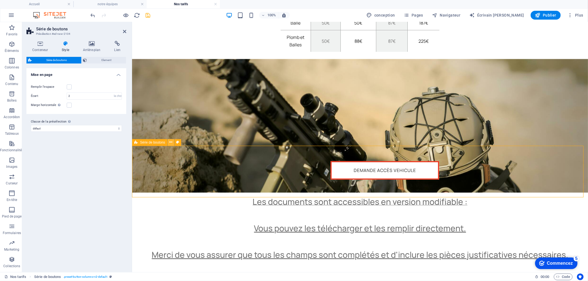
click at [170, 142] on icon at bounding box center [170, 142] width 3 height 6
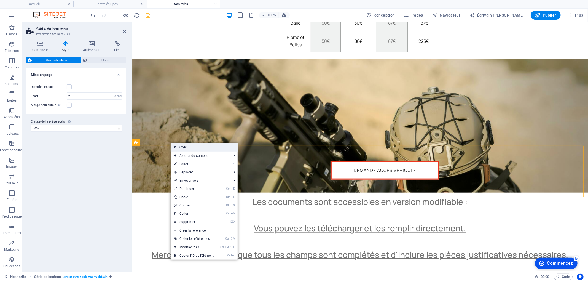
click at [180, 148] on link "Style" at bounding box center [204, 147] width 67 height 8
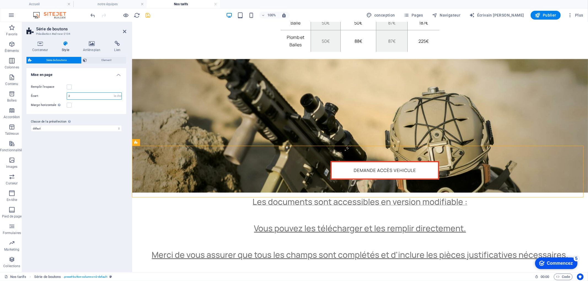
click at [80, 95] on input "2" at bounding box center [94, 96] width 55 height 7
type input "1"
click at [118, 92] on div "1 px la chose % vw vh" at bounding box center [94, 95] width 55 height 7
click at [119, 94] on select "px la chose % vw vh" at bounding box center [118, 96] width 8 height 7
select select "px"
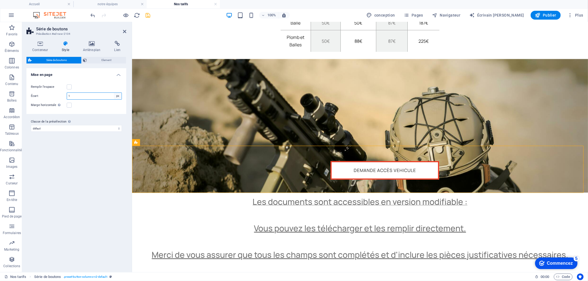
click at [114, 93] on select "px la chose % vw vh" at bounding box center [118, 96] width 8 height 7
type input "16"
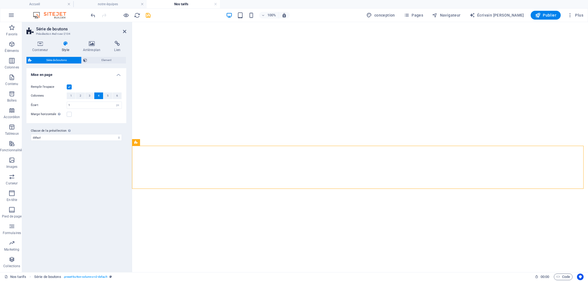
select select "px"
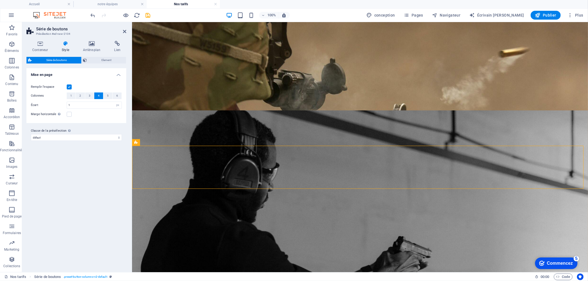
scroll to position [491, 0]
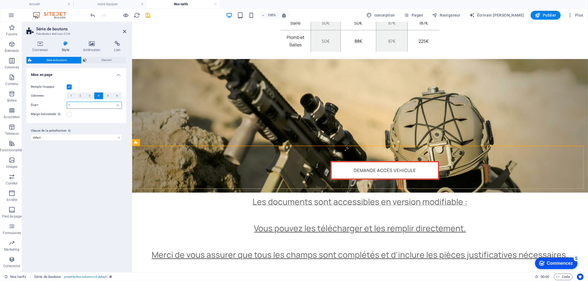
click at [88, 106] on input "1" at bounding box center [94, 105] width 55 height 7
type input "2"
click at [109, 97] on button "5" at bounding box center [107, 95] width 9 height 7
click at [100, 97] on button "4" at bounding box center [98, 95] width 9 height 7
click at [100, 61] on span "Element" at bounding box center [107, 60] width 36 height 7
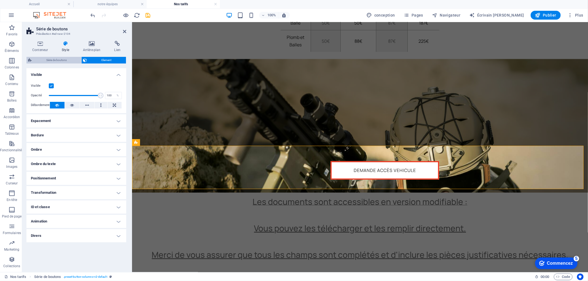
click at [63, 58] on font "Série de boutons" at bounding box center [56, 59] width 20 height 3
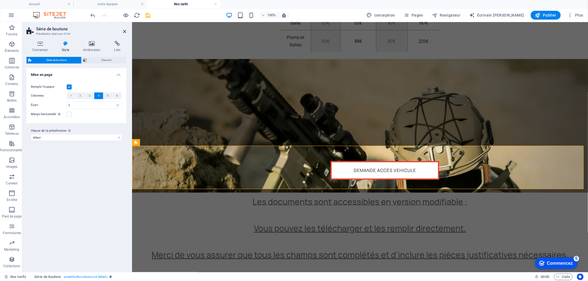
click at [69, 87] on label at bounding box center [69, 86] width 5 height 5
click at [0, 0] on input "Remplir l'espace" at bounding box center [0, 0] width 0 height 0
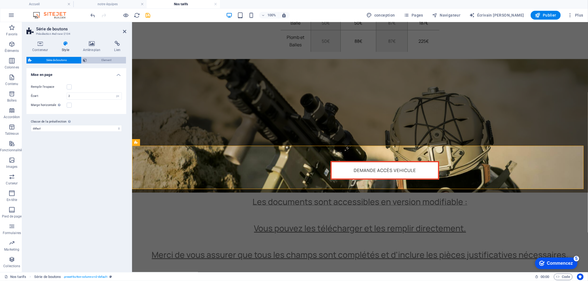
click at [97, 60] on span "Element" at bounding box center [107, 60] width 36 height 7
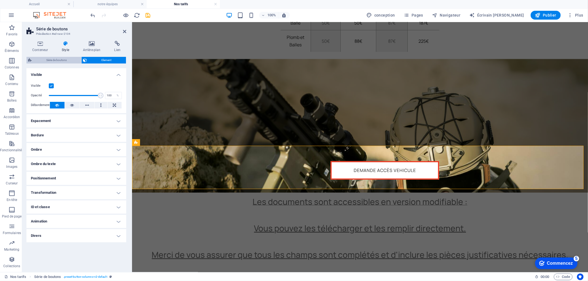
click at [65, 61] on font "Série de boutons" at bounding box center [56, 59] width 20 height 3
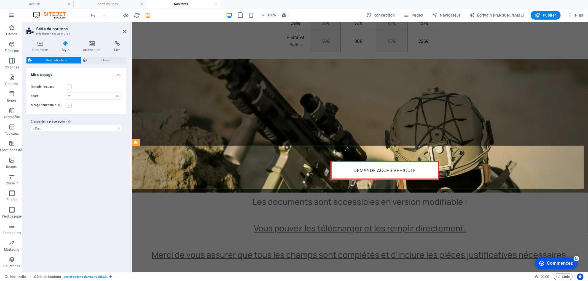
click at [69, 104] on label at bounding box center [69, 105] width 5 height 5
click at [0, 0] on input "Marge horizontale Uniquement si la "Largeur du contenu" du conteneur n'est pas …" at bounding box center [0, 0] width 0 height 0
click at [68, 128] on select "défaut Ajouter la classe de la présélection" at bounding box center [76, 128] width 91 height 7
click at [68, 87] on label at bounding box center [69, 86] width 5 height 5
click at [0, 0] on input "Remplir l'espace" at bounding box center [0, 0] width 0 height 0
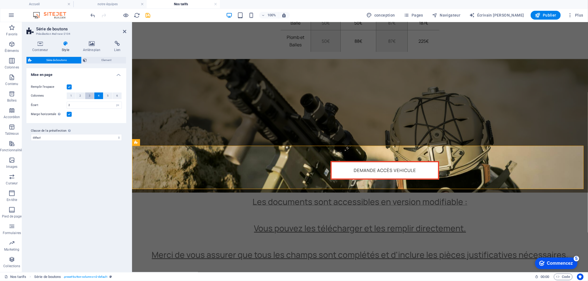
click at [89, 95] on font "3" at bounding box center [90, 95] width 2 height 3
click at [81, 97] on button "2" at bounding box center [80, 95] width 9 height 7
click at [99, 96] on font "4" at bounding box center [99, 95] width 2 height 3
click at [125, 33] on icon at bounding box center [124, 31] width 3 height 4
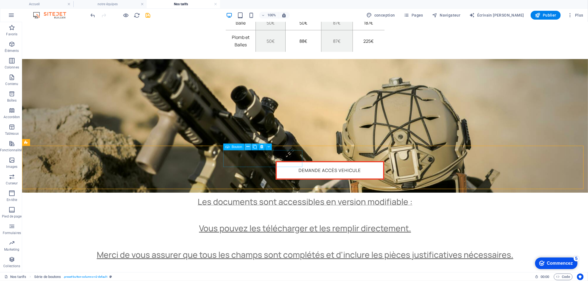
click at [248, 146] on icon at bounding box center [248, 147] width 3 height 6
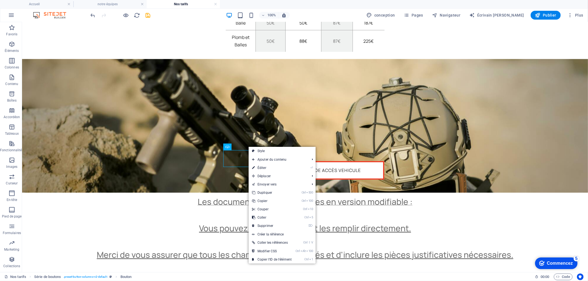
click at [287, 132] on div "Acceuil L'Équipe Tarifs La Boutique Consignes Évennements Annonces Liens utiles…" at bounding box center [305, 113] width 566 height 1164
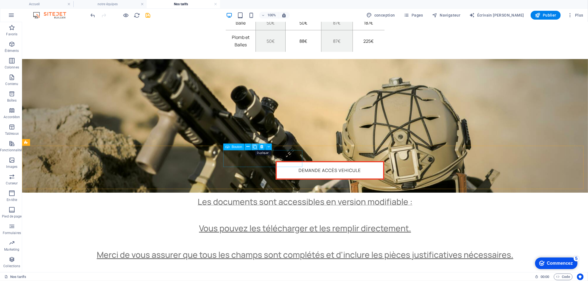
click at [255, 147] on icon at bounding box center [255, 147] width 4 height 6
click at [61, 140] on icon at bounding box center [60, 142] width 3 height 6
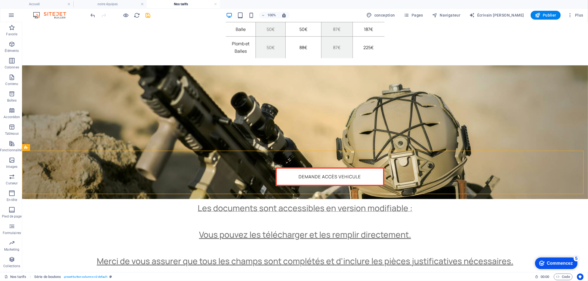
scroll to position [422, 0]
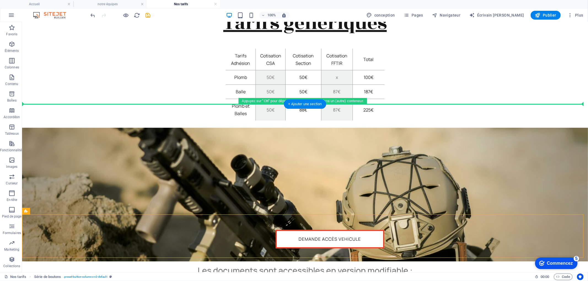
drag, startPoint x: 76, startPoint y: 72, endPoint x: 167, endPoint y: 77, distance: 90.9
drag, startPoint x: 74, startPoint y: 233, endPoint x: 185, endPoint y: 98, distance: 174.3
drag, startPoint x: 64, startPoint y: 232, endPoint x: 188, endPoint y: 93, distance: 186.1
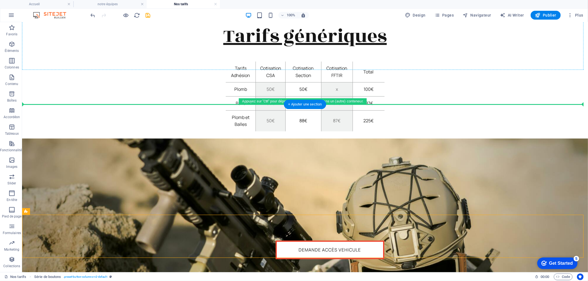
scroll to position [409, 0]
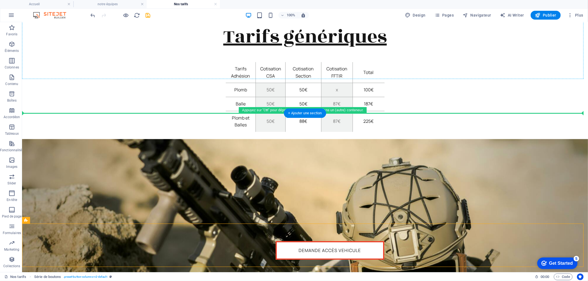
drag, startPoint x: 67, startPoint y: 229, endPoint x: 263, endPoint y: 69, distance: 253.6
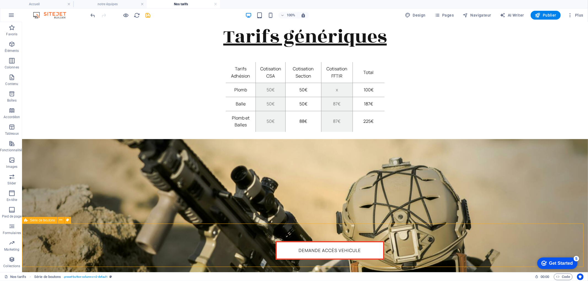
scroll to position [413, 0]
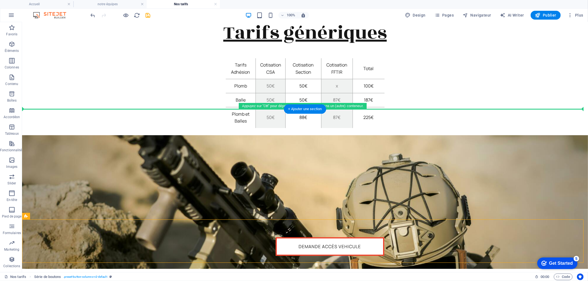
drag, startPoint x: 72, startPoint y: 236, endPoint x: 213, endPoint y: 99, distance: 196.8
drag, startPoint x: 73, startPoint y: 238, endPoint x: 184, endPoint y: 92, distance: 182.9
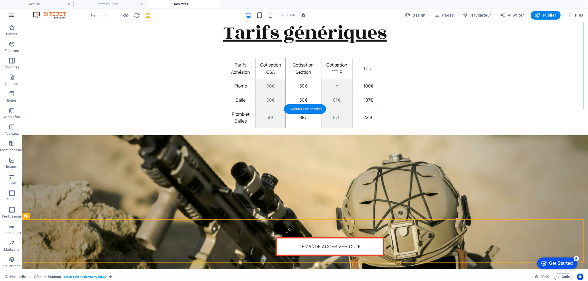
click at [308, 108] on div "+ Ajouter une section" at bounding box center [305, 108] width 42 height 9
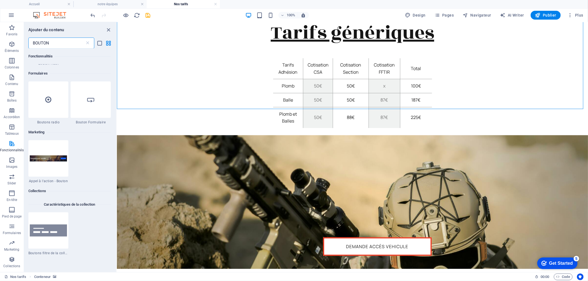
scroll to position [226, 0]
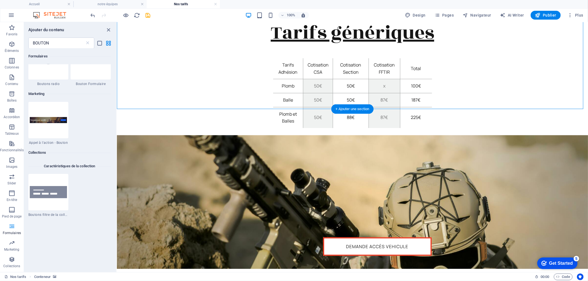
drag, startPoint x: 464, startPoint y: 241, endPoint x: 338, endPoint y: 93, distance: 194.6
click at [157, 214] on icon at bounding box center [155, 216] width 3 height 6
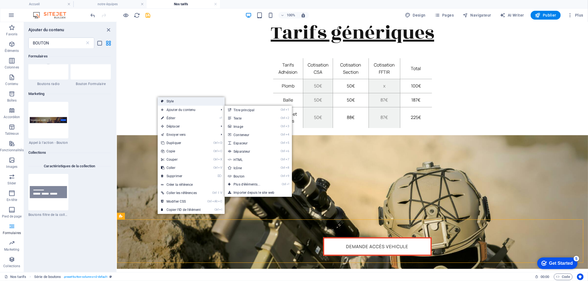
click at [178, 100] on link "Style" at bounding box center [191, 101] width 67 height 8
select select "px"
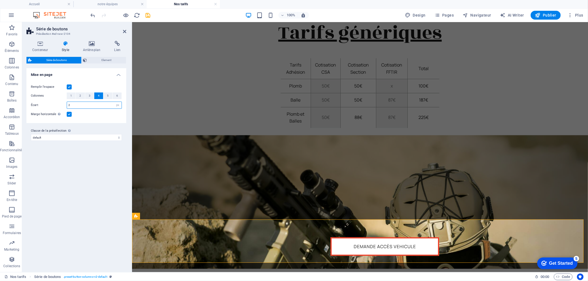
click at [79, 106] on input "2" at bounding box center [94, 105] width 55 height 7
type input "3"
type input "4"
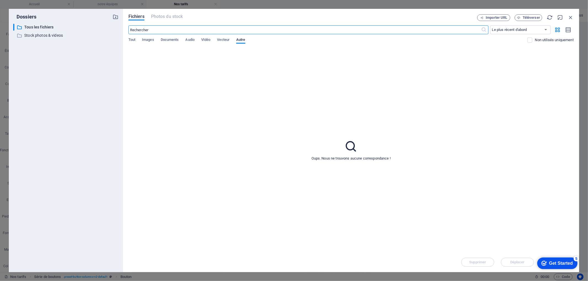
scroll to position [329, 0]
click at [135, 39] on span "Tout" at bounding box center [132, 40] width 7 height 8
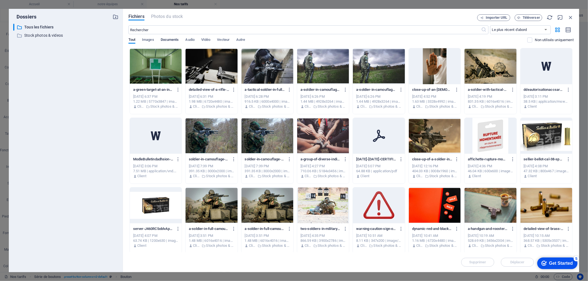
click at [166, 41] on span "Documents" at bounding box center [170, 40] width 18 height 8
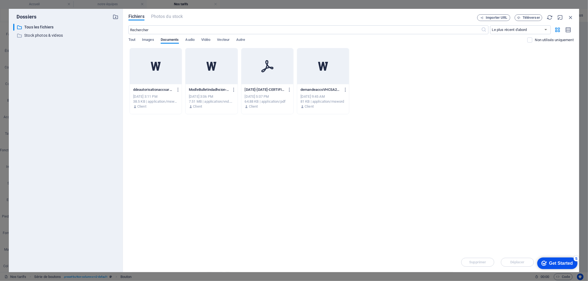
click at [153, 68] on icon at bounding box center [156, 66] width 10 height 9
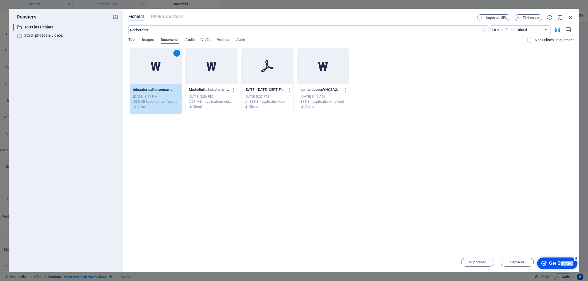
drag, startPoint x: 558, startPoint y: 262, endPoint x: 564, endPoint y: 280, distance: 19.4
click html "checkmark Get Started 5 First Steps in the Editor Let's guide you through the t…"
click at [160, 70] on icon at bounding box center [155, 66] width 13 height 13
type input "[URL][DOMAIN_NAME]"
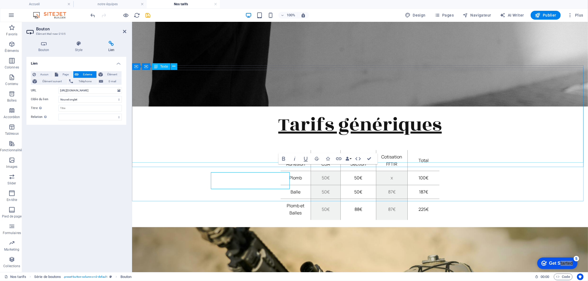
scroll to position [321, 0]
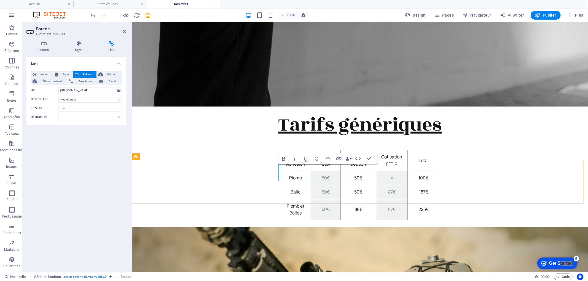
click at [103, 100] on select "Nouvel onglet Même onglet Superposition" at bounding box center [89, 99] width 63 height 7
select select
click at [58, 96] on select "Nouvel onglet Même onglet Superposition" at bounding box center [89, 99] width 63 height 7
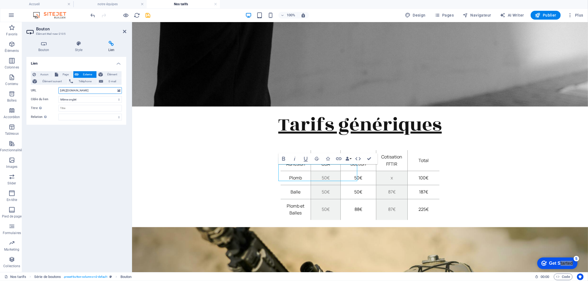
scroll to position [0, 98]
drag, startPoint x: 97, startPoint y: 91, endPoint x: 126, endPoint y: 90, distance: 29.5
click at [126, 90] on div "Aucun Page Externe Élément Élément suivant Téléphone E-mail Page Accueil notre …" at bounding box center [76, 96] width 100 height 58
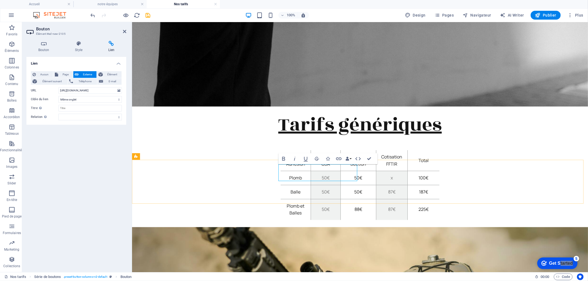
click at [119, 92] on icon at bounding box center [118, 90] width 3 height 6
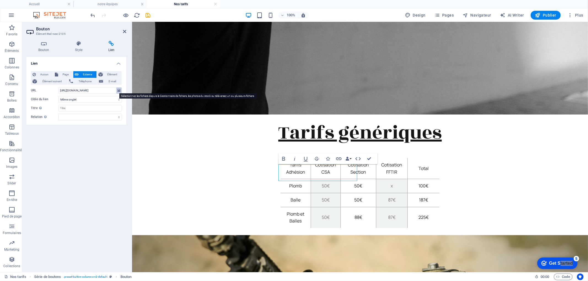
scroll to position [329, 0]
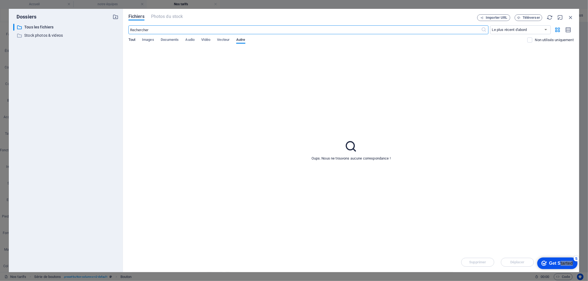
click at [132, 42] on span "Tout" at bounding box center [132, 40] width 7 height 8
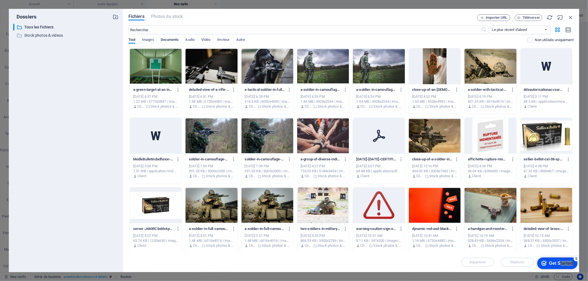
click at [170, 39] on span "Documents" at bounding box center [170, 40] width 18 height 8
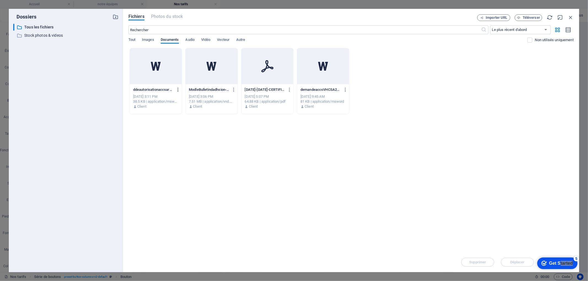
click at [179, 89] on icon "button" at bounding box center [178, 89] width 5 height 5
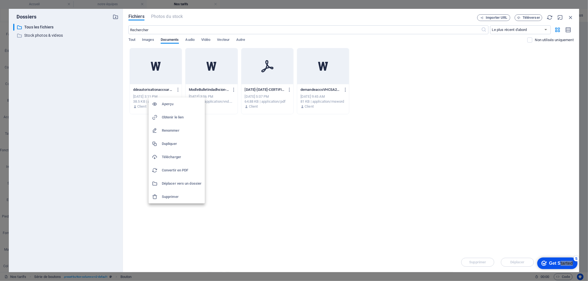
click at [180, 105] on h6 "Aperçu" at bounding box center [182, 104] width 40 height 7
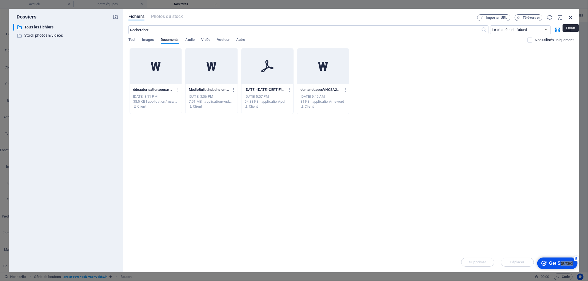
click at [572, 17] on icon "button" at bounding box center [571, 17] width 6 height 6
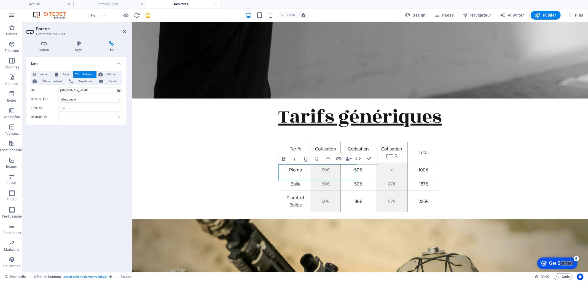
scroll to position [321, 0]
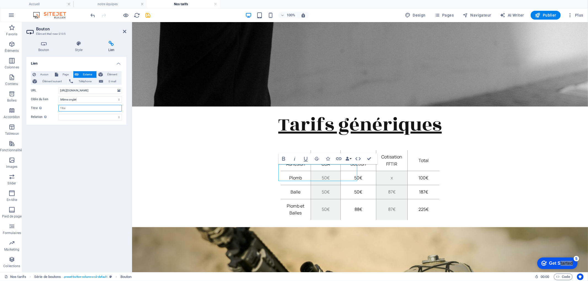
click at [89, 109] on input "Titre Description supplémentaire du lien. Celle-ci doit être différente du text…" at bounding box center [89, 108] width 63 height 7
type input "d"
type input "Demande d'accès avec des armes dans le quartier"
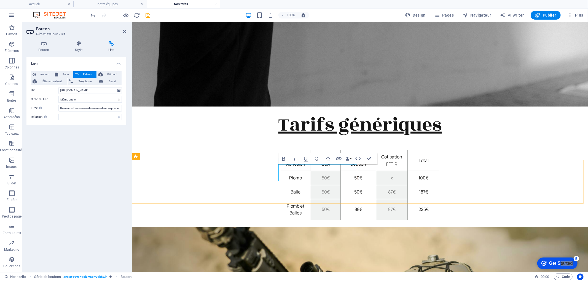
scroll to position [0, 0]
drag, startPoint x: 332, startPoint y: 172, endPoint x: 302, endPoint y: 174, distance: 29.6
drag, startPoint x: 334, startPoint y: 188, endPoint x: 293, endPoint y: 170, distance: 45.3
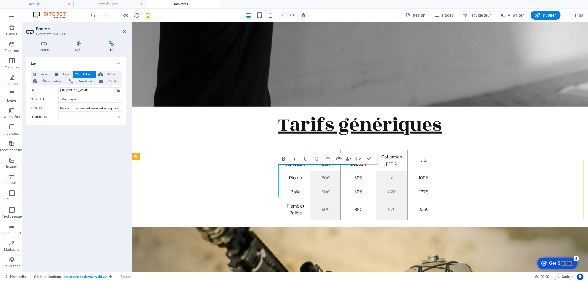
click at [40, 50] on h4 "Bouton" at bounding box center [44, 47] width 37 height 12
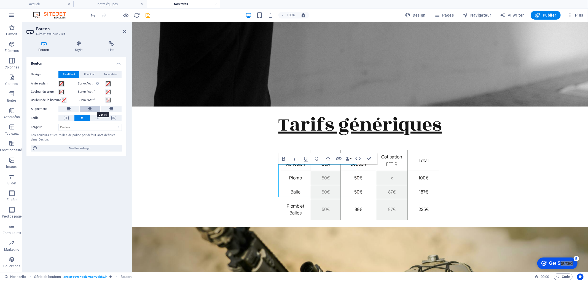
click at [86, 109] on button at bounding box center [90, 109] width 21 height 7
click at [83, 74] on button "Principal" at bounding box center [89, 74] width 19 height 7
click at [68, 75] on span "Par défaut" at bounding box center [69, 74] width 12 height 7
click at [111, 75] on span "Secondaire" at bounding box center [111, 74] width 14 height 7
click at [94, 75] on span "Principal" at bounding box center [89, 74] width 10 height 7
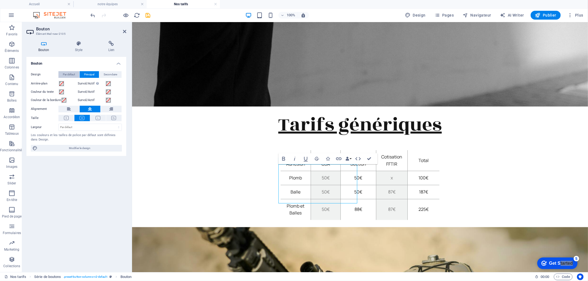
click at [73, 75] on span "Par défaut" at bounding box center [69, 74] width 12 height 7
click at [75, 108] on button at bounding box center [68, 109] width 21 height 7
click at [63, 116] on button at bounding box center [66, 118] width 16 height 6
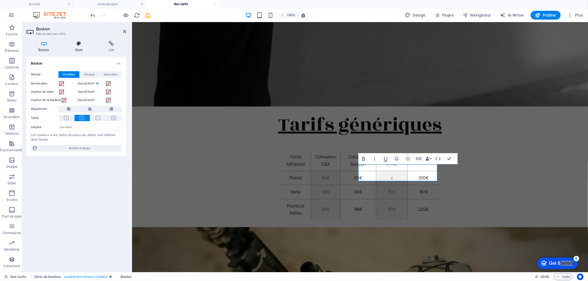
click at [79, 42] on icon at bounding box center [78, 44] width 31 height 6
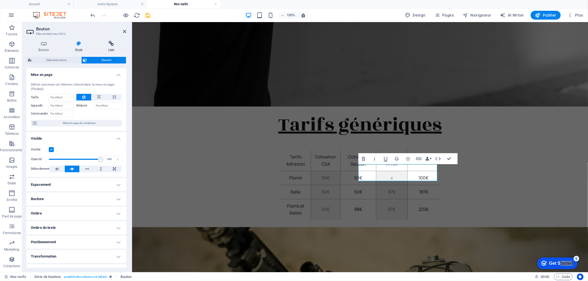
click at [108, 46] on icon at bounding box center [112, 44] width 30 height 6
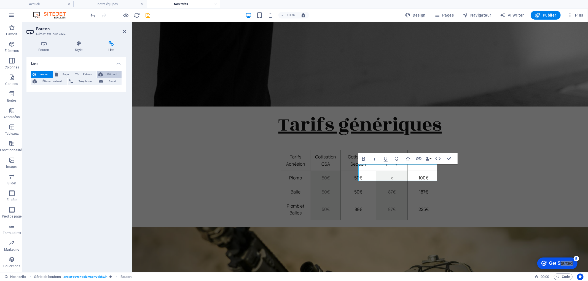
click at [107, 74] on span "Élément" at bounding box center [112, 74] width 15 height 7
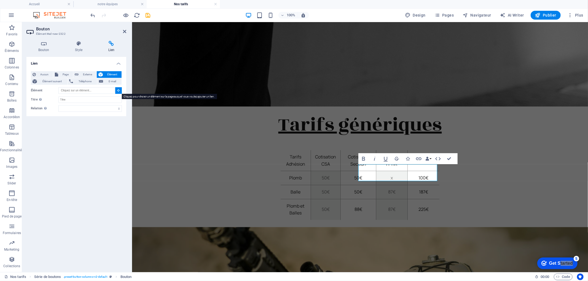
click at [117, 90] on button at bounding box center [118, 90] width 7 height 7
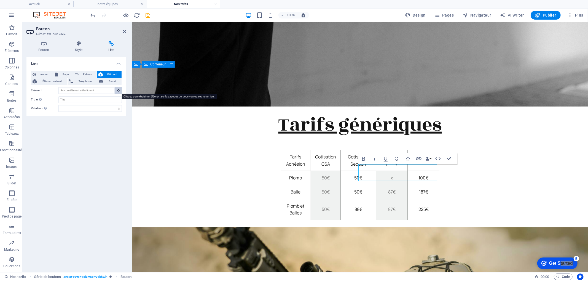
click at [118, 91] on icon at bounding box center [118, 90] width 2 height 3
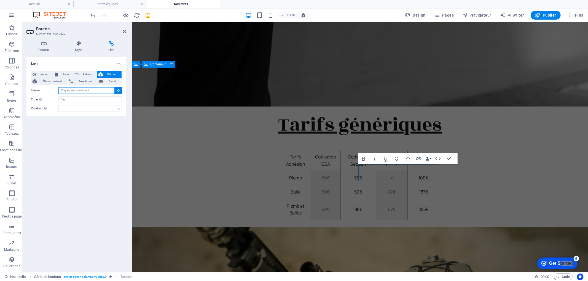
click at [95, 90] on input "Élément" at bounding box center [86, 90] width 56 height 7
click at [119, 90] on icon at bounding box center [118, 90] width 2 height 3
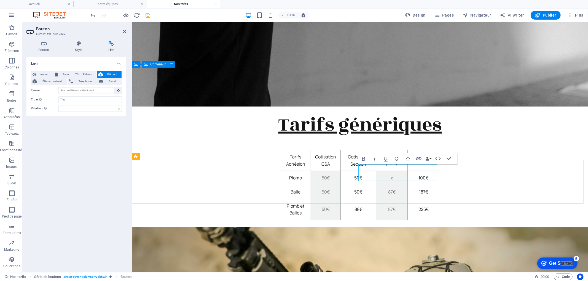
click at [418, 158] on icon "button" at bounding box center [419, 158] width 6 height 3
click at [119, 89] on icon at bounding box center [118, 90] width 2 height 3
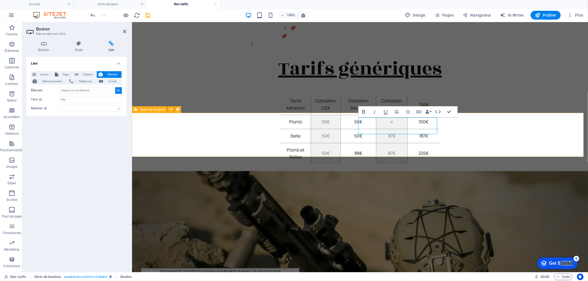
scroll to position [368, 0]
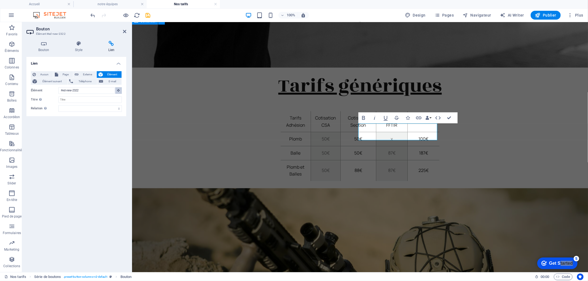
scroll to position [367, 0]
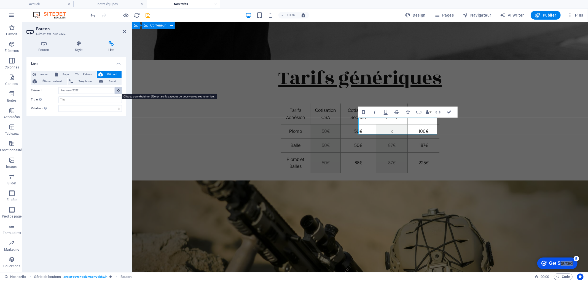
click at [118, 89] on icon at bounding box center [118, 90] width 2 height 3
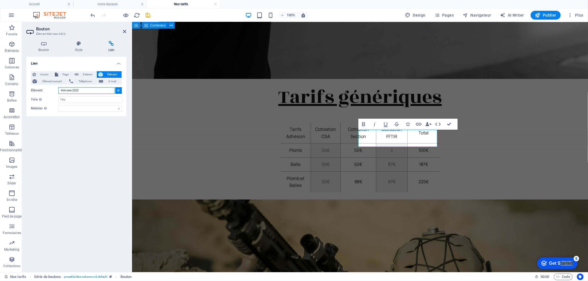
click at [93, 92] on input "#ed-new-2322" at bounding box center [86, 90] width 56 height 7
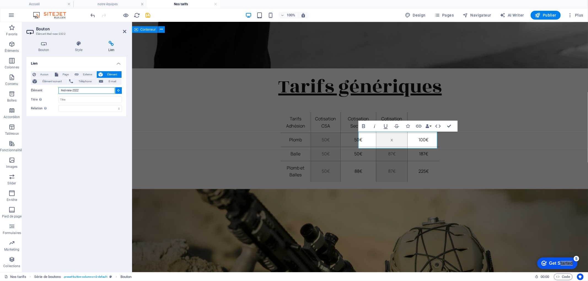
drag, startPoint x: 92, startPoint y: 91, endPoint x: 30, endPoint y: 89, distance: 62.1
click at [30, 89] on div "Aucun Page Externe Élément Élément suivant Téléphone E-mail Page Accueil notre …" at bounding box center [76, 91] width 100 height 49
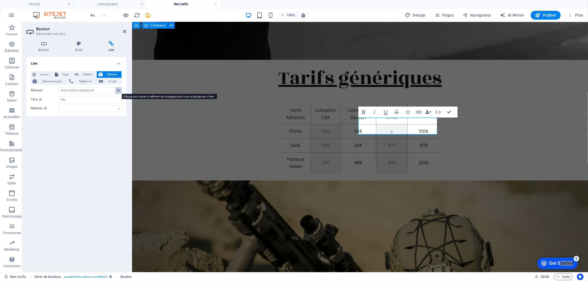
click at [118, 89] on icon at bounding box center [118, 90] width 2 height 3
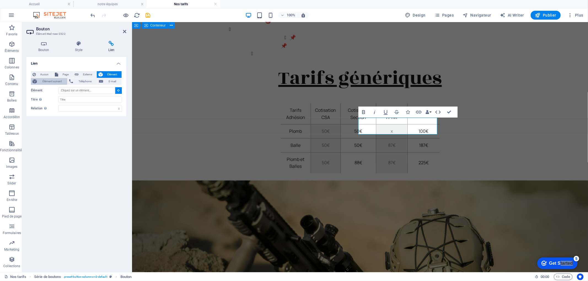
click at [58, 82] on span "Élément suivant" at bounding box center [52, 81] width 27 height 7
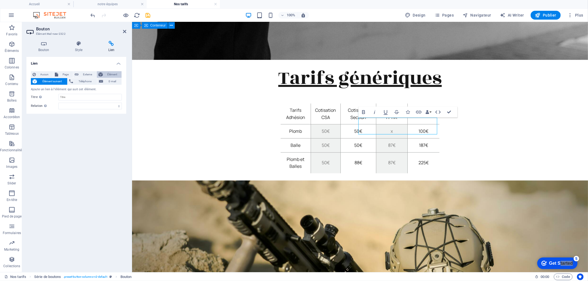
click at [113, 72] on span "Élément" at bounding box center [112, 74] width 15 height 7
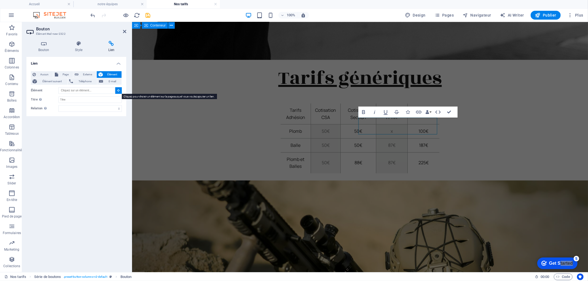
click at [119, 90] on icon at bounding box center [118, 90] width 2 height 3
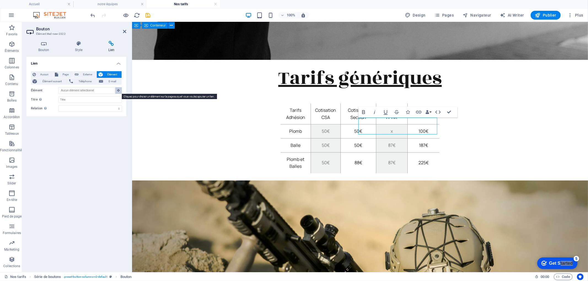
click at [119, 90] on icon at bounding box center [118, 90] width 2 height 3
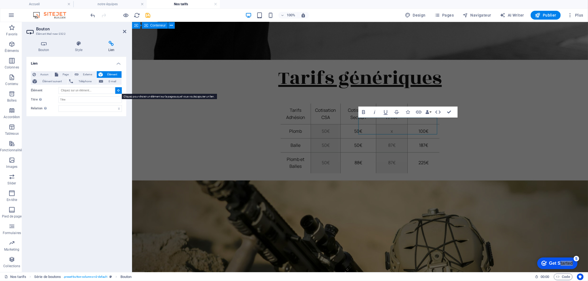
click at [119, 90] on icon at bounding box center [118, 90] width 2 height 3
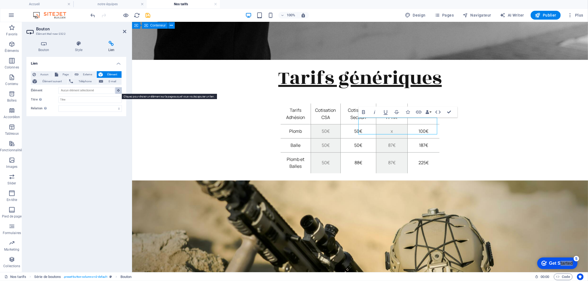
click at [119, 90] on icon at bounding box center [118, 90] width 2 height 3
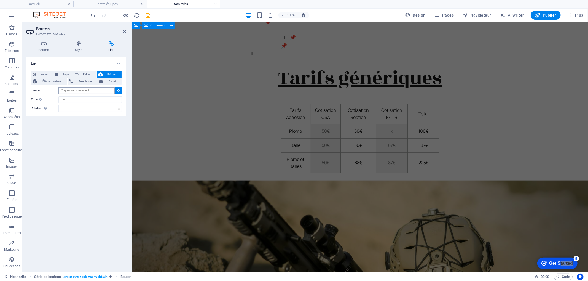
scroll to position [0, 0]
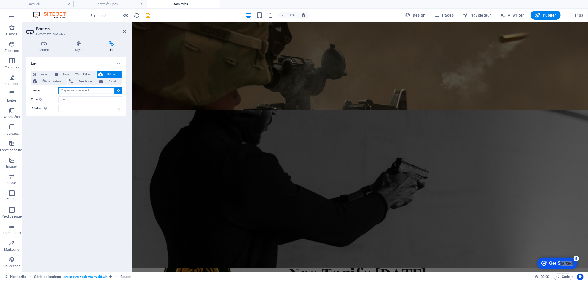
click at [79, 89] on input "Élément" at bounding box center [86, 90] width 56 height 7
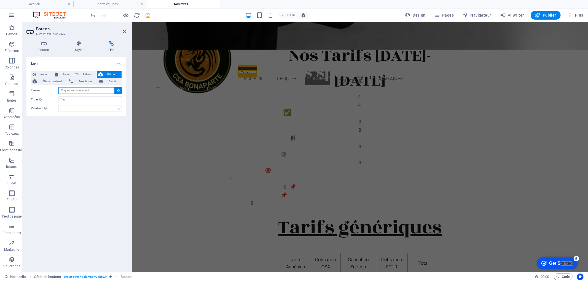
scroll to position [367, 0]
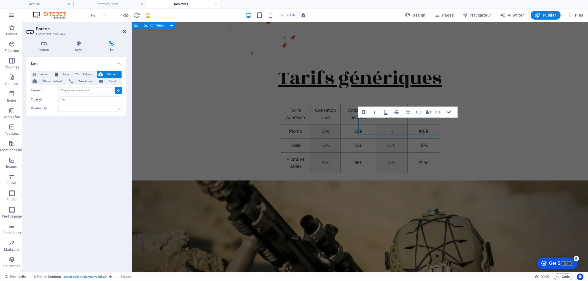
click at [124, 31] on icon at bounding box center [124, 31] width 3 height 4
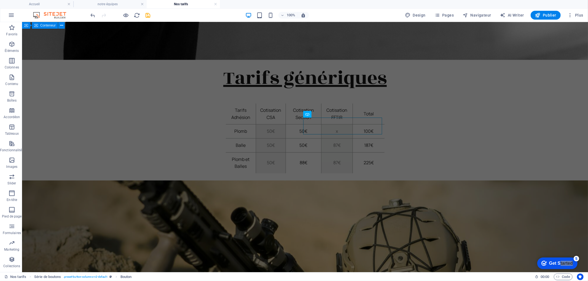
click at [368, 205] on div "Acceuil L'Équipe Tarifs La Boutique Consignes Évennements Annonces Liens utiles…" at bounding box center [305, 239] width 566 height 1171
click at [360, 184] on div "Acceuil L'Équipe Tarifs La Boutique Consignes Évennements Annonces Liens utiles…" at bounding box center [305, 239] width 566 height 1171
click at [146, 15] on icon "save" at bounding box center [148, 15] width 6 height 6
click at [537, 13] on icon "button" at bounding box center [538, 15] width 6 height 6
